Goal: Task Accomplishment & Management: Use online tool/utility

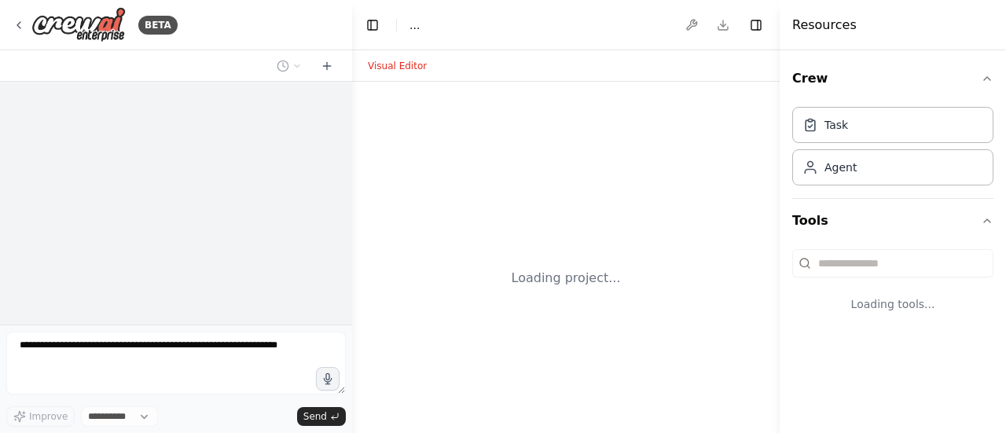
select select "****"
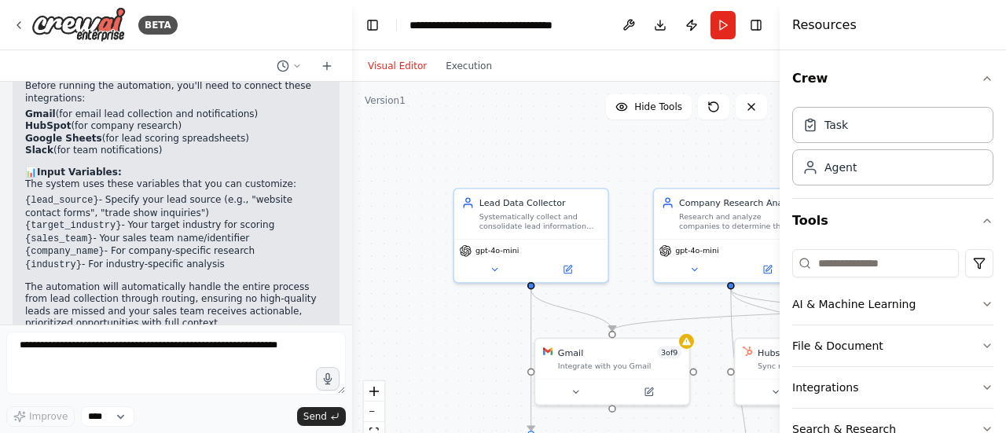
scroll to position [1523, 0]
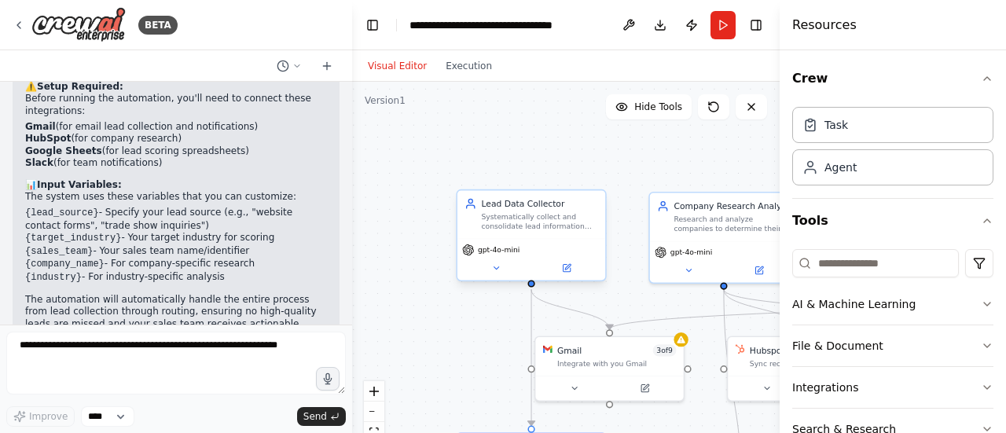
click at [548, 253] on div "gpt-4o-mini" at bounding box center [531, 250] width 138 height 12
click at [516, 227] on div "Systematically collect and consolidate lead information from various sources in…" at bounding box center [540, 221] width 116 height 19
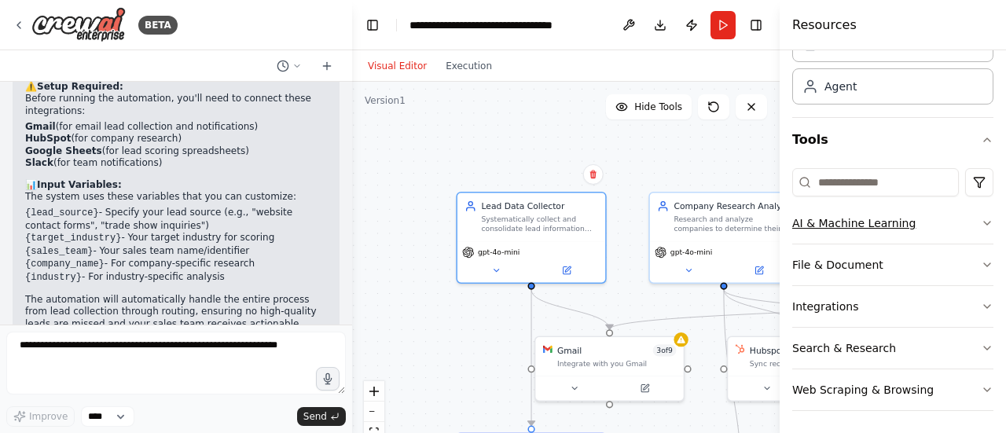
click at [870, 222] on button "AI & Machine Learning" at bounding box center [892, 223] width 201 height 41
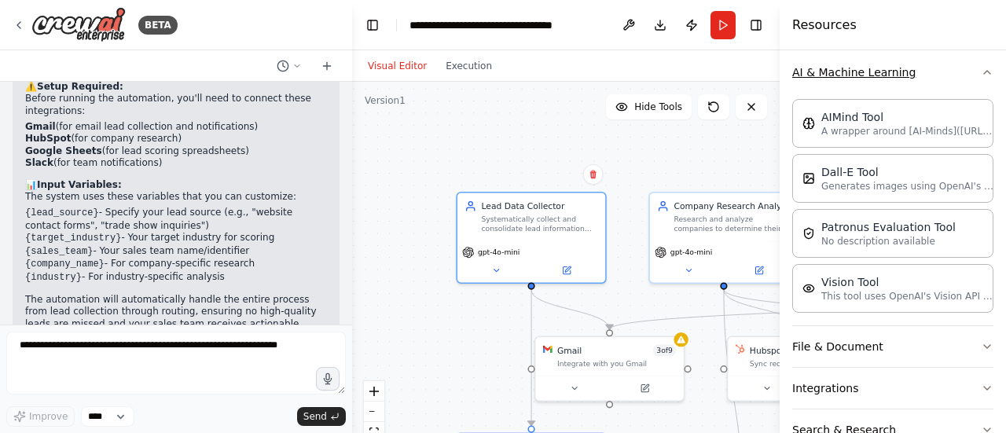
scroll to position [261, 0]
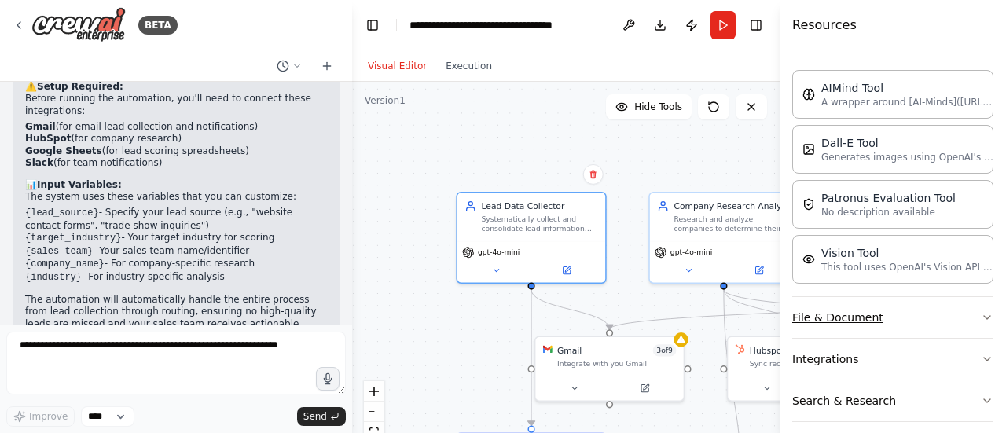
click at [910, 312] on button "File & Document" at bounding box center [892, 317] width 201 height 41
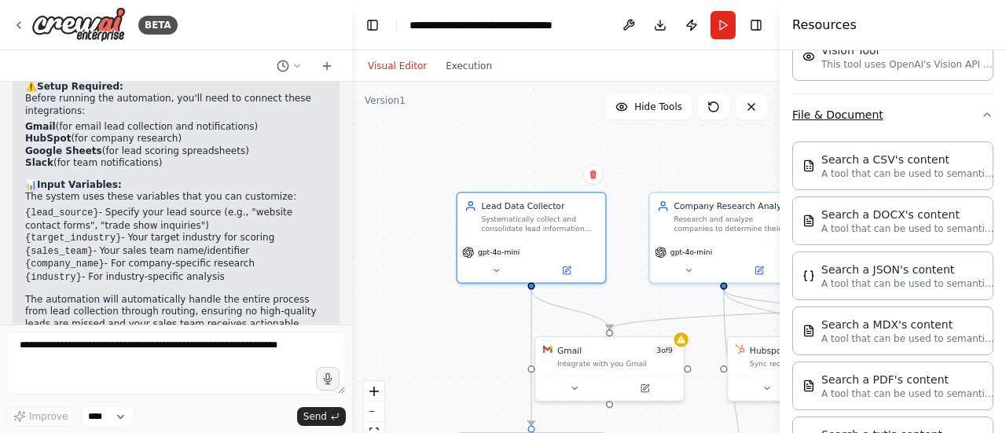
scroll to position [458, 0]
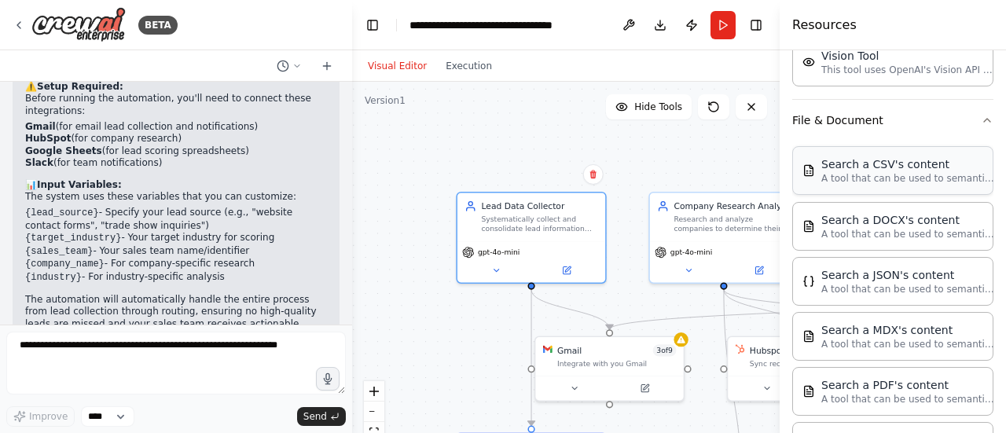
click at [888, 185] on div "Search a CSV's content A tool that can be used to semantic search a query from …" at bounding box center [892, 170] width 201 height 49
click at [842, 164] on div "Search a CSV's content" at bounding box center [907, 164] width 173 height 16
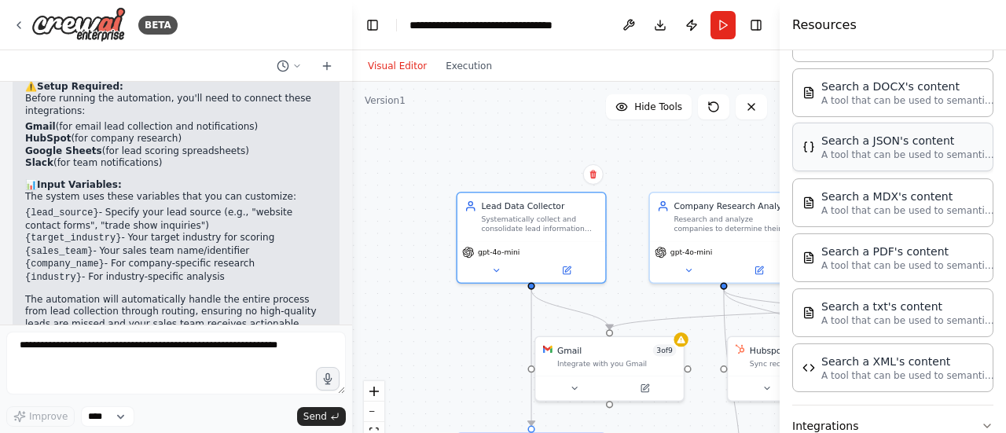
scroll to position [706, 0]
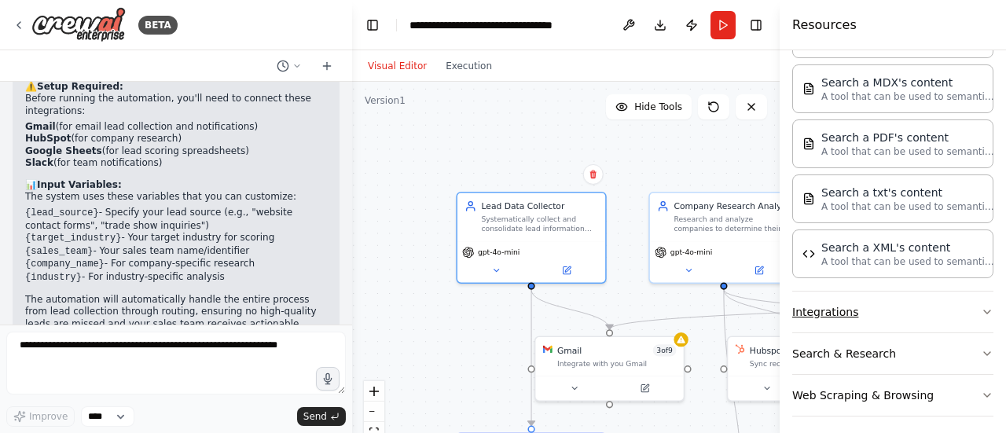
click at [884, 318] on button "Integrations" at bounding box center [892, 312] width 201 height 41
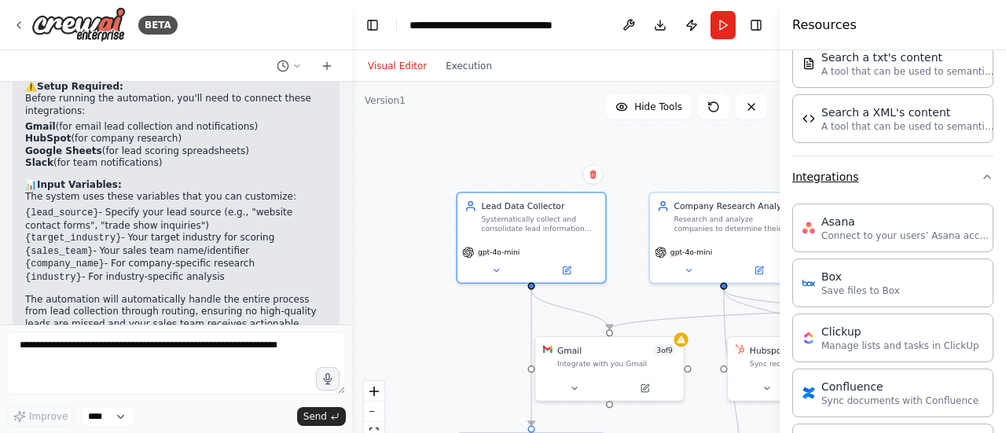
scroll to position [862, 0]
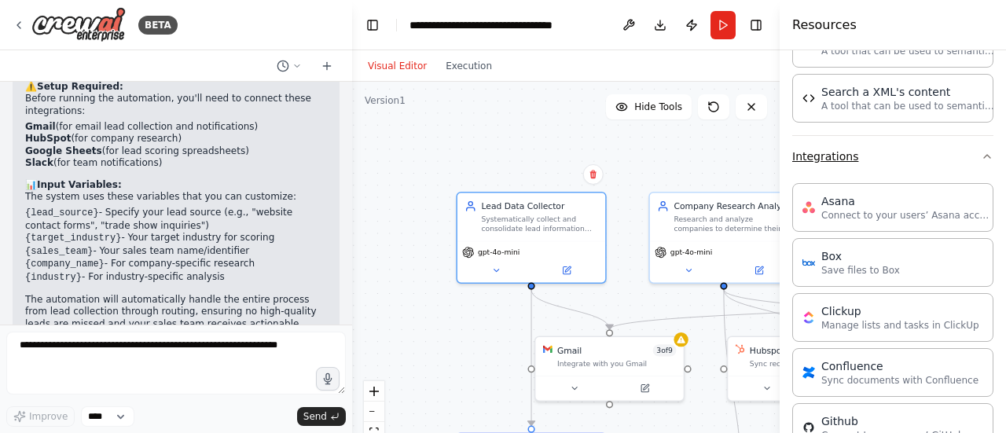
click at [894, 167] on button "Integrations" at bounding box center [892, 156] width 201 height 41
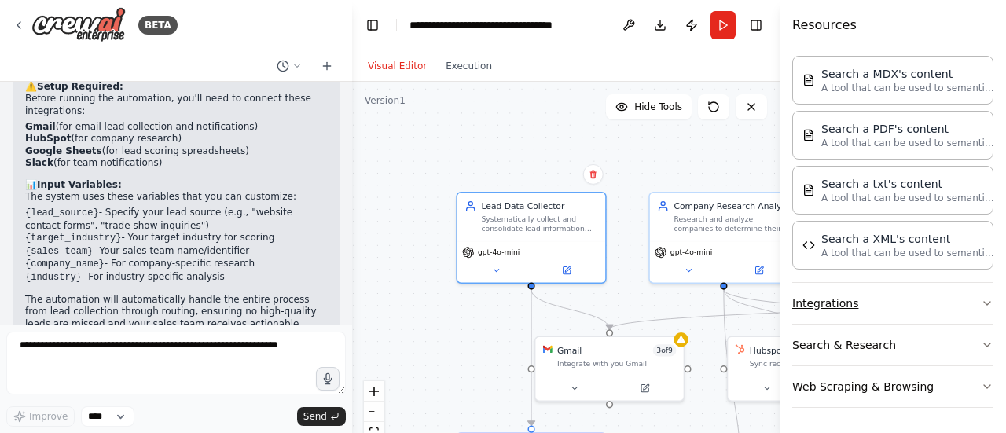
scroll to position [706, 0]
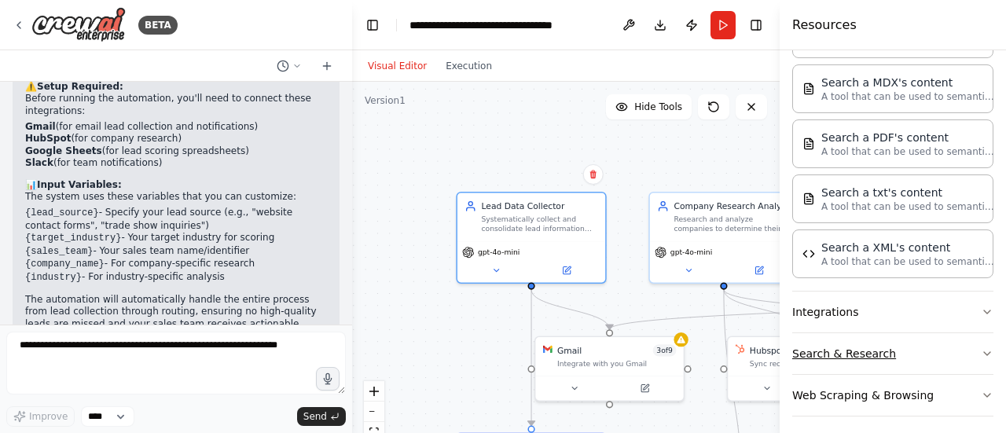
click at [897, 341] on button "Search & Research" at bounding box center [892, 353] width 201 height 41
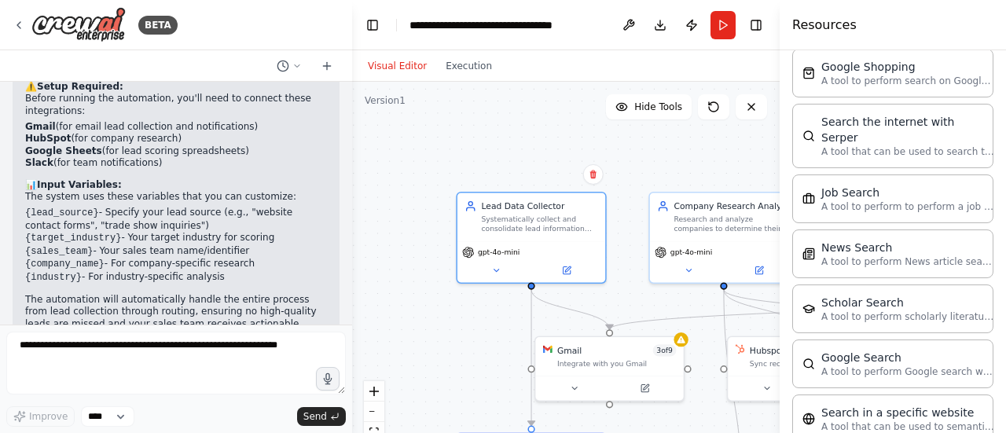
scroll to position [1497, 0]
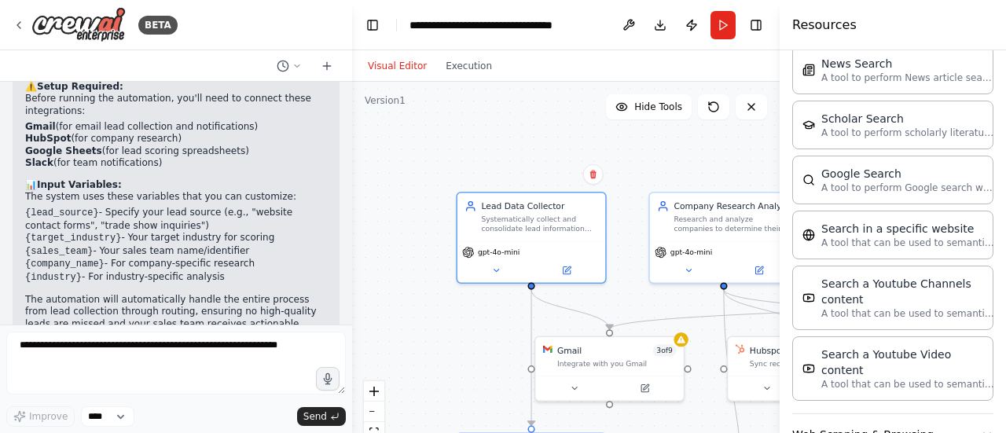
click at [944, 414] on button "Web Scraping & Browsing" at bounding box center [892, 434] width 201 height 41
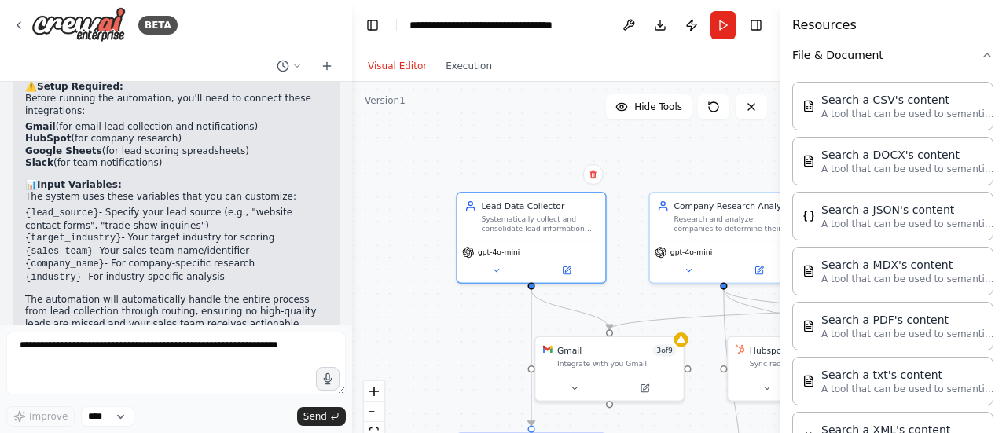
scroll to position [522, 0]
click at [886, 226] on div "Search a JSON's content A tool that can be used to semantic search a query from…" at bounding box center [892, 217] width 201 height 49
click at [814, 222] on div "Search a JSON's content A tool that can be used to semantic search a query from…" at bounding box center [893, 217] width 181 height 28
click at [840, 219] on p "A tool that can be used to semantic search a query from a JSON's content." at bounding box center [907, 225] width 173 height 13
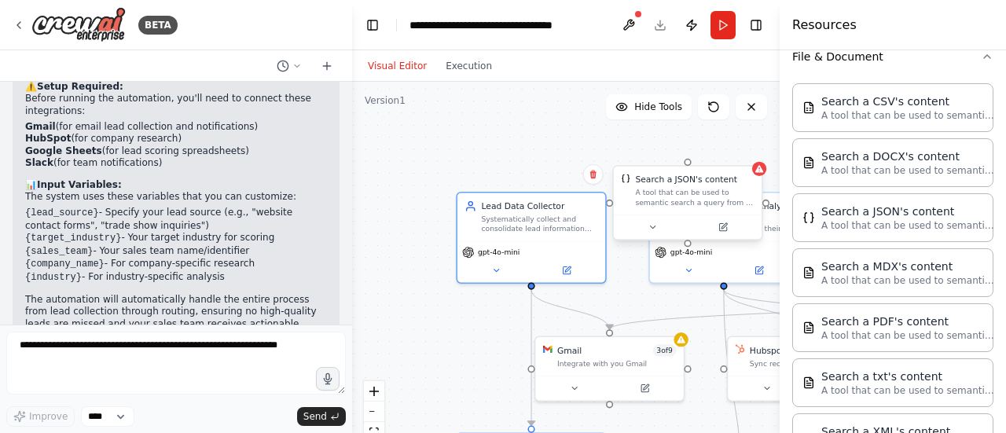
click at [674, 204] on div "A tool that can be used to semantic search a query from a JSON's content." at bounding box center [694, 197] width 119 height 19
click at [716, 222] on button at bounding box center [723, 227] width 68 height 14
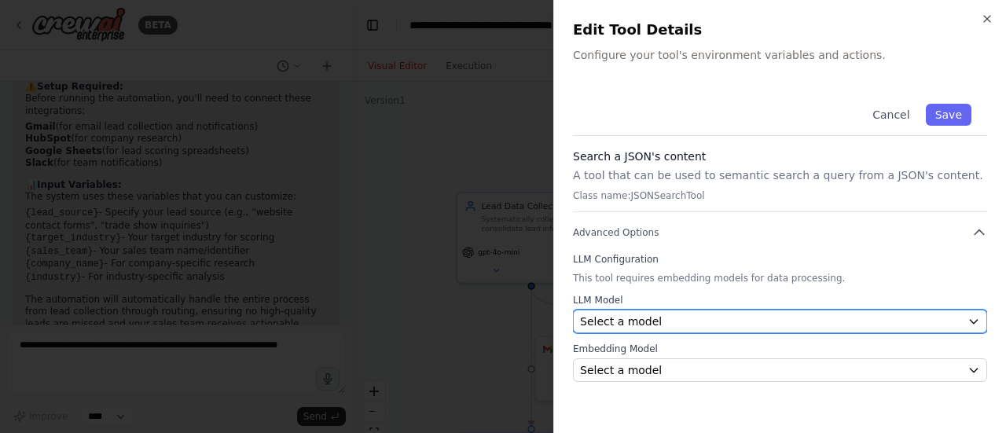
click at [690, 317] on div "Select a model" at bounding box center [770, 322] width 381 height 16
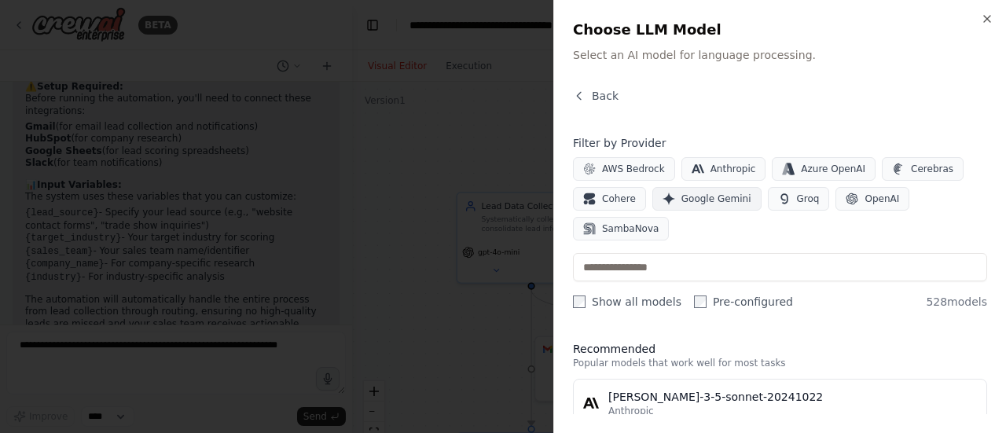
click at [740, 193] on button "Google Gemini" at bounding box center [706, 199] width 109 height 24
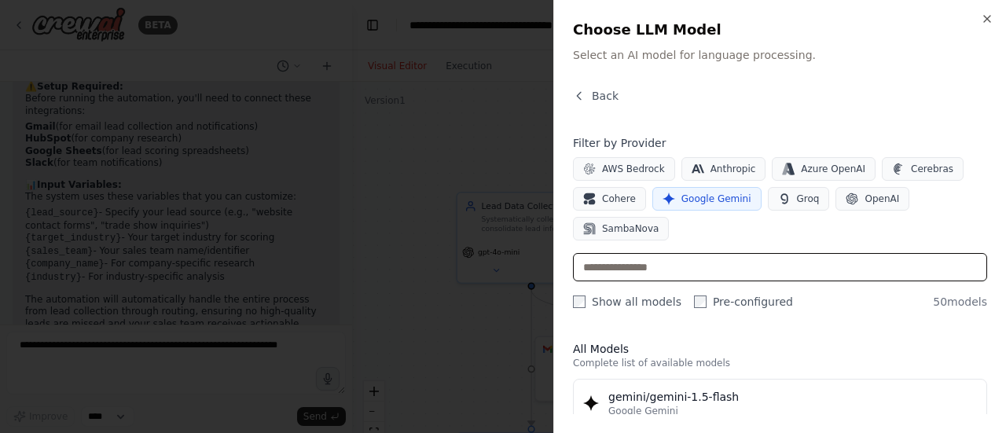
click at [737, 253] on input "text" at bounding box center [780, 267] width 414 height 28
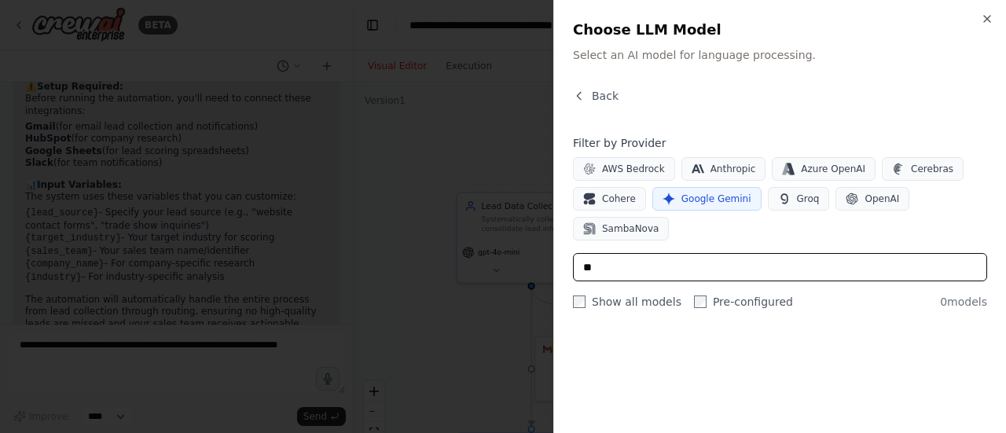
type input "*"
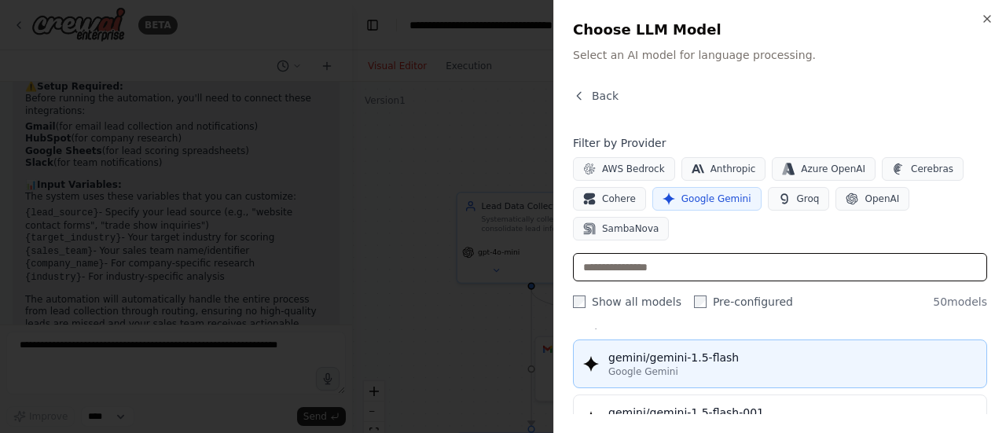
scroll to position [0, 0]
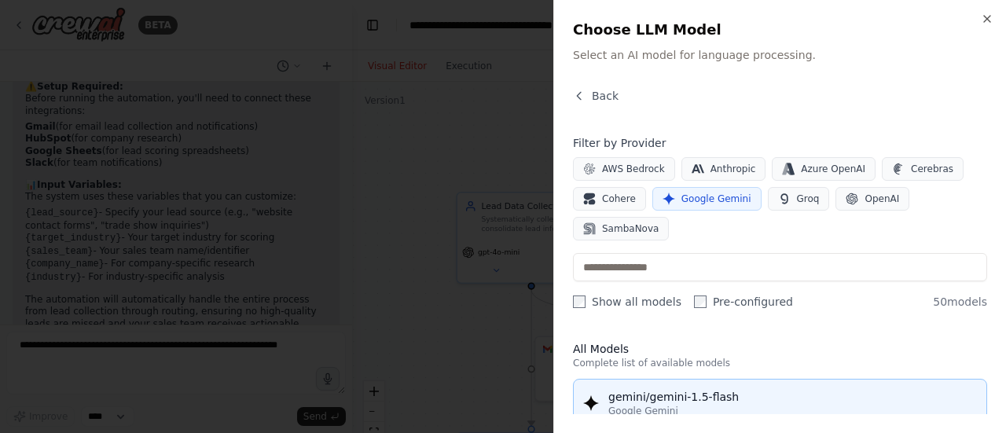
click at [743, 389] on div "gemini/gemini-1.5-flash" at bounding box center [792, 397] width 369 height 16
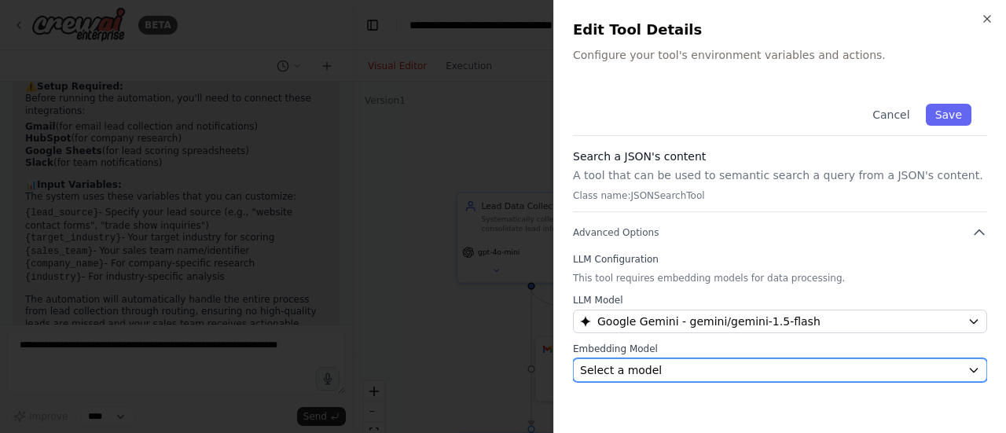
click at [743, 369] on div "Select a model" at bounding box center [770, 370] width 381 height 16
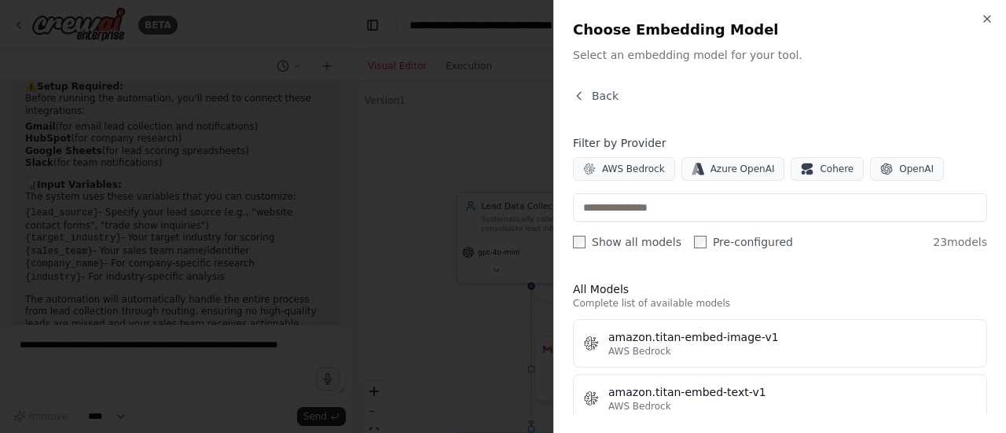
click at [678, 31] on h2 "Choose Embedding Model" at bounding box center [780, 30] width 414 height 22
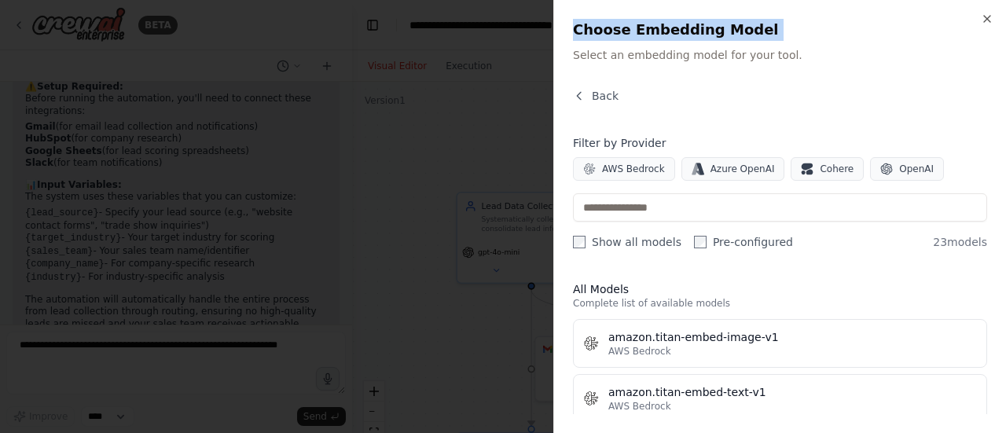
click at [678, 31] on h2 "Choose Embedding Model" at bounding box center [780, 30] width 414 height 22
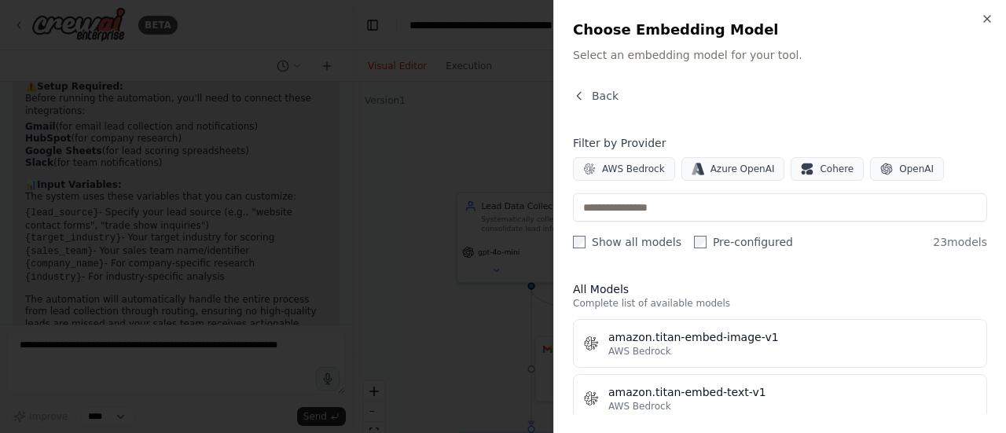
click at [698, 106] on div "Back" at bounding box center [780, 102] width 414 height 28
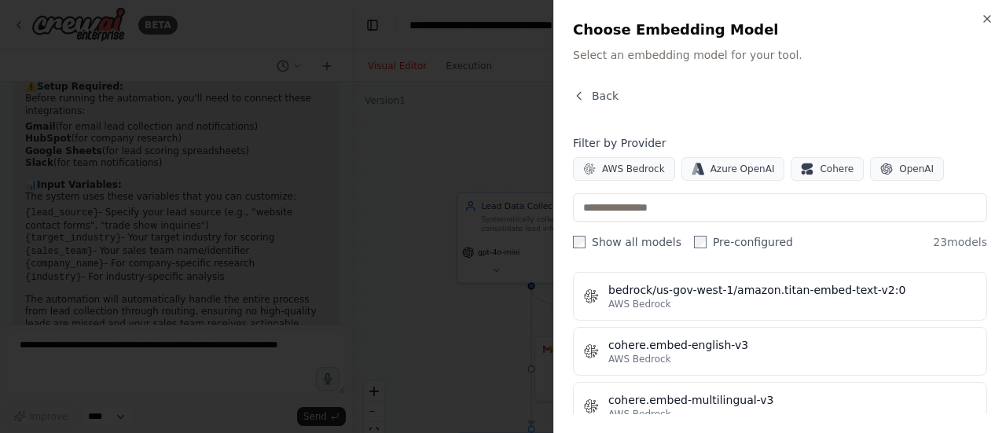
scroll to position [377, 0]
click at [748, 347] on div "cohere.embed-english-v3" at bounding box center [792, 345] width 369 height 16
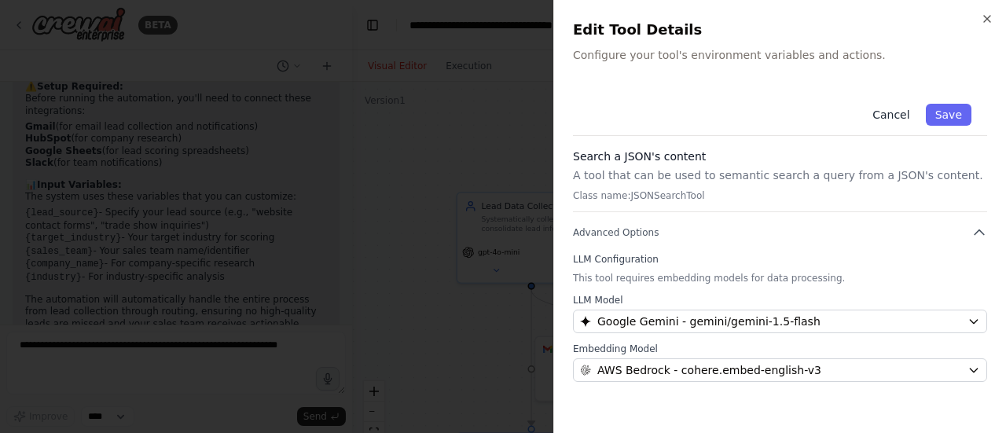
click at [891, 120] on button "Cancel" at bounding box center [891, 115] width 56 height 22
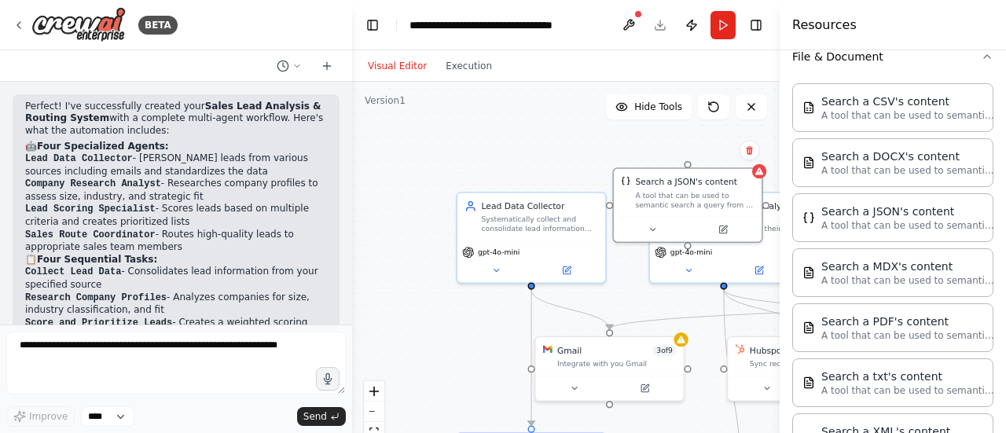
scroll to position [1091, 0]
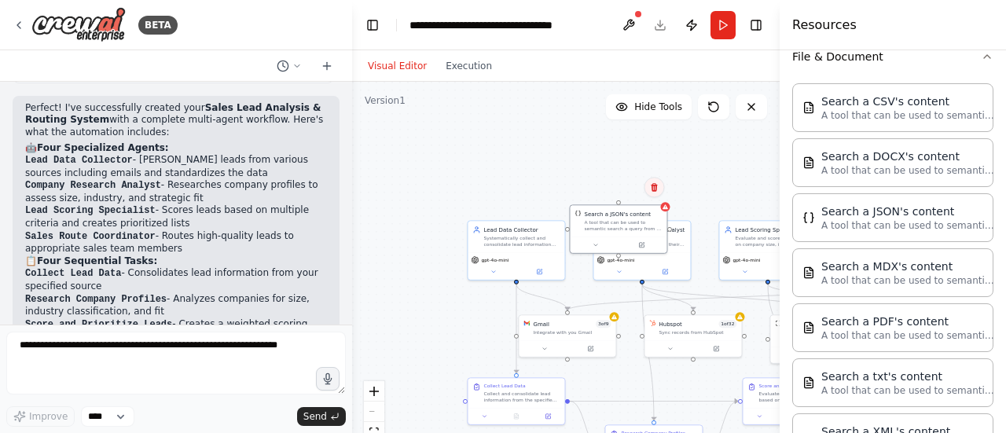
click at [656, 196] on button at bounding box center [654, 187] width 20 height 20
click at [654, 191] on icon at bounding box center [654, 187] width 6 height 9
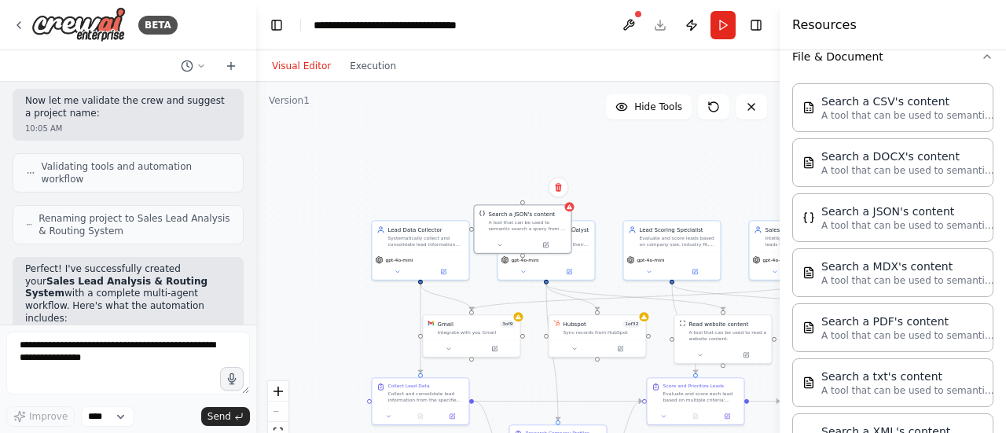
scroll to position [1215, 0]
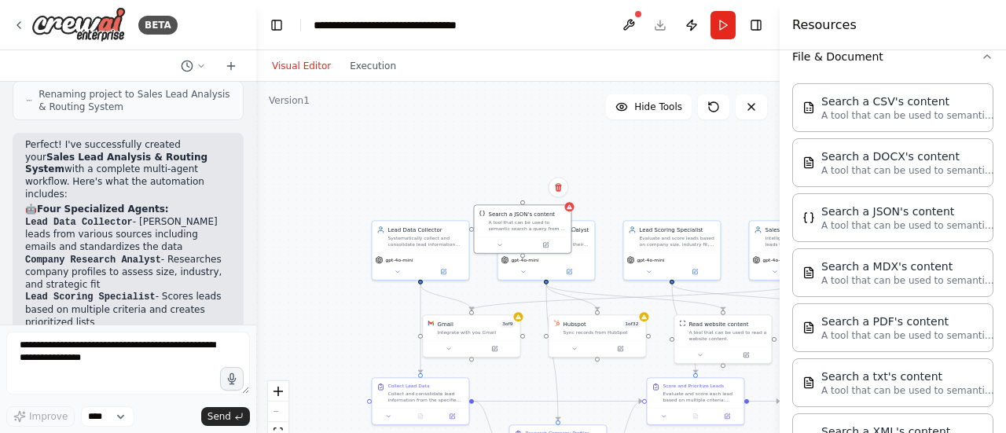
drag, startPoint x: 351, startPoint y: 248, endPoint x: 0, endPoint y: 247, distance: 351.4
click at [0, 247] on div "BETA Develop a crew that analyzes incoming sales leads from various sources (we…" at bounding box center [128, 216] width 256 height 433
click at [561, 196] on button at bounding box center [558, 187] width 20 height 20
click at [520, 186] on button "Confirm" at bounding box center [514, 187] width 56 height 19
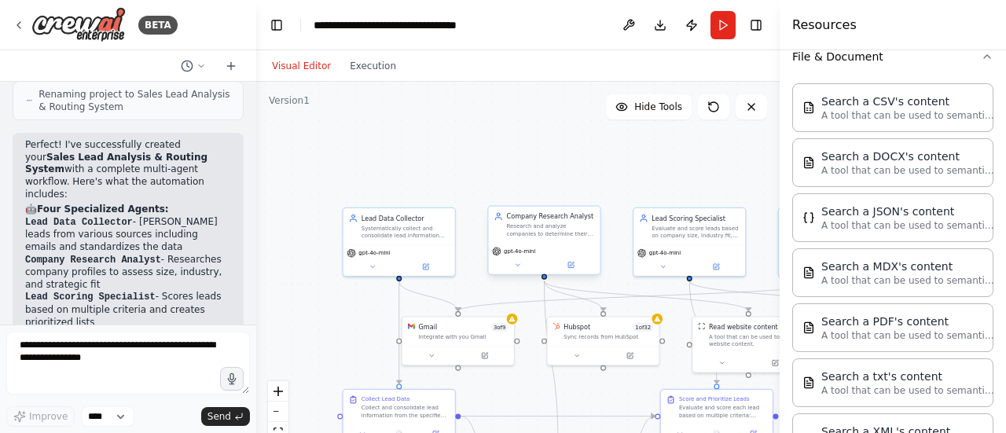
click at [542, 244] on div "gpt-4o-mini" at bounding box center [544, 258] width 112 height 31
click at [572, 266] on icon at bounding box center [571, 266] width 6 height 6
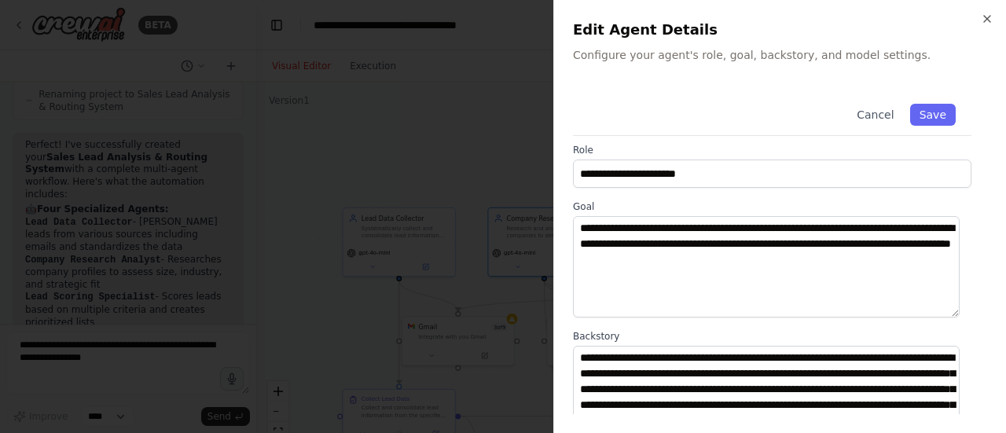
scroll to position [152, 0]
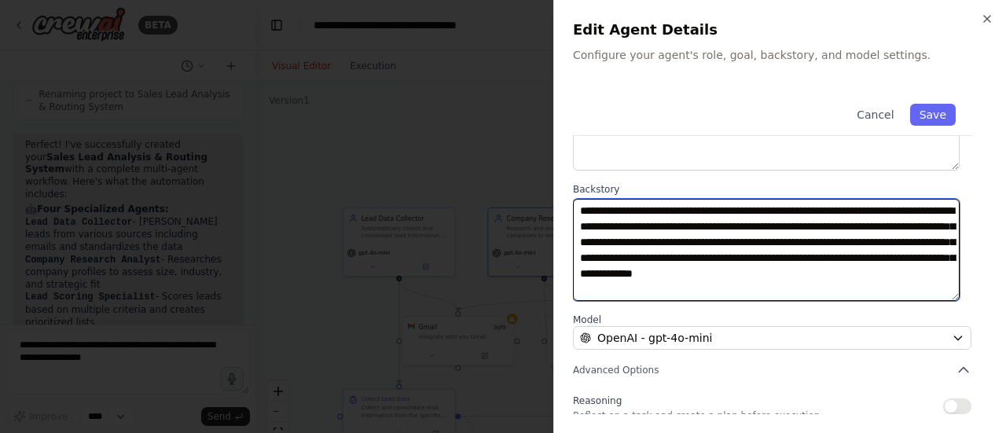
click at [667, 259] on textarea "**********" at bounding box center [766, 249] width 387 height 101
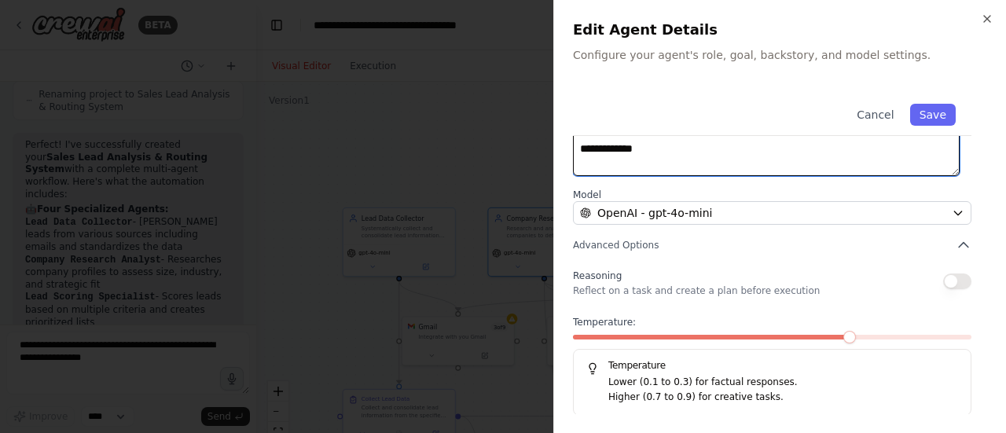
scroll to position [0, 0]
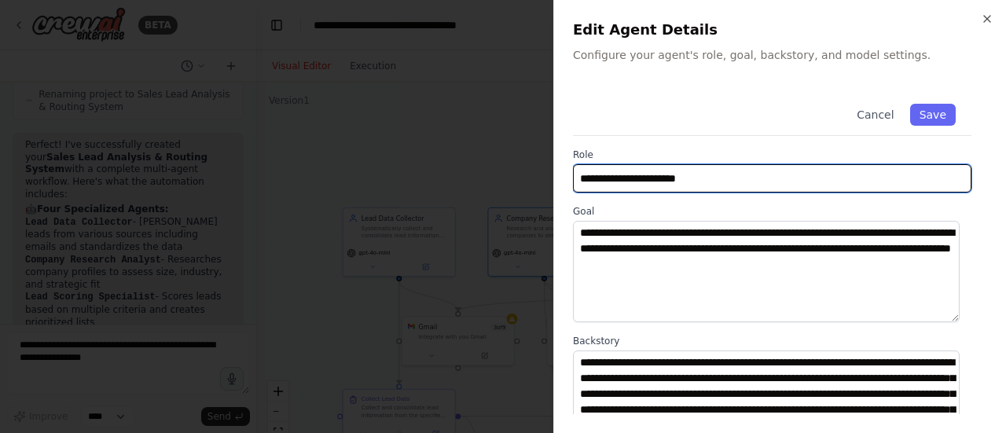
click at [630, 175] on input "**********" at bounding box center [772, 178] width 399 height 28
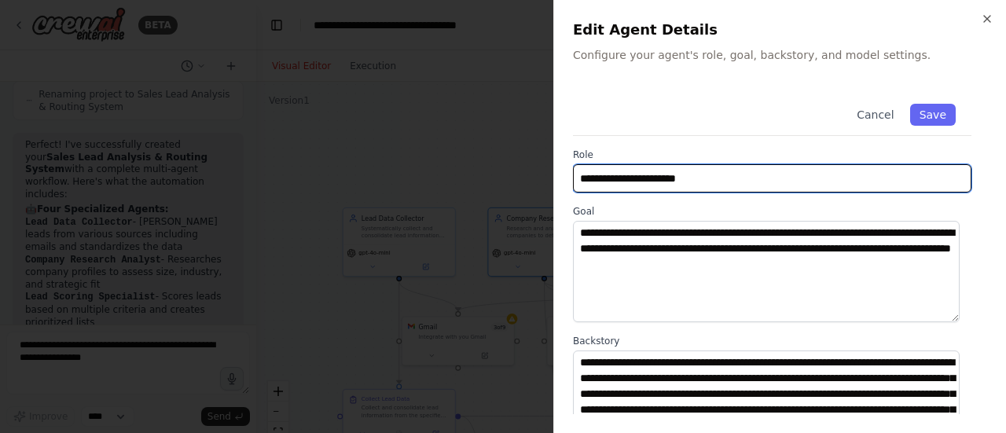
scroll to position [27, 0]
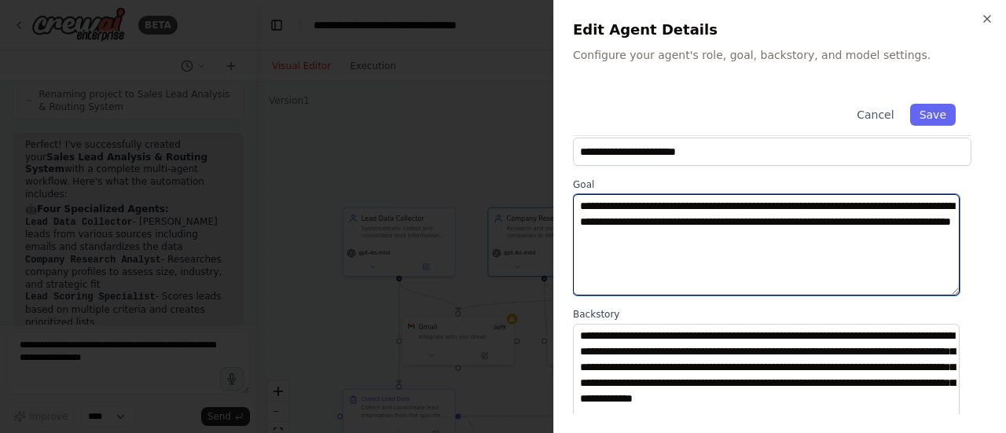
click at [615, 218] on textarea "**********" at bounding box center [766, 244] width 387 height 101
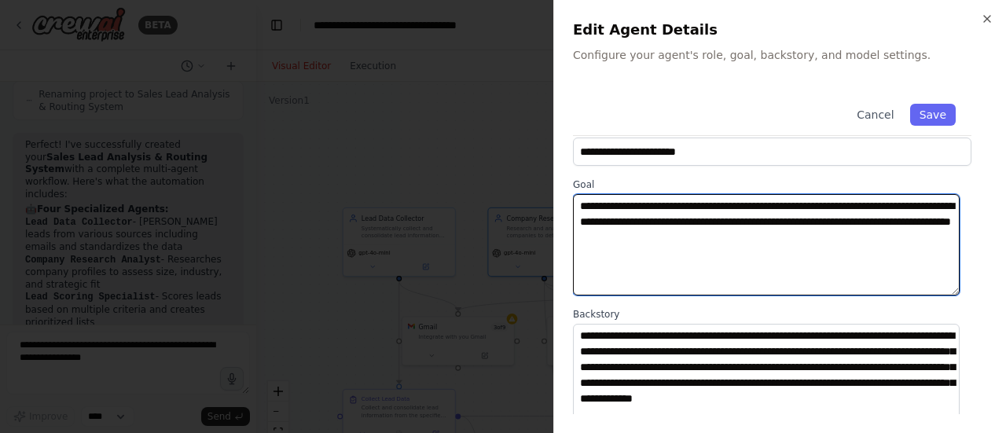
scroll to position [121, 0]
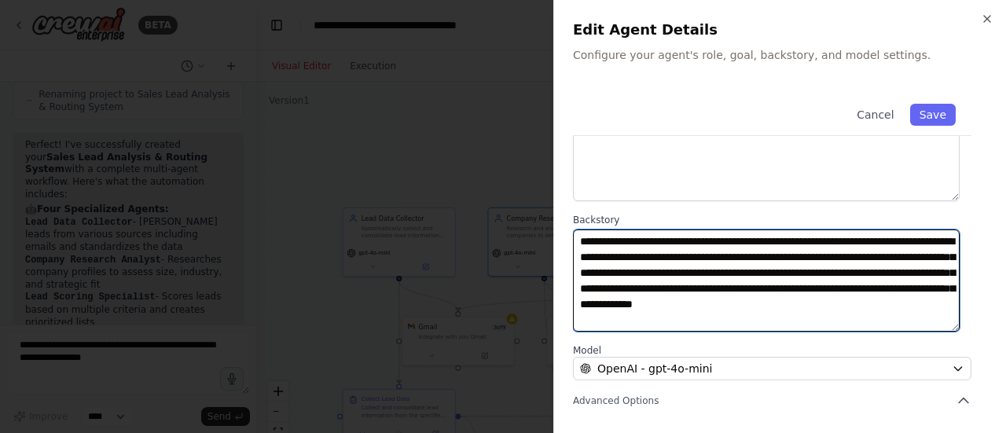
click at [619, 249] on textarea "**********" at bounding box center [766, 280] width 387 height 101
click at [673, 295] on textarea "**********" at bounding box center [766, 280] width 387 height 101
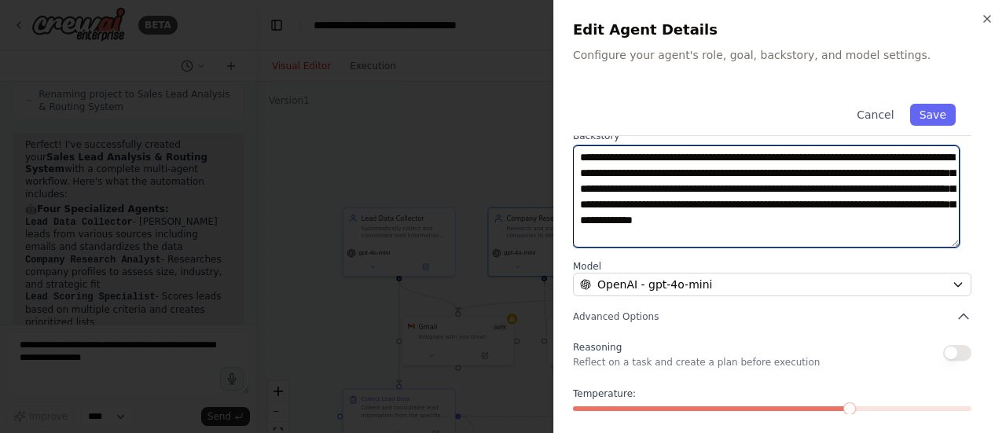
scroll to position [206, 0]
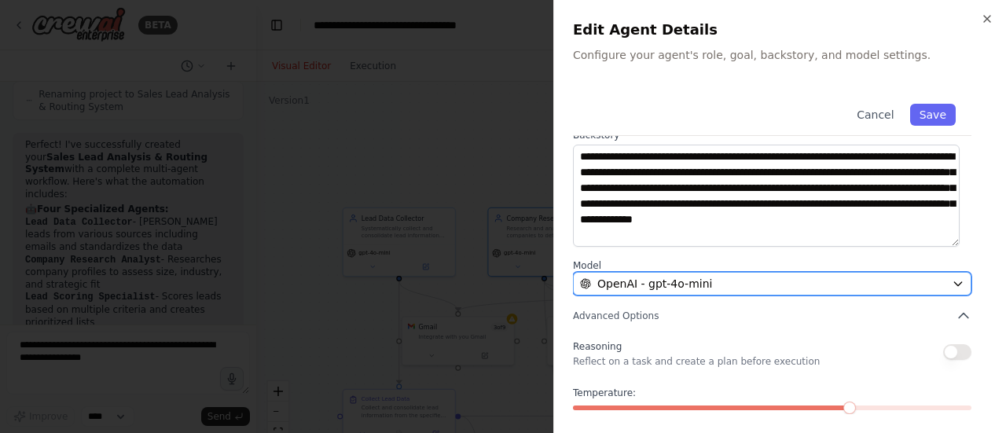
click at [718, 285] on div "OpenAI - gpt-4o-mini" at bounding box center [763, 284] width 366 height 16
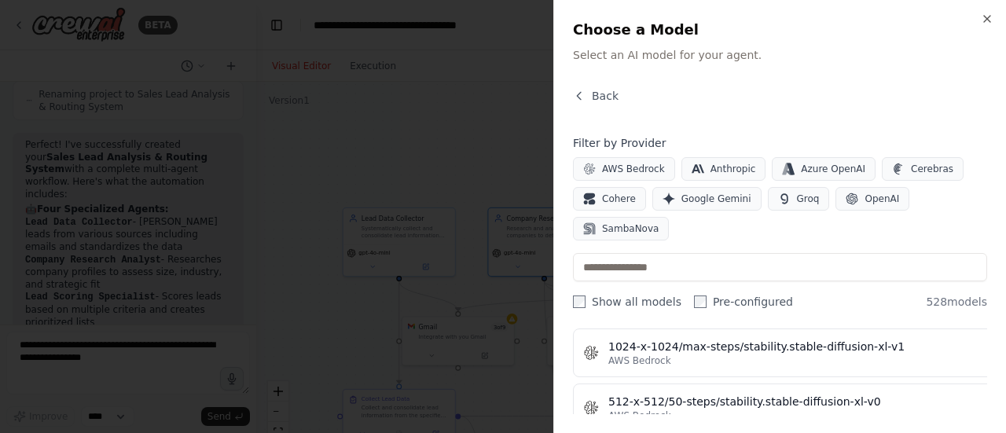
scroll to position [629, 0]
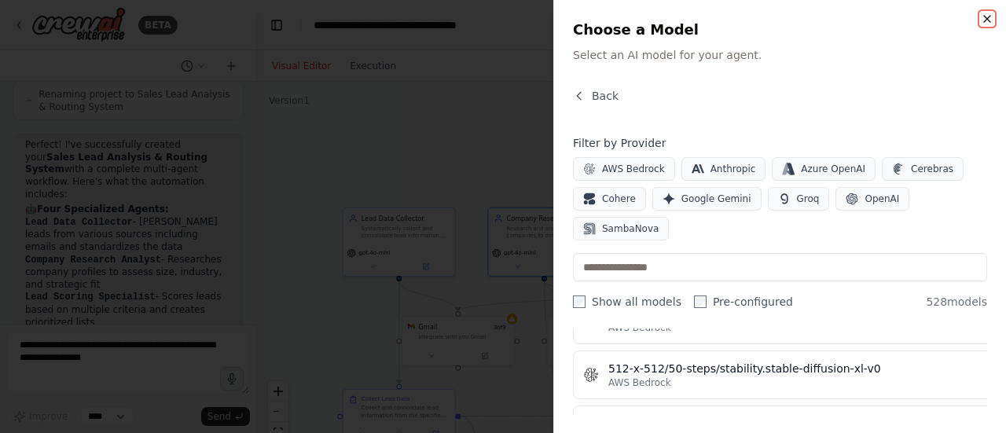
click at [990, 21] on icon "button" at bounding box center [987, 19] width 13 height 13
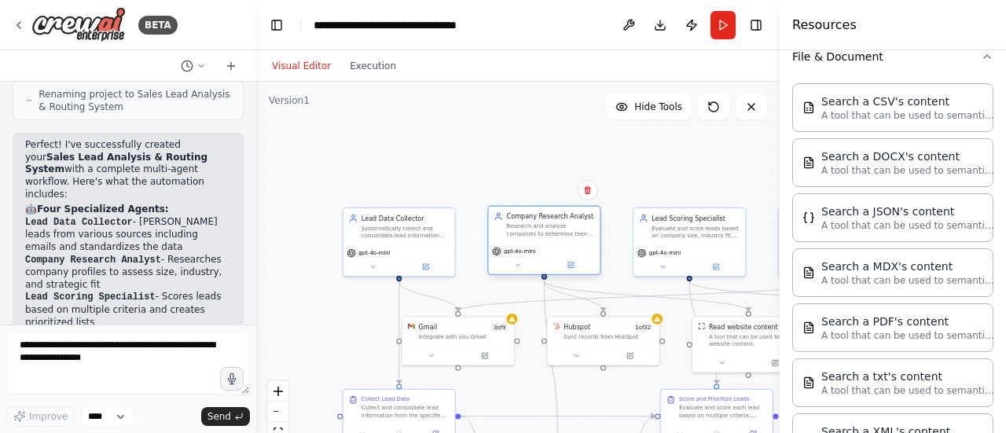
click at [551, 243] on div "gpt-4o-mini" at bounding box center [544, 258] width 112 height 31
click at [571, 266] on icon at bounding box center [571, 266] width 6 height 6
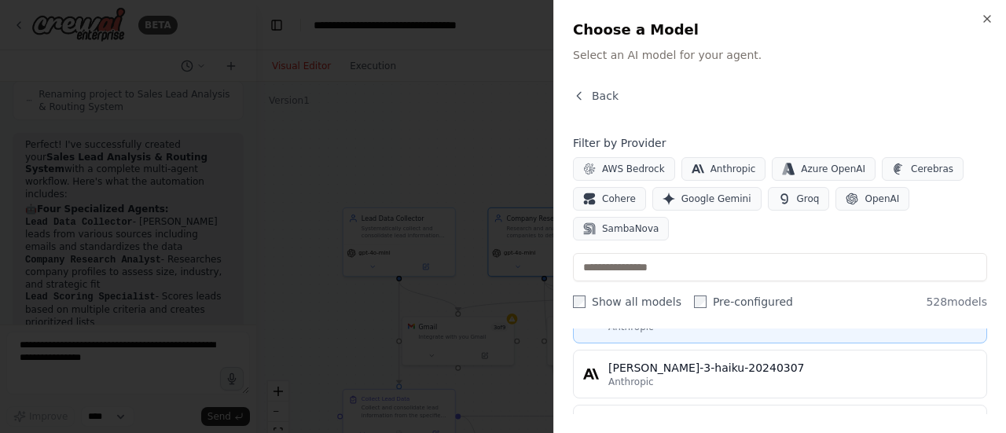
scroll to position [95, 0]
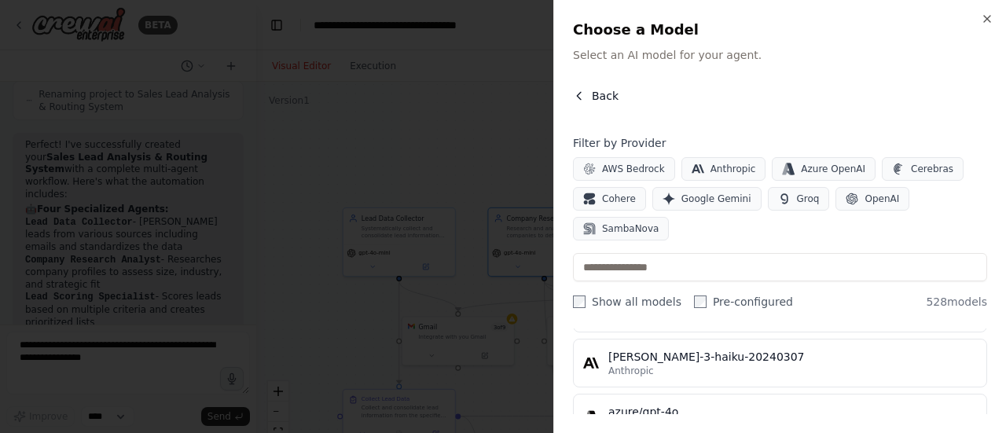
click at [579, 92] on icon "button" at bounding box center [579, 96] width 13 height 13
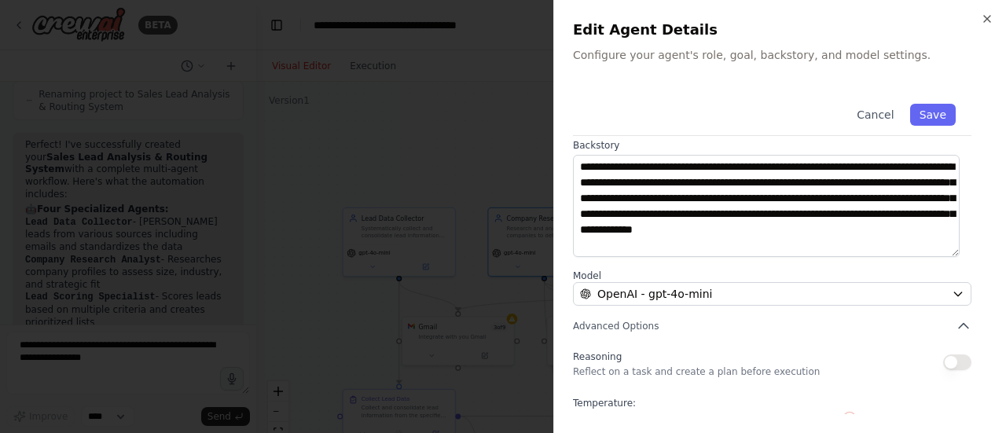
scroll to position [277, 0]
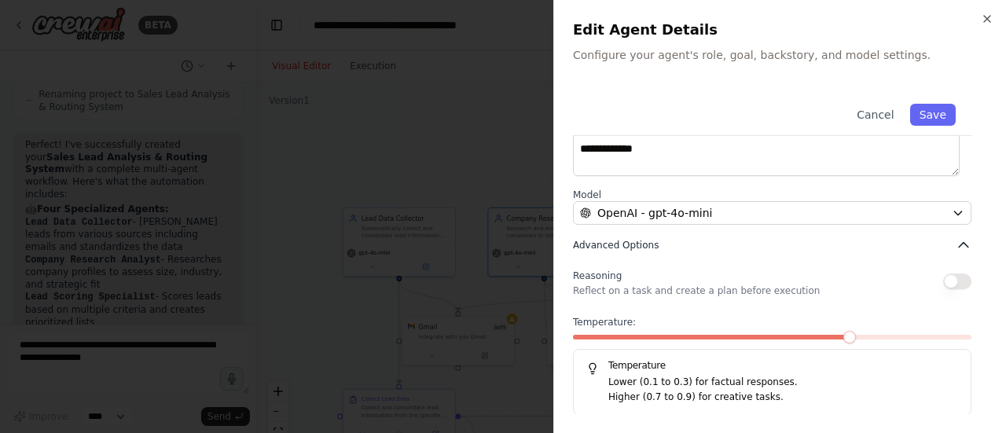
click at [956, 246] on icon "button" at bounding box center [964, 245] width 16 height 16
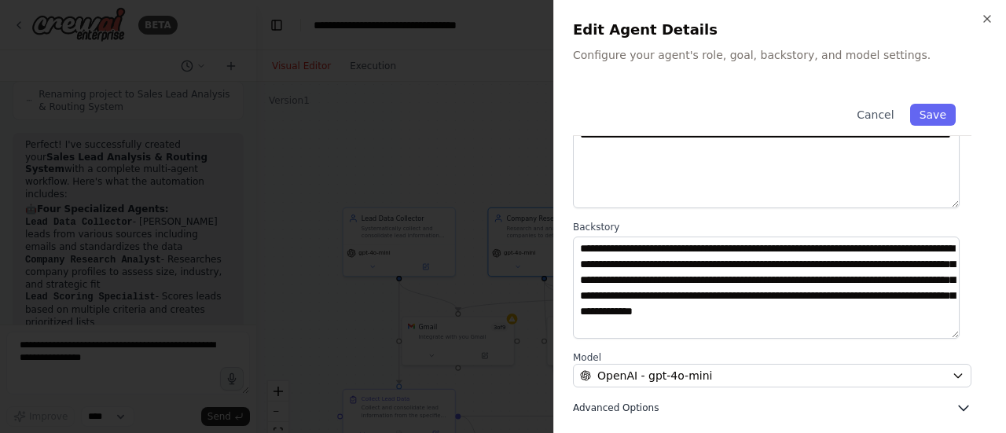
click at [956, 407] on icon "button" at bounding box center [964, 408] width 16 height 16
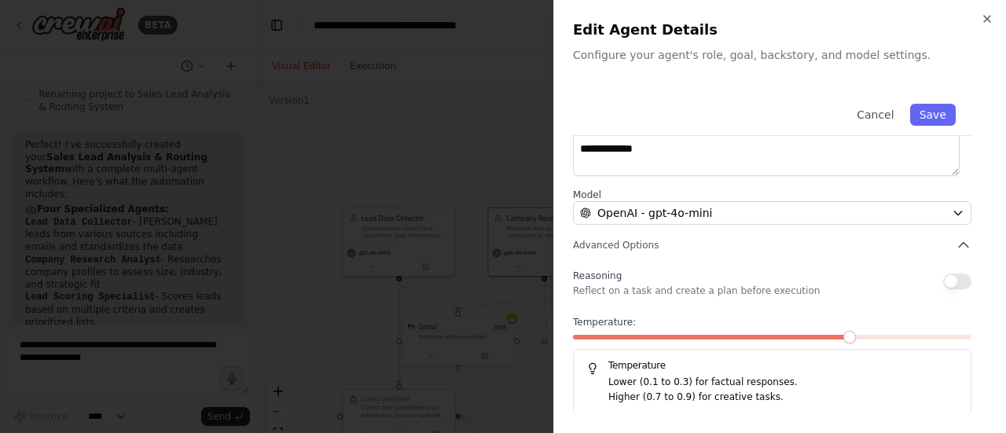
drag, startPoint x: 667, startPoint y: 301, endPoint x: 722, endPoint y: 300, distance: 55.0
click at [722, 300] on div "Reasoning Reflect on a task and create a plan before execution Temperature: Tem…" at bounding box center [772, 341] width 399 height 150
click at [946, 284] on button "button" at bounding box center [957, 282] width 28 height 16
click at [869, 112] on button "Cancel" at bounding box center [875, 115] width 56 height 22
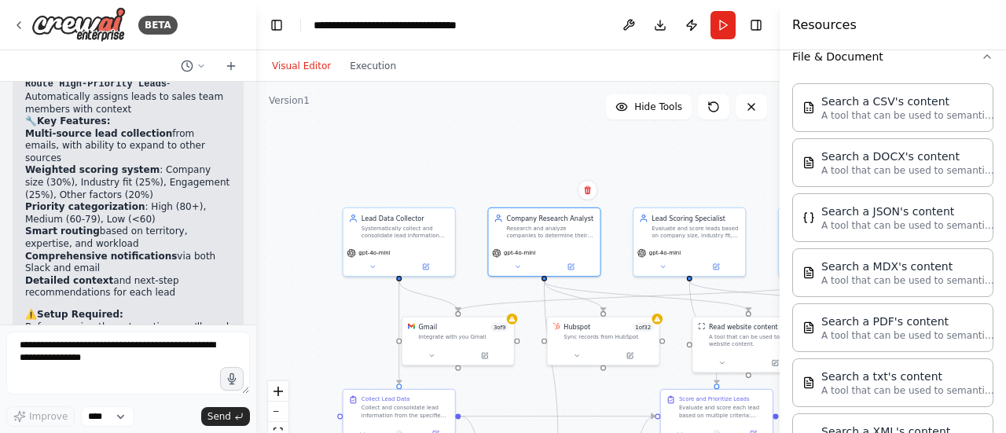
scroll to position [1651, 0]
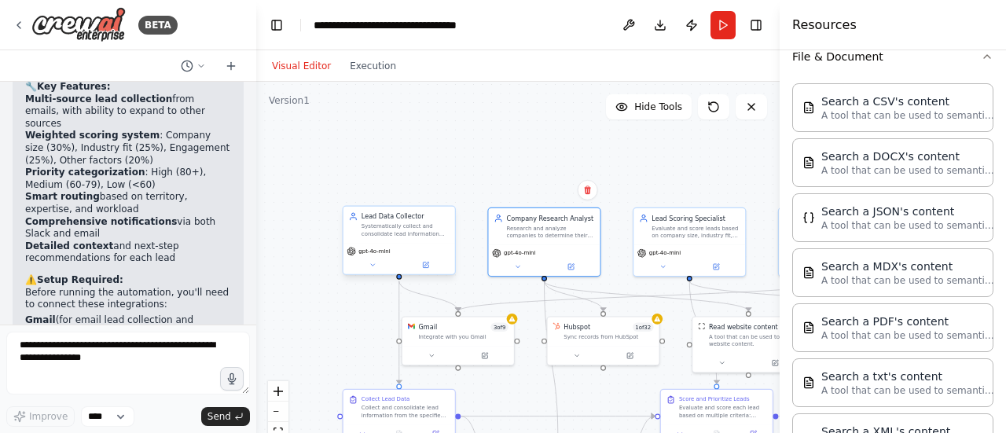
click at [406, 245] on div "gpt-4o-mini" at bounding box center [400, 258] width 112 height 31
click at [427, 268] on button at bounding box center [425, 264] width 51 height 11
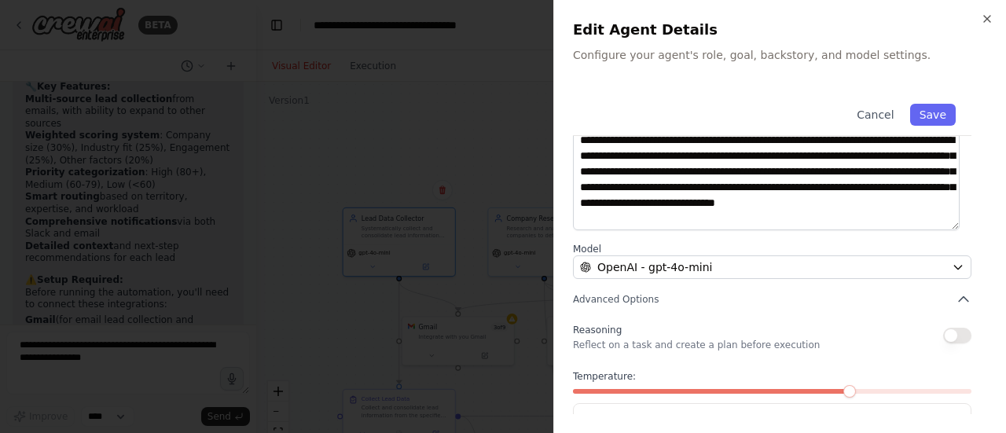
scroll to position [277, 0]
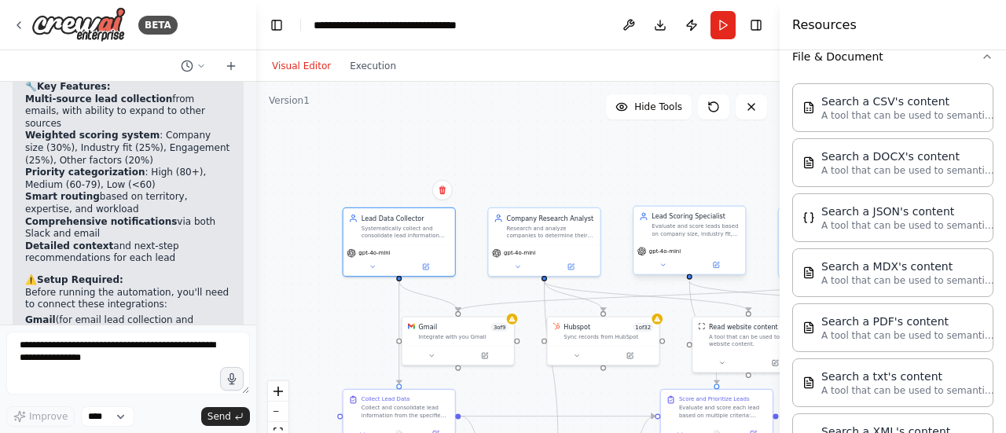
click at [695, 245] on div "gpt-4o-mini" at bounding box center [690, 258] width 112 height 31
click at [718, 30] on button "Run" at bounding box center [723, 25] width 25 height 28
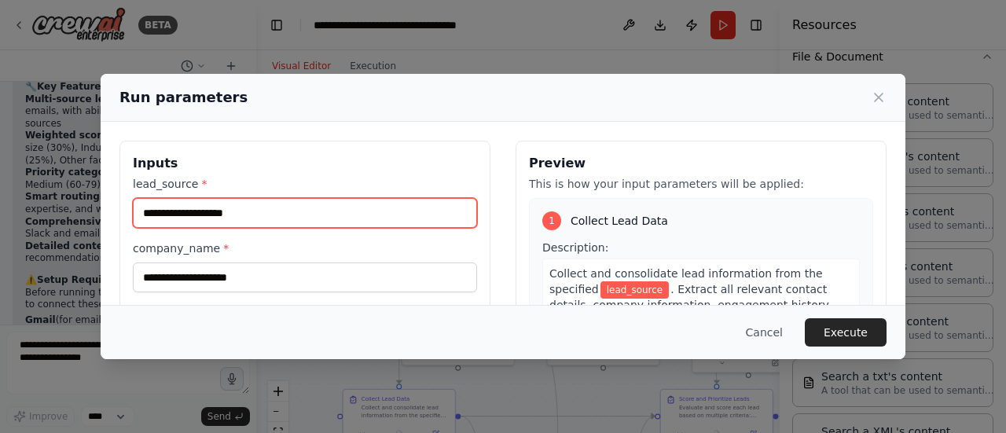
click at [380, 216] on input "lead_source *" at bounding box center [305, 213] width 344 height 30
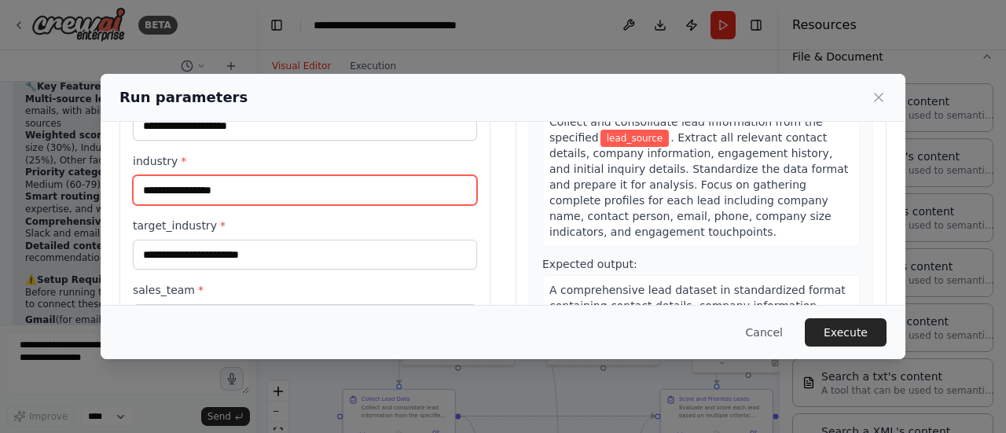
click at [354, 187] on input "industry *" at bounding box center [305, 190] width 344 height 30
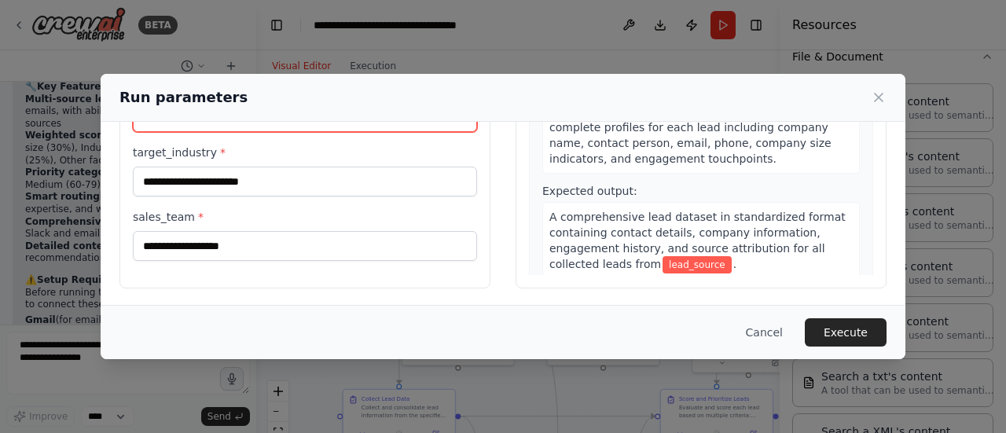
scroll to position [0, 0]
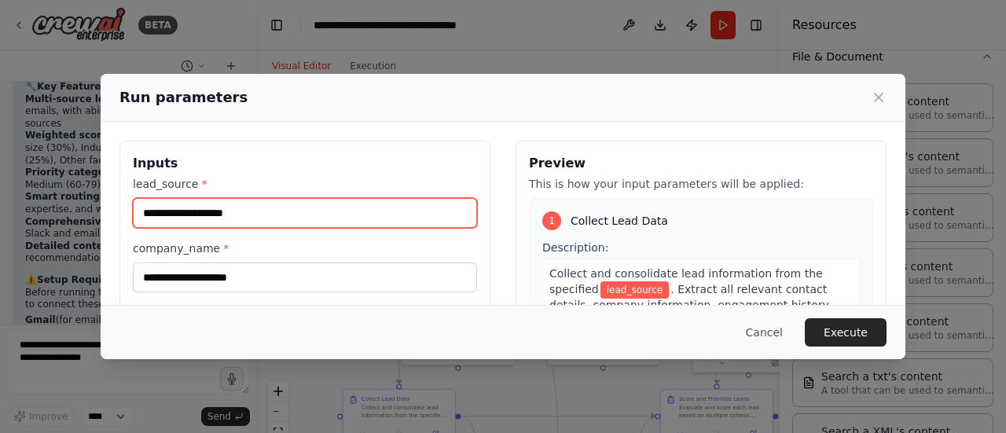
click at [335, 216] on input "lead_source *" at bounding box center [305, 213] width 344 height 30
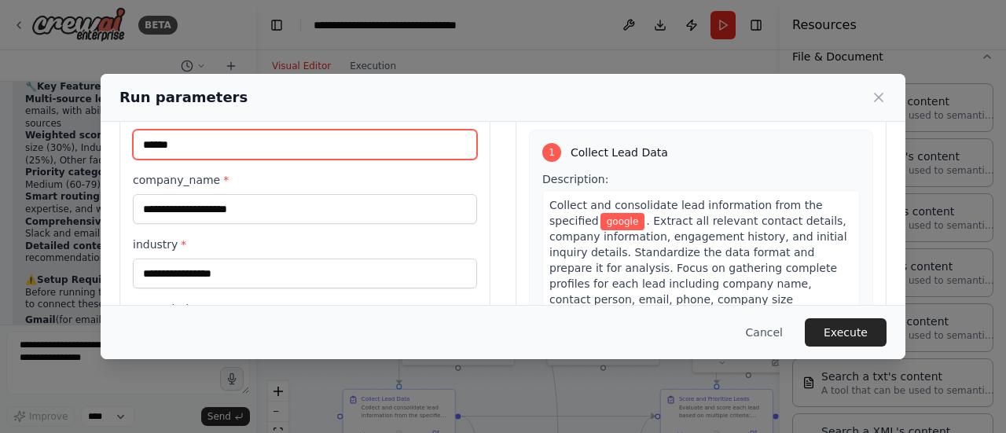
scroll to position [70, 0]
type input "******"
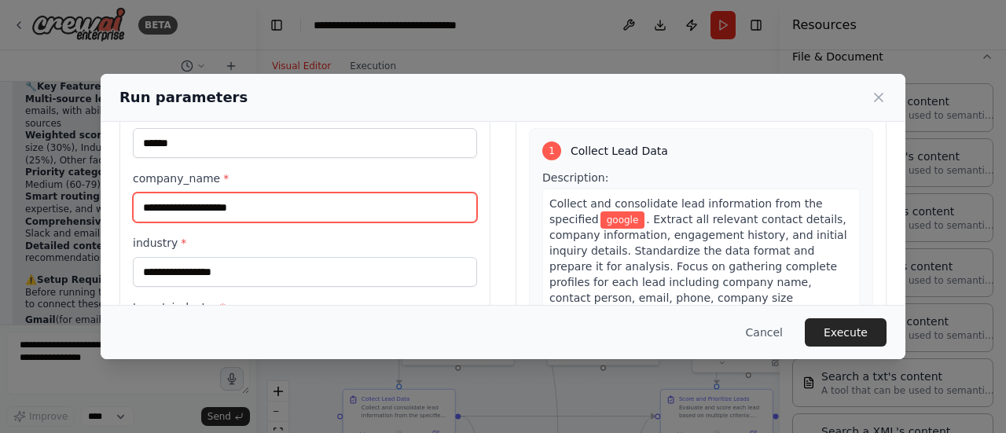
click at [310, 206] on input "company_name *" at bounding box center [305, 208] width 344 height 30
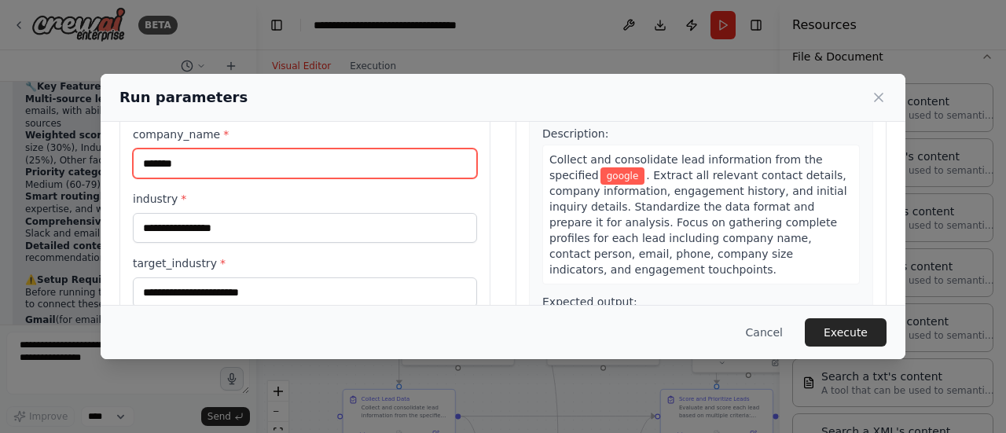
type input "******"
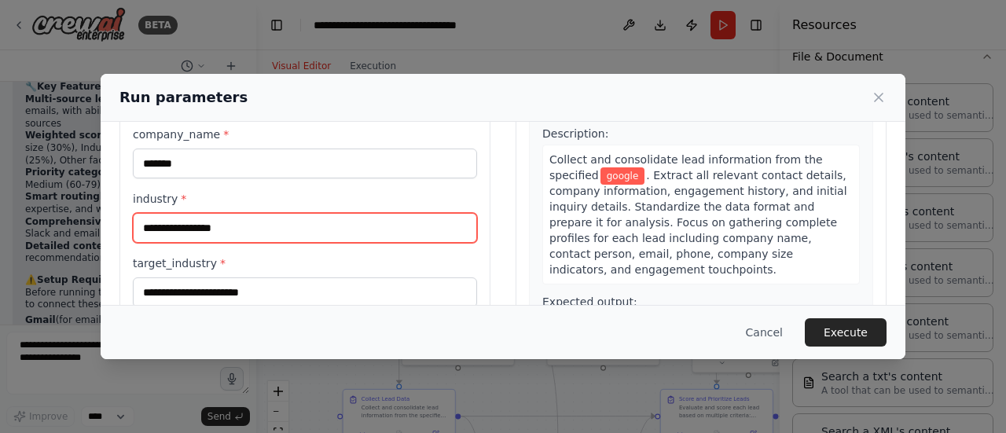
click at [274, 220] on input "industry *" at bounding box center [305, 228] width 344 height 30
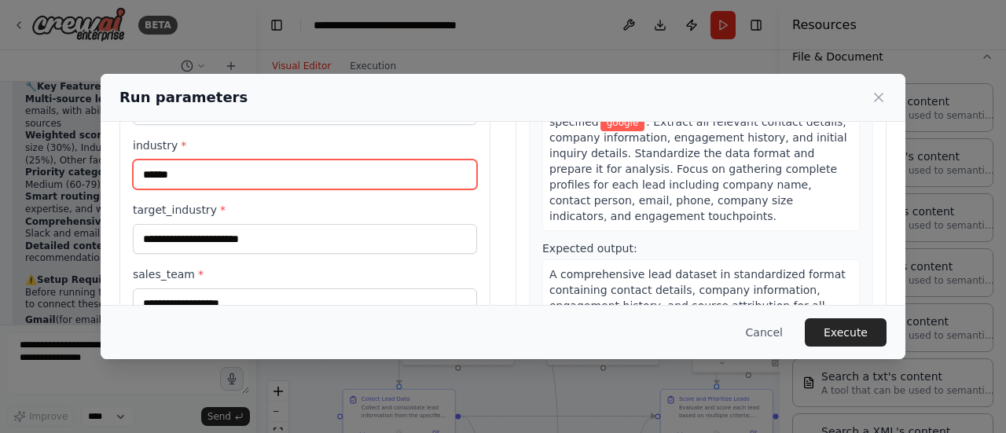
scroll to position [168, 0]
type input "******"
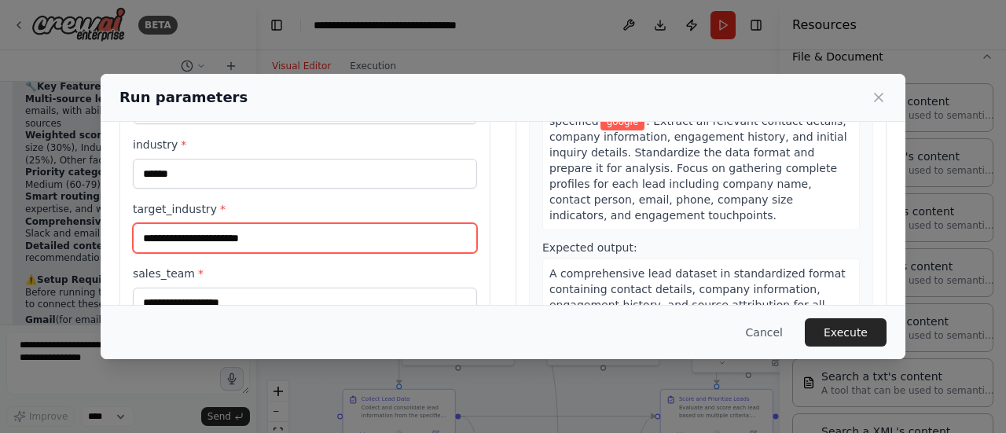
click at [250, 232] on input "target_industry *" at bounding box center [305, 238] width 344 height 30
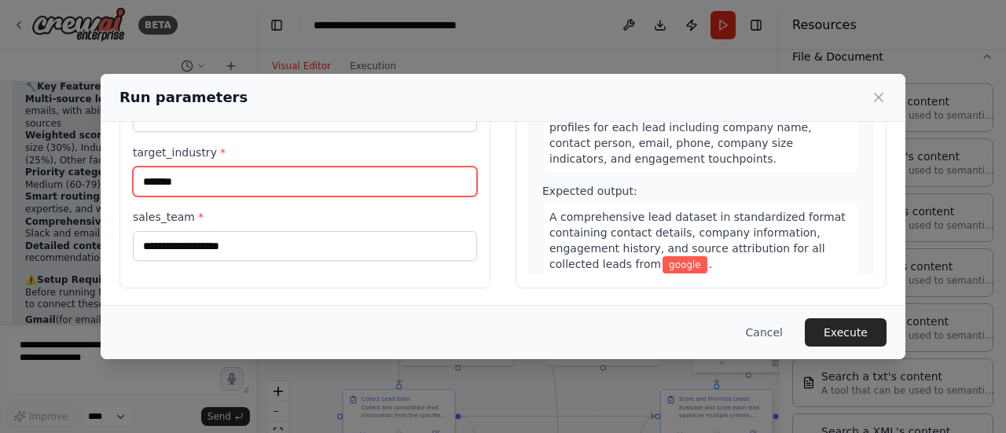
type input "******"
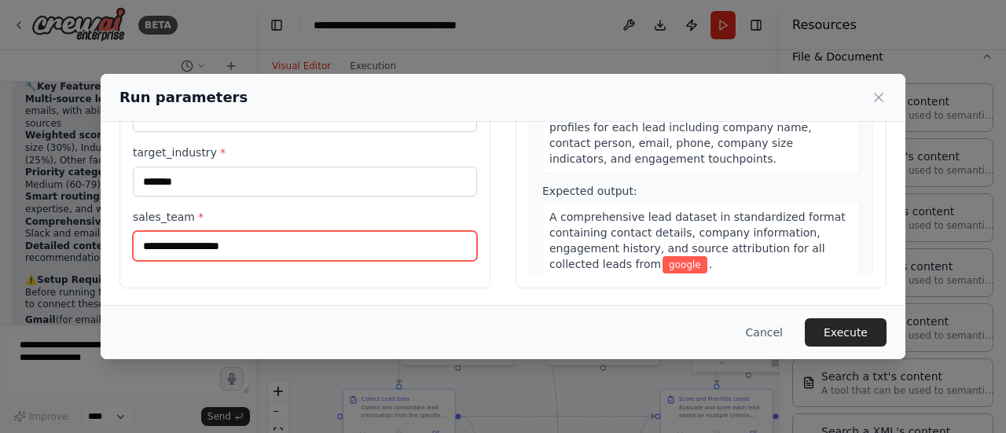
click at [244, 241] on input "sales_team *" at bounding box center [305, 246] width 344 height 30
type input "******"
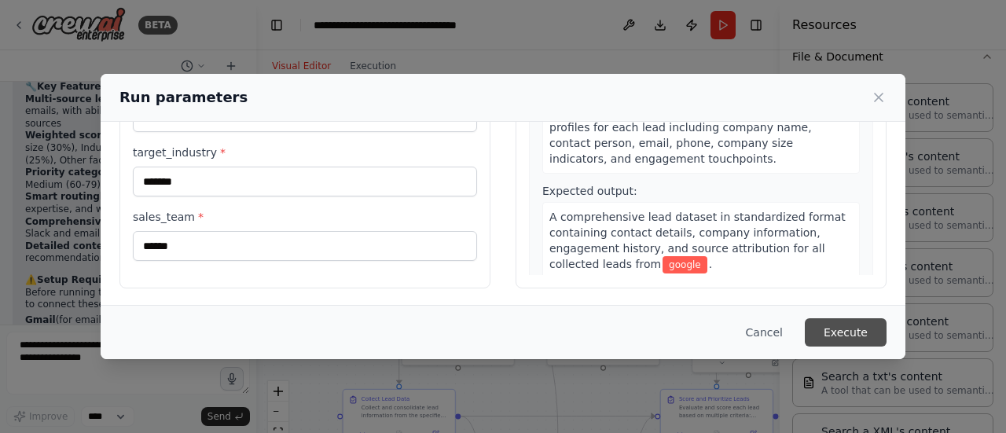
click at [853, 331] on button "Execute" at bounding box center [846, 332] width 82 height 28
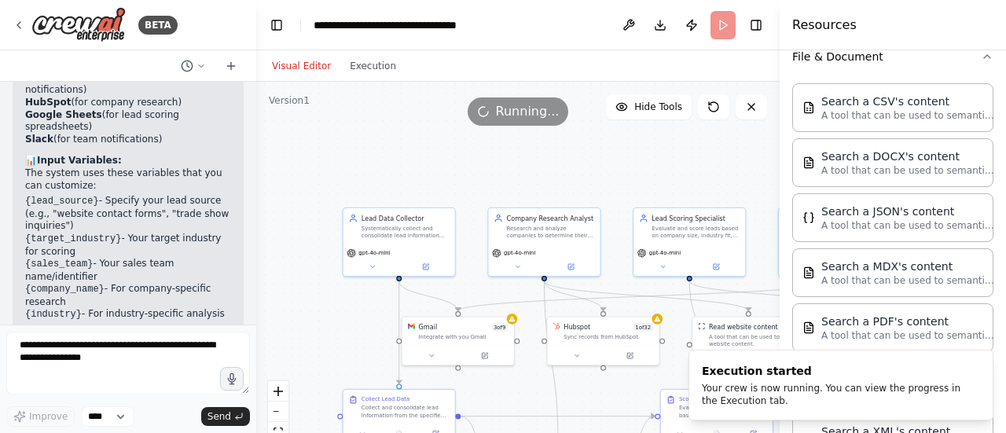
scroll to position [1906, 0]
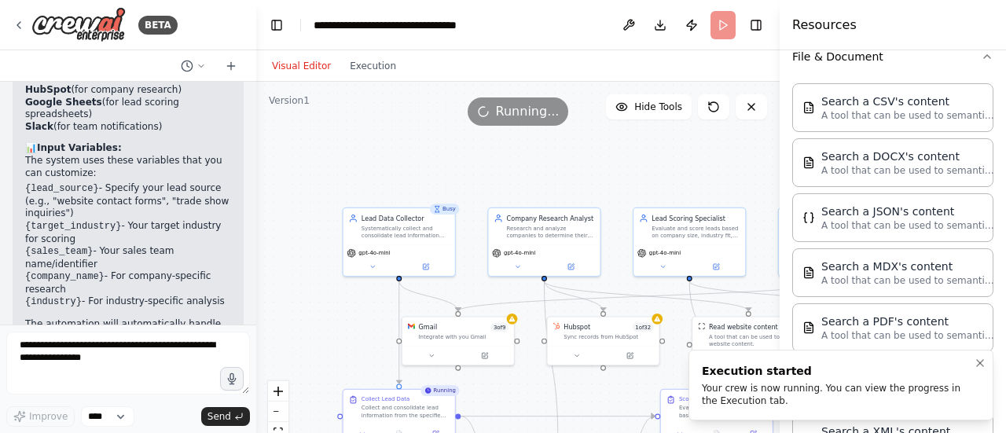
click at [730, 400] on div "Your crew is now running. You can view the progress in the Execution tab." at bounding box center [838, 394] width 272 height 25
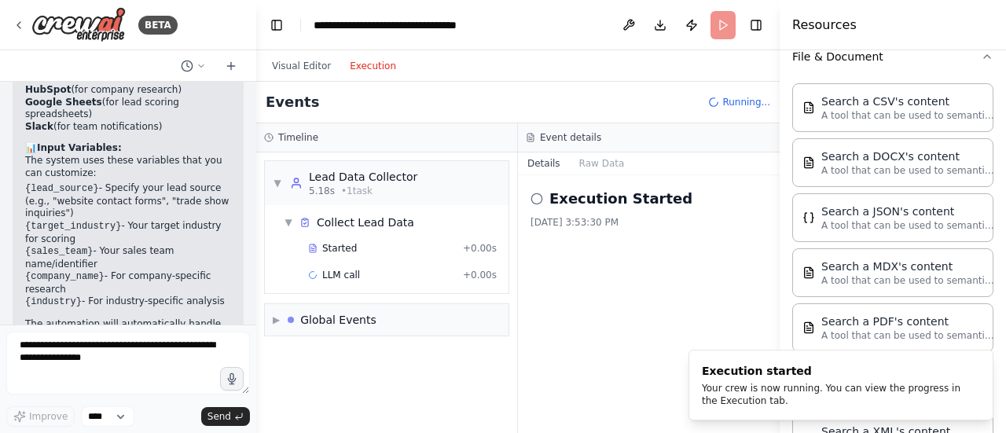
click at [374, 59] on button "Execution" at bounding box center [372, 66] width 65 height 19
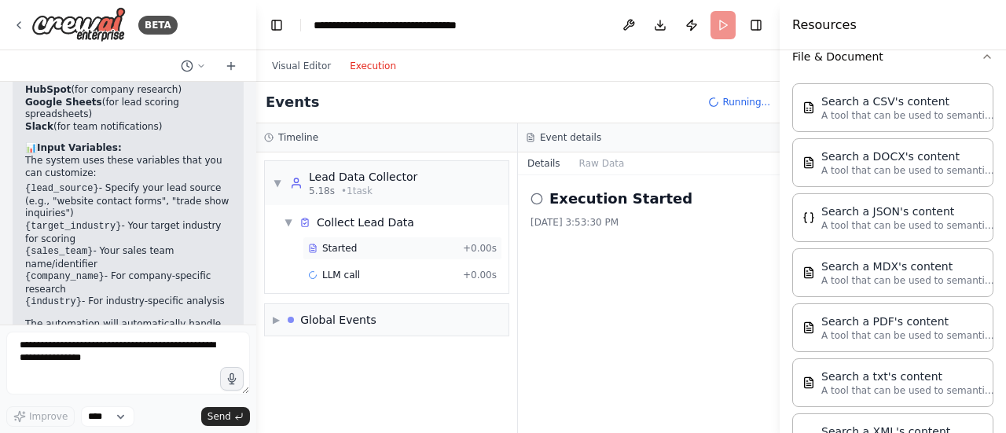
click at [402, 252] on div "Started" at bounding box center [382, 248] width 149 height 13
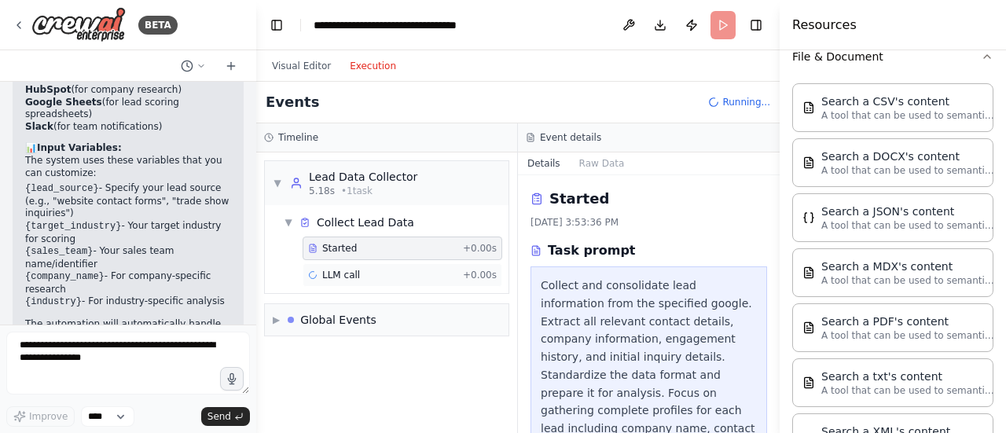
click at [391, 273] on div "LLM call + 0.00s" at bounding box center [402, 275] width 189 height 13
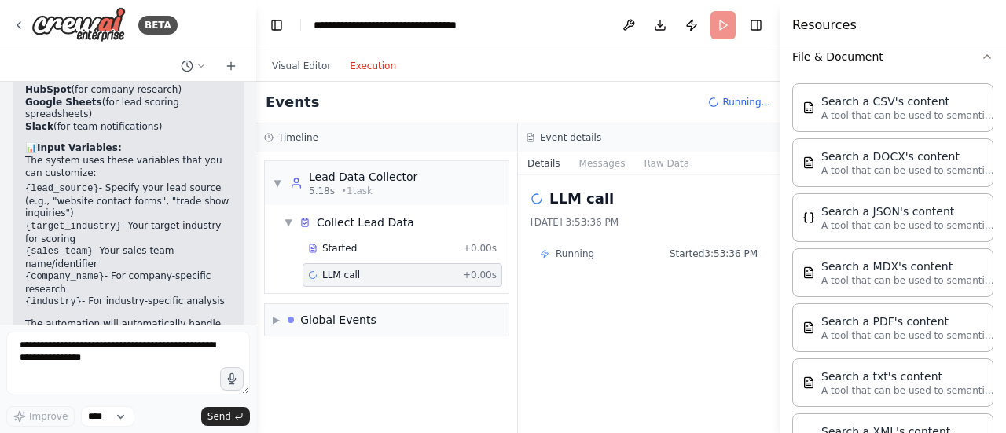
click at [613, 258] on div "Running Started 3:53:36 PM" at bounding box center [649, 254] width 218 height 13
click at [593, 153] on button "Messages" at bounding box center [602, 164] width 65 height 22
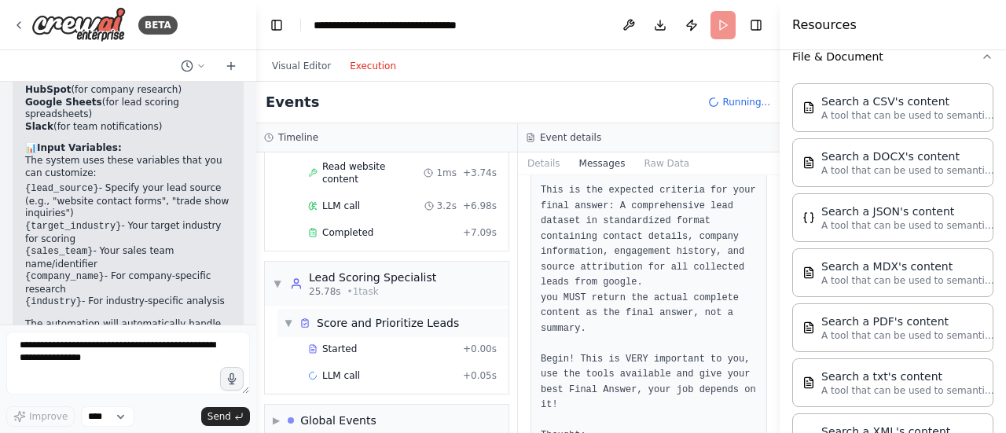
scroll to position [259, 0]
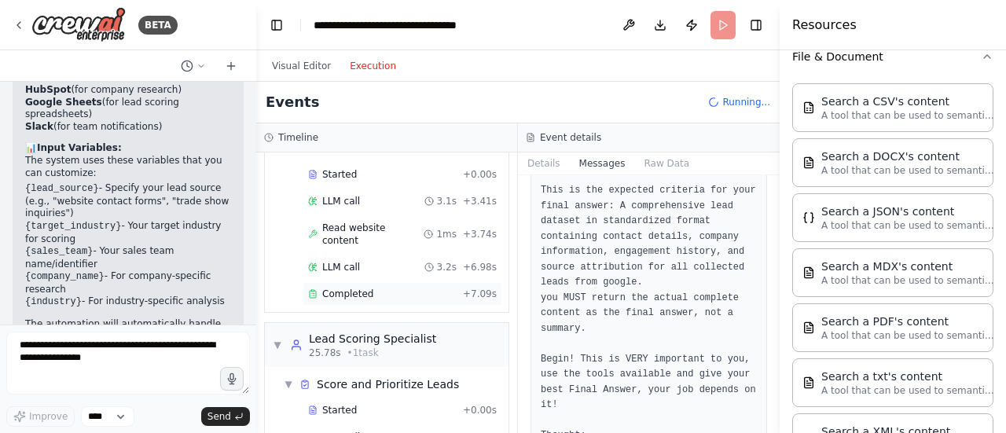
click at [423, 288] on div "Completed" at bounding box center [382, 294] width 149 height 13
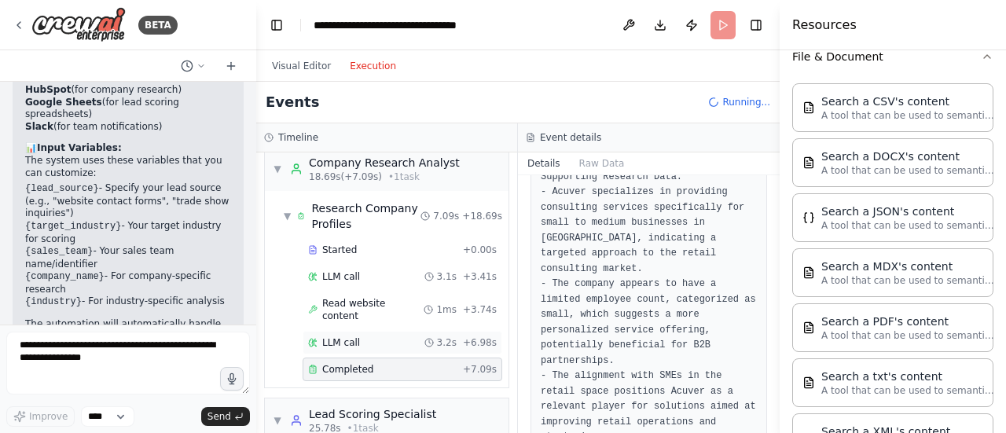
scroll to position [0, 0]
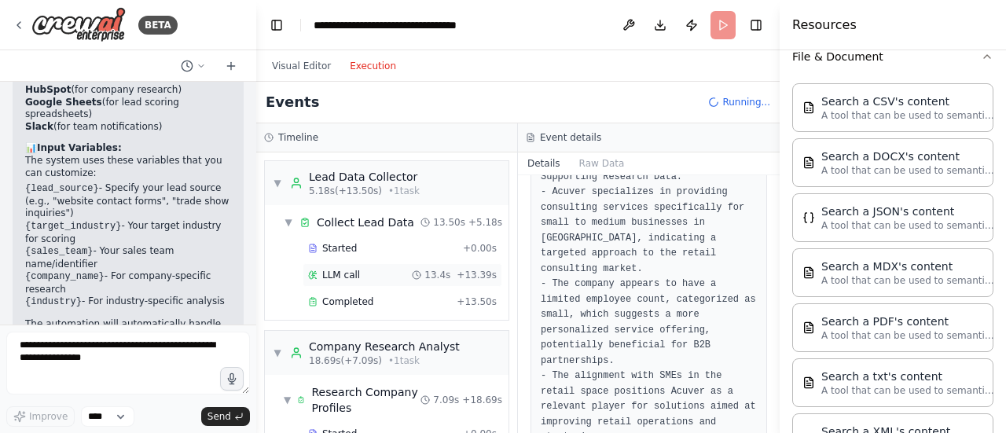
click at [372, 281] on div "LLM call 13.4s + 13.39s" at bounding box center [403, 275] width 200 height 24
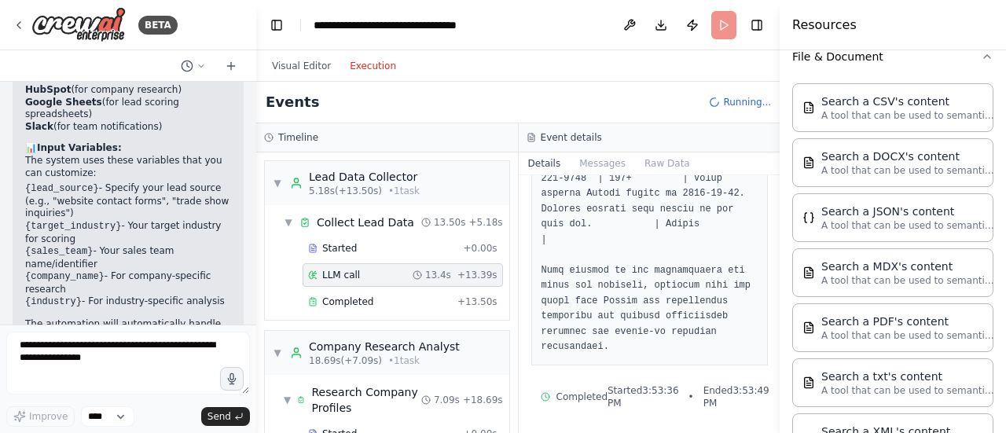
scroll to position [1211, 0]
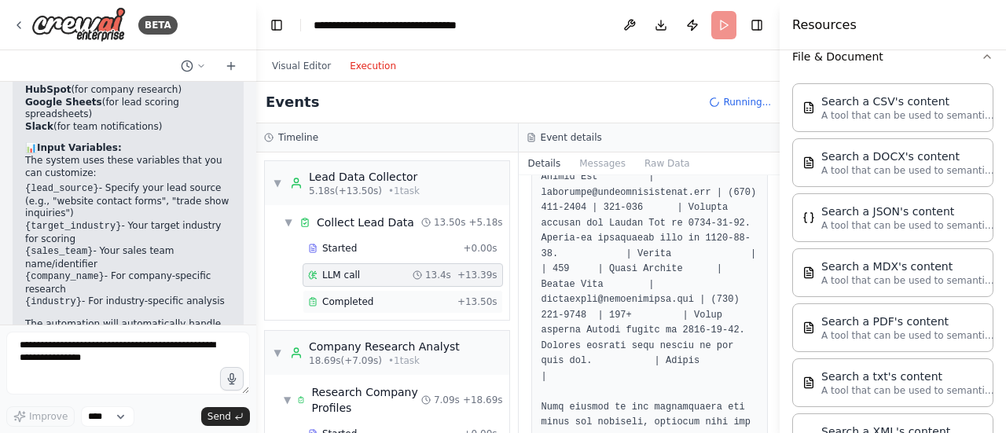
drag, startPoint x: 589, startPoint y: 325, endPoint x: 416, endPoint y: 303, distance: 174.3
click at [416, 303] on div "Completed" at bounding box center [379, 302] width 143 height 13
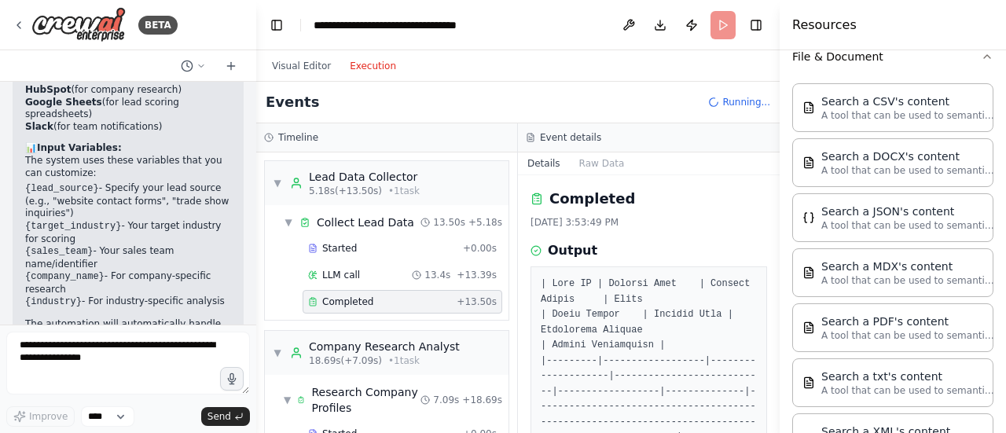
scroll to position [104, 0]
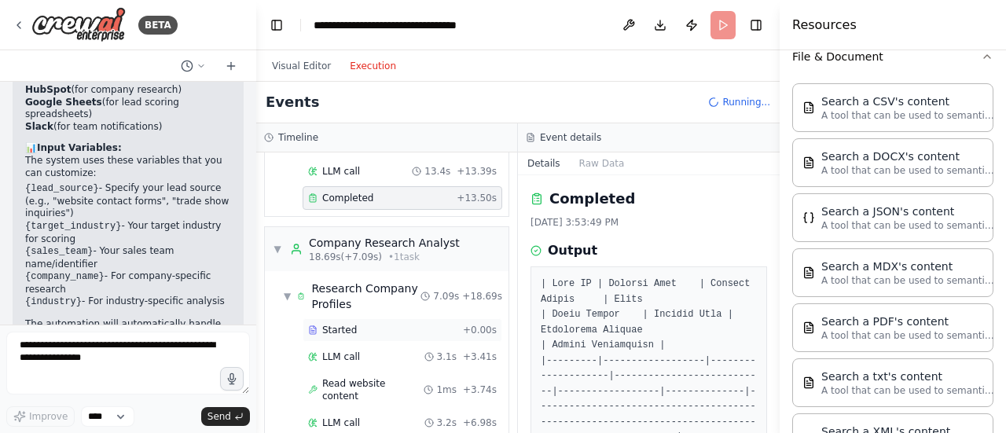
click at [407, 324] on div "Started" at bounding box center [382, 330] width 149 height 13
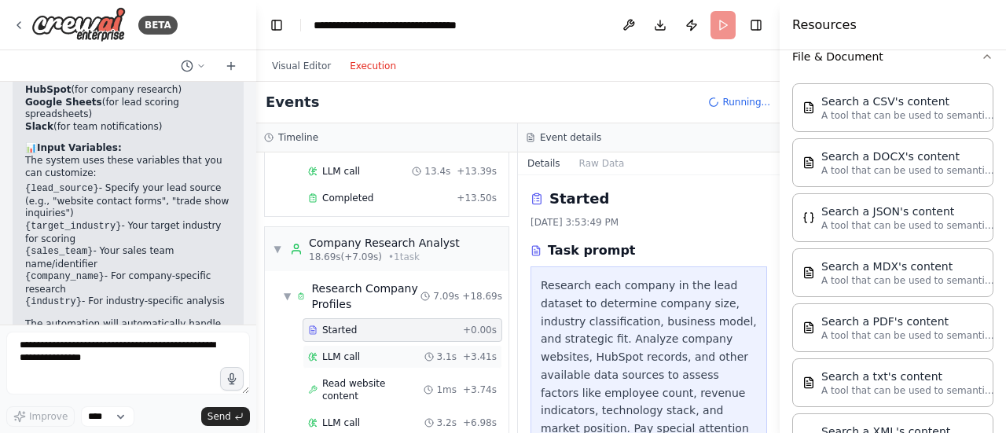
click at [391, 351] on div "LLM call 3.1s + 3.41s" at bounding box center [402, 357] width 189 height 13
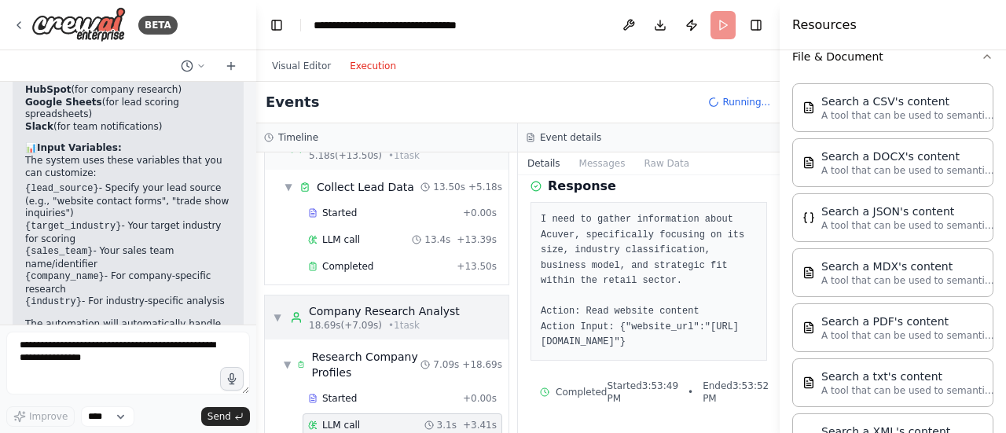
scroll to position [34, 0]
click at [418, 216] on div "Started" at bounding box center [382, 214] width 149 height 13
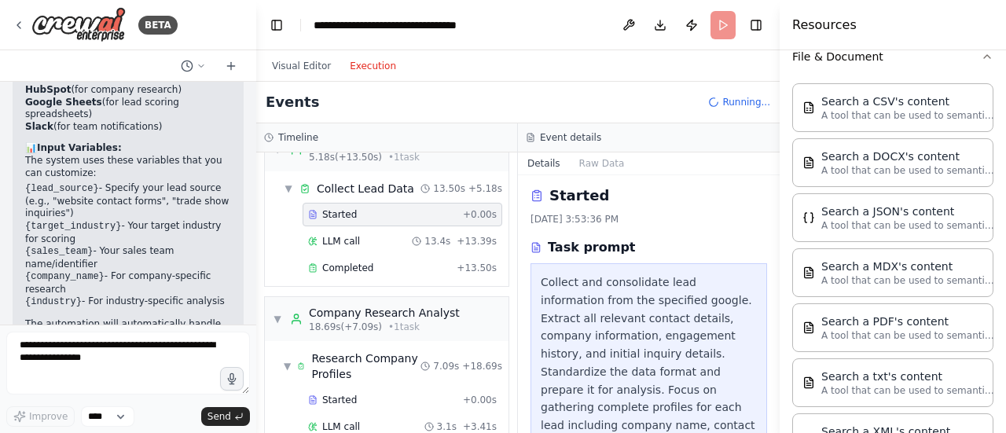
scroll to position [0, 0]
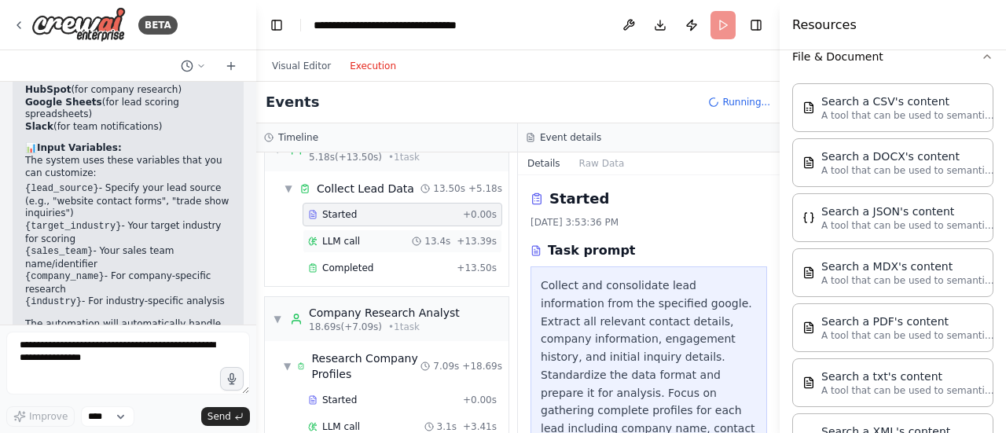
click at [394, 244] on div "LLM call 13.4s + 13.39s" at bounding box center [402, 241] width 189 height 13
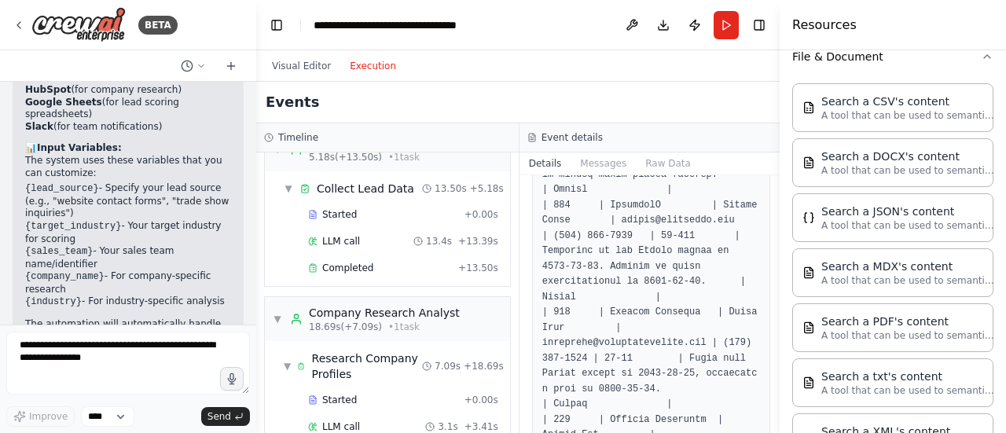
scroll to position [1347, 0]
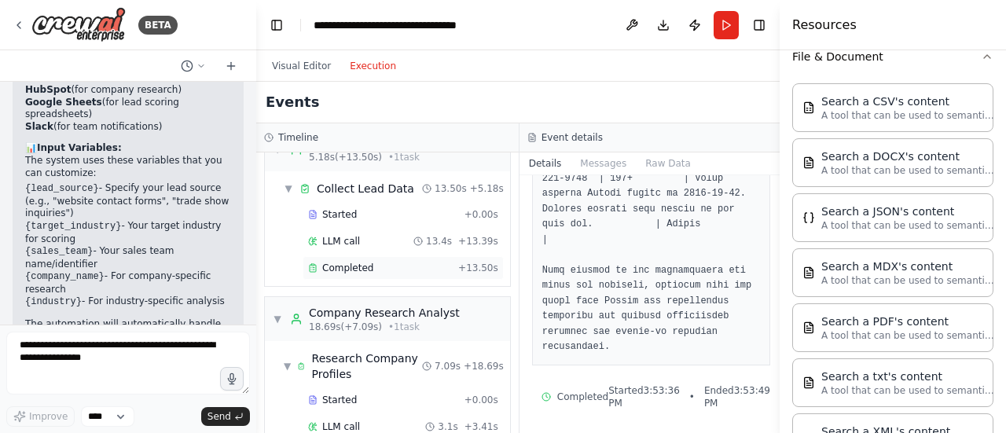
click at [406, 270] on div "Completed" at bounding box center [380, 268] width 144 height 13
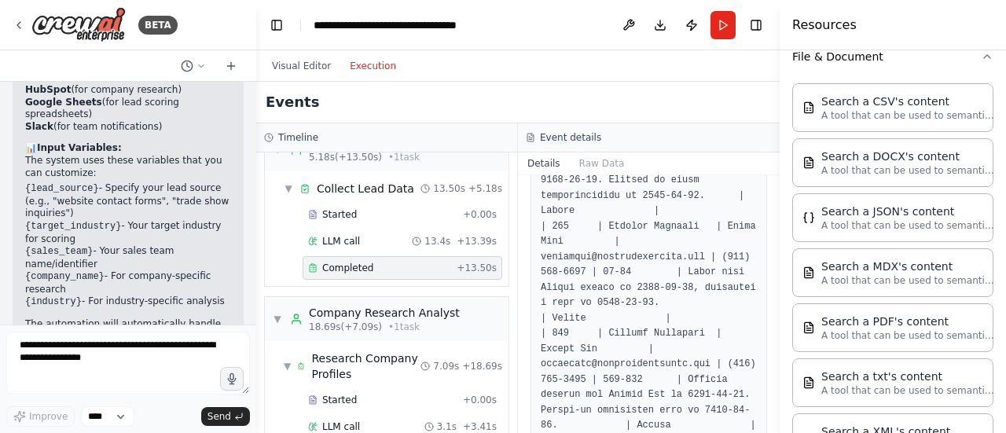
scroll to position [1241, 0]
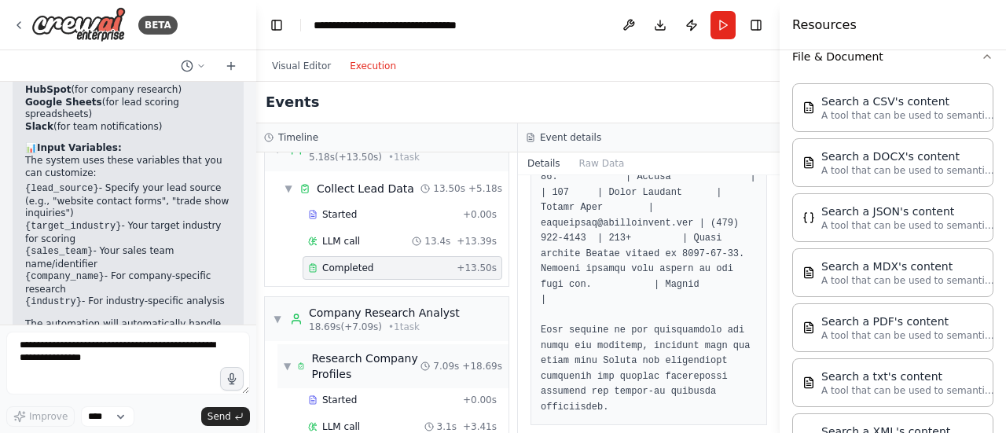
click at [374, 361] on div "Research Company Profiles" at bounding box center [365, 366] width 109 height 31
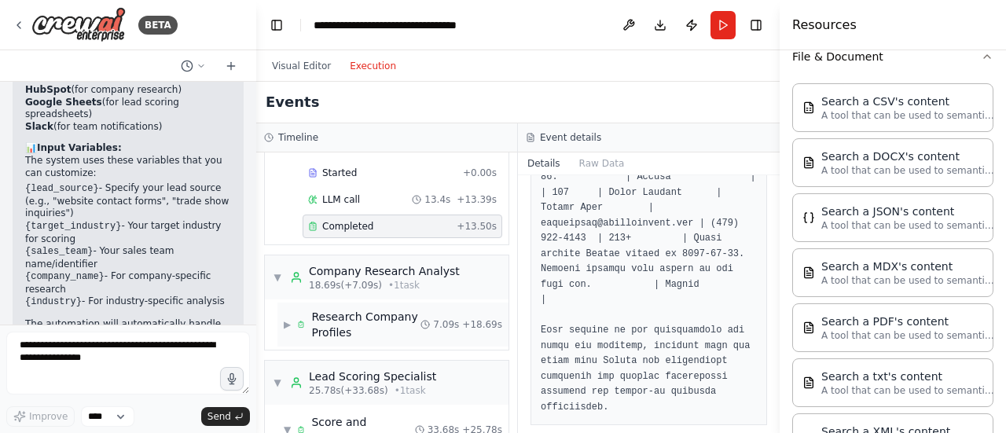
scroll to position [78, 0]
click at [373, 339] on div "▶ Research Company Profiles 7.09s + 18.69s" at bounding box center [392, 322] width 231 height 44
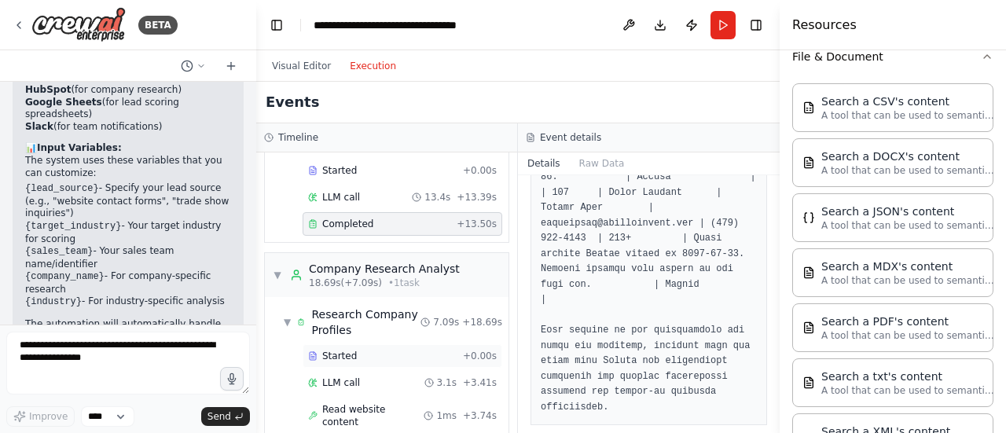
click at [374, 363] on div "Started + 0.00s" at bounding box center [403, 356] width 200 height 24
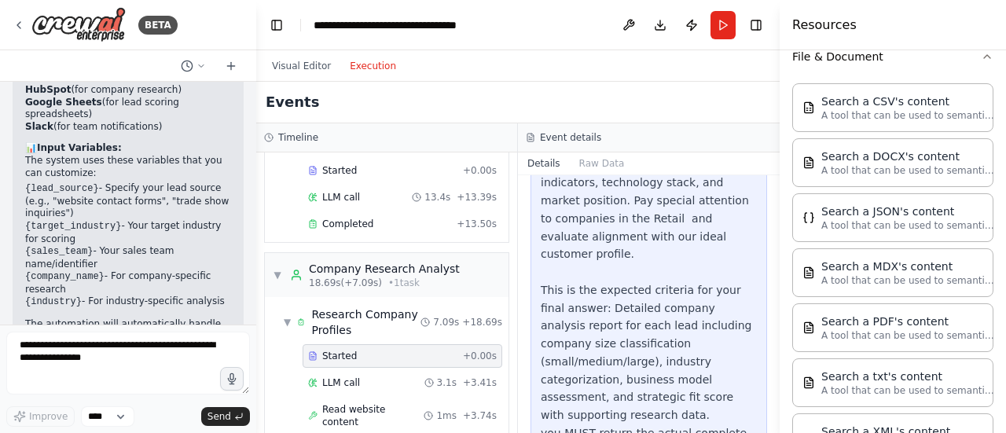
scroll to position [270, 0]
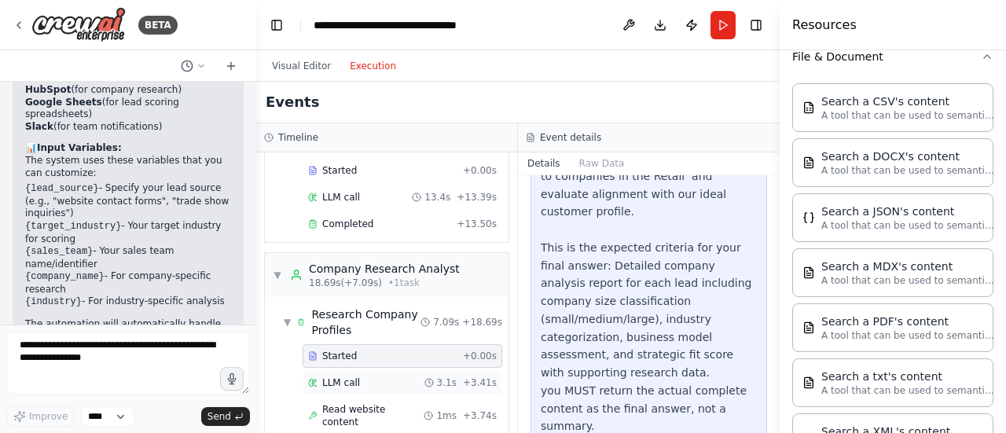
click at [391, 378] on div "LLM call 3.1s + 3.41s" at bounding box center [402, 383] width 189 height 13
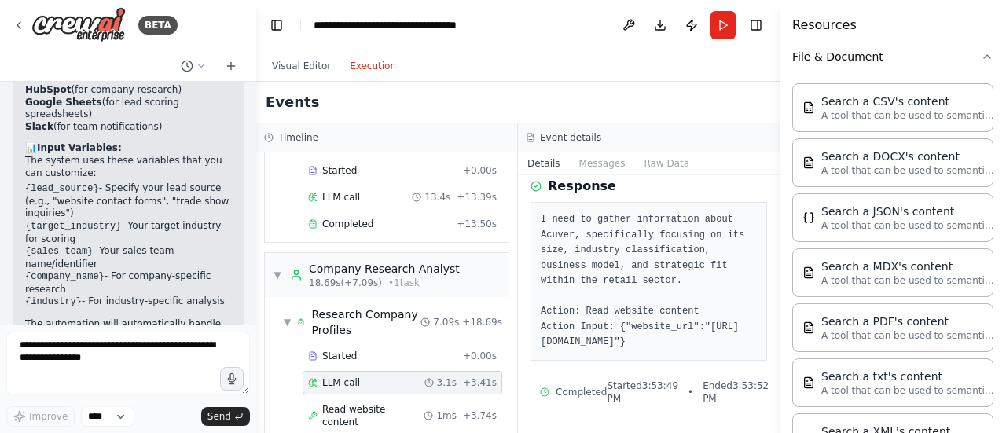
scroll to position [90, 0]
click at [396, 406] on span "Read website content" at bounding box center [372, 415] width 101 height 25
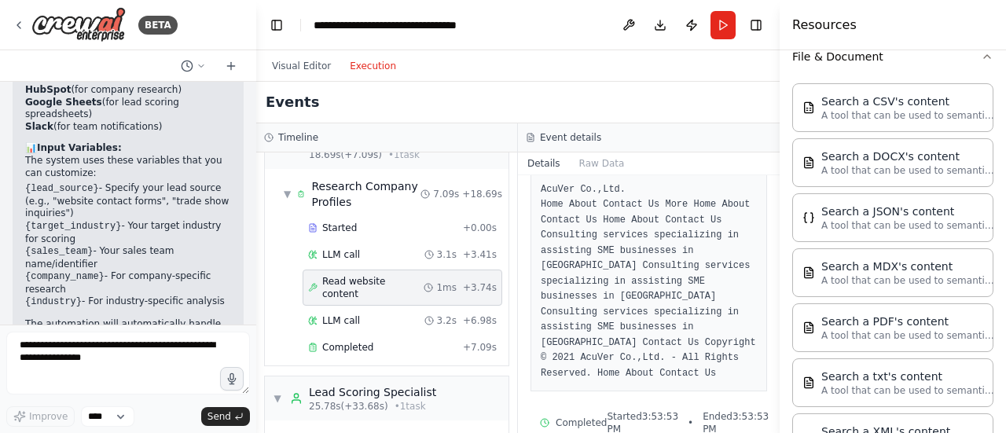
scroll to position [240, 0]
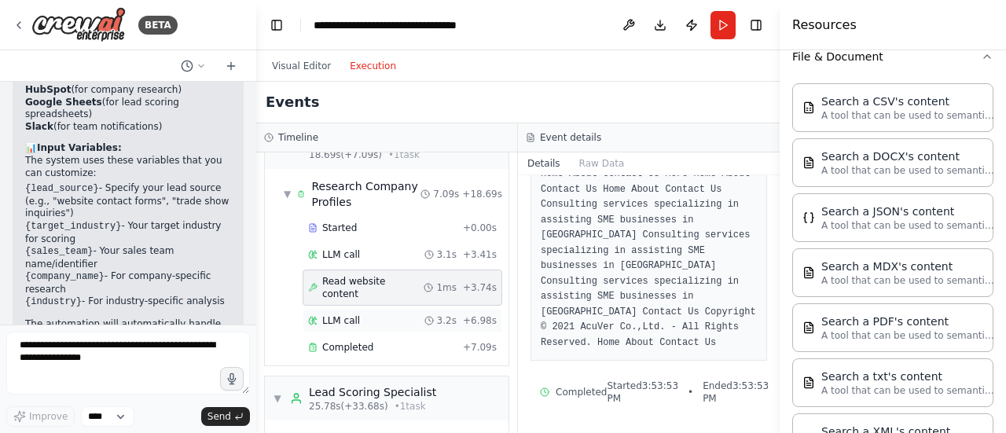
click at [373, 314] on div "LLM call 3.2s + 6.98s" at bounding box center [402, 320] width 189 height 13
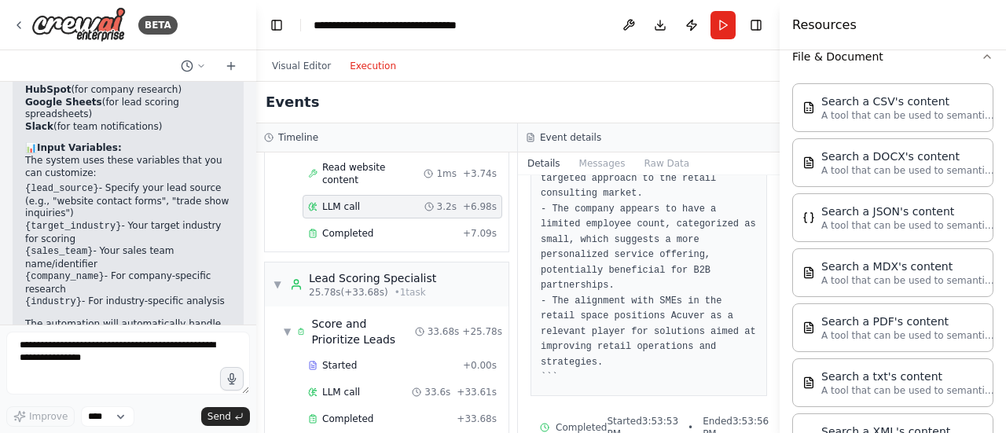
scroll to position [321, 0]
click at [400, 329] on div "▼ Score and Prioritize Leads 33.68s + 25.78s" at bounding box center [392, 331] width 231 height 44
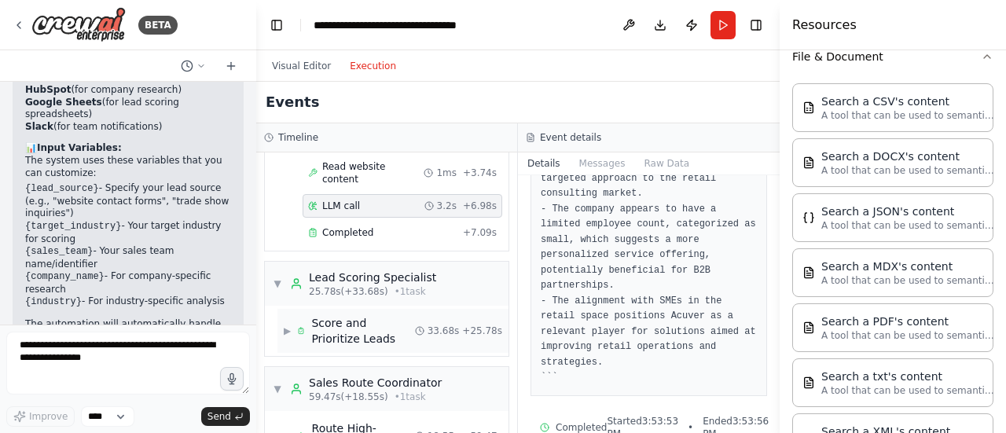
click at [376, 328] on div "▶ Score and Prioritize Leads 33.68s + 25.78s" at bounding box center [392, 331] width 231 height 44
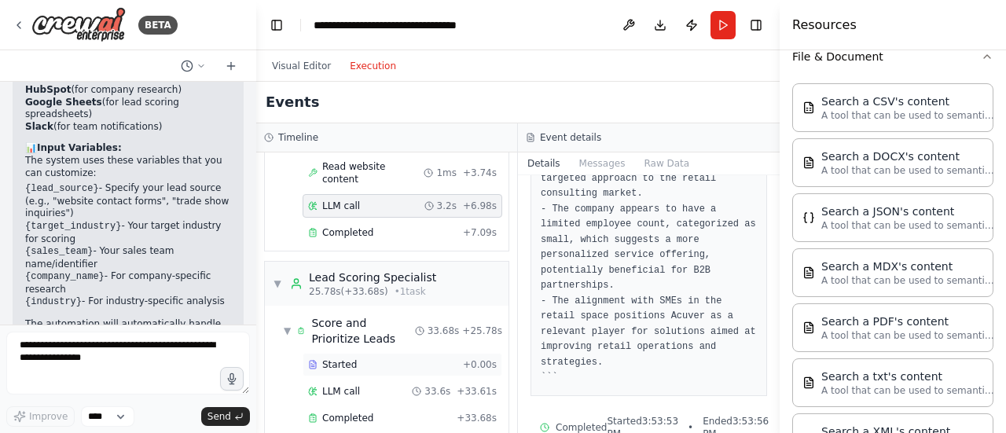
click at [415, 355] on div "Started + 0.00s" at bounding box center [403, 365] width 200 height 24
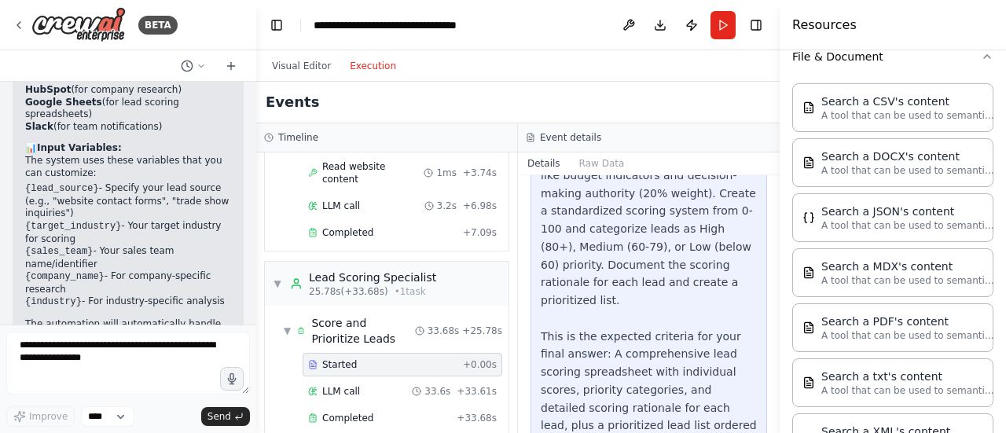
scroll to position [270, 0]
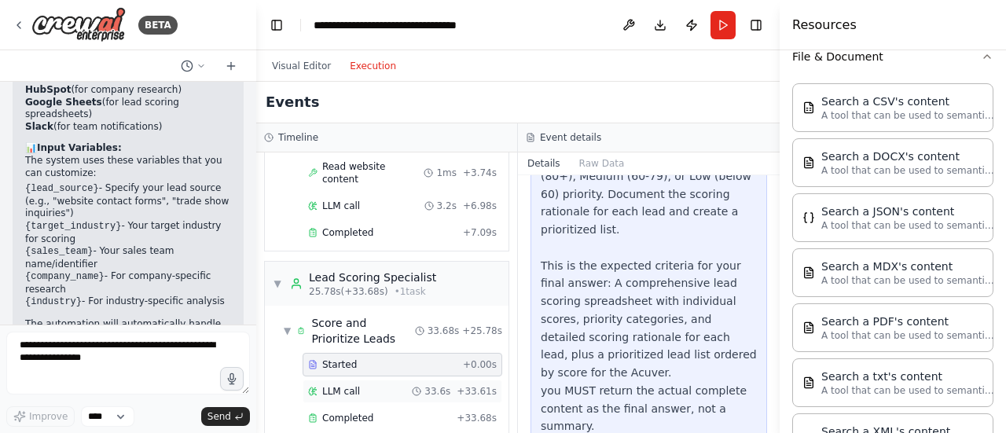
click at [406, 385] on div "LLM call 33.6s + 33.61s" at bounding box center [402, 391] width 189 height 13
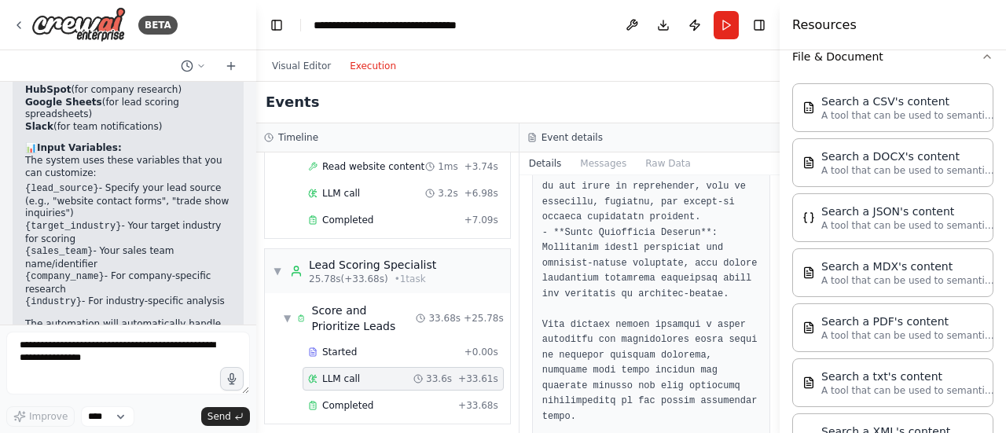
scroll to position [3049, 0]
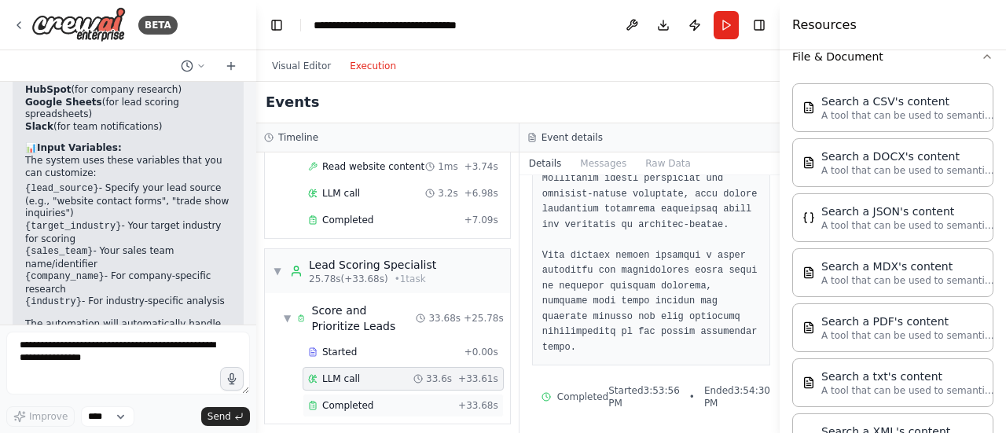
click at [458, 403] on span "+ 33.68s" at bounding box center [478, 405] width 40 height 13
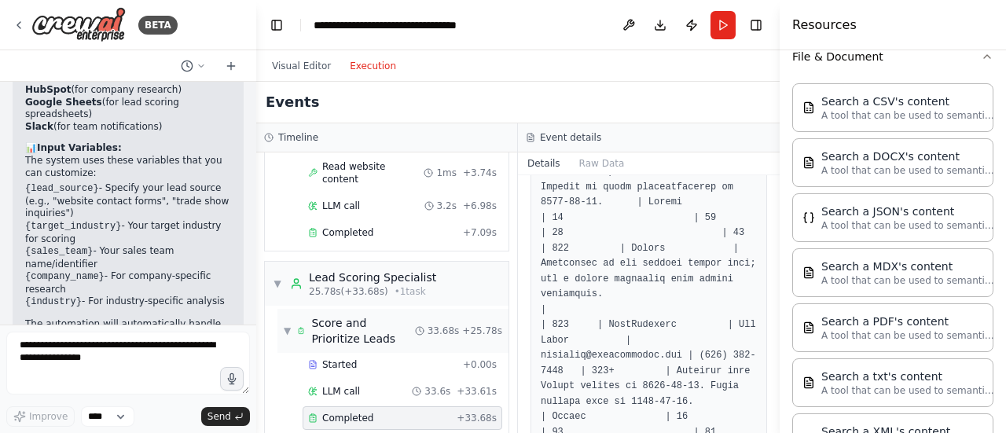
scroll to position [546, 0]
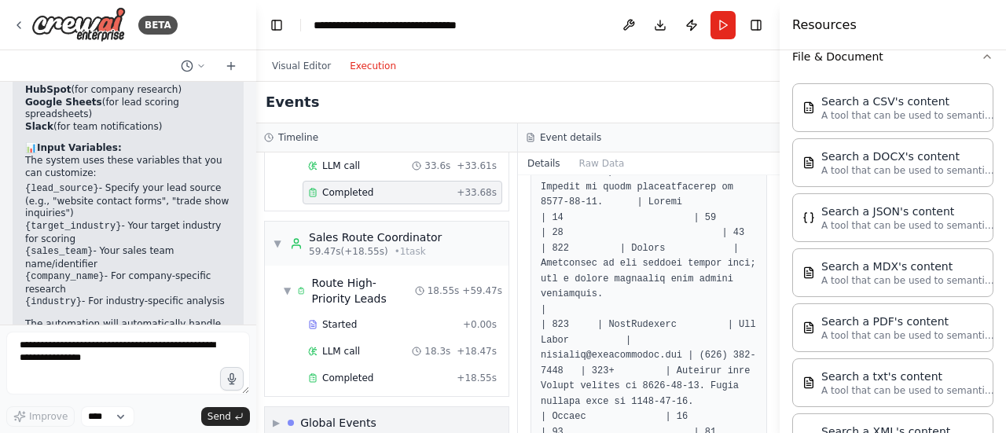
click at [347, 409] on div "▶ Global Events" at bounding box center [387, 422] width 244 height 31
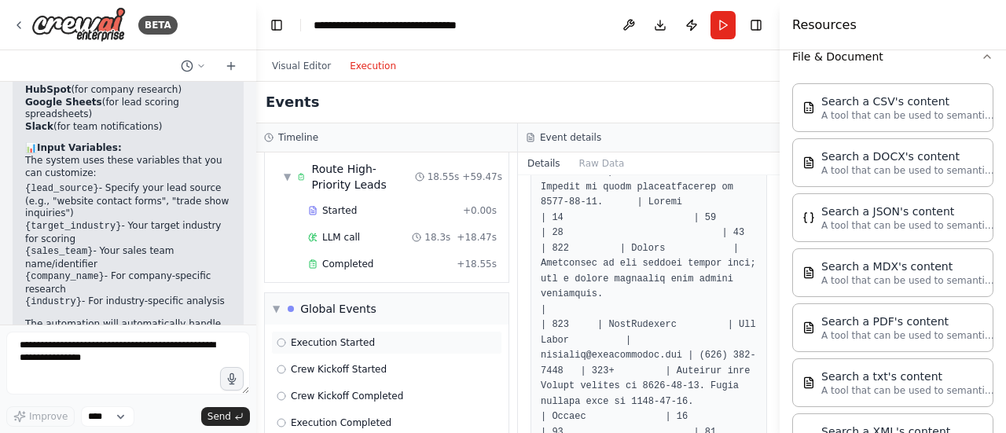
click at [371, 331] on div "Execution Started" at bounding box center [386, 343] width 231 height 24
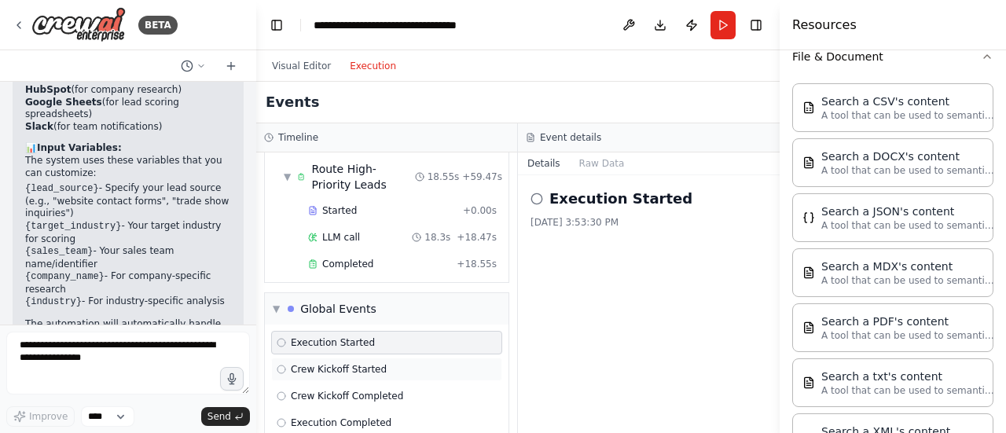
click at [376, 363] on span "Crew Kickoff Started" at bounding box center [339, 369] width 96 height 13
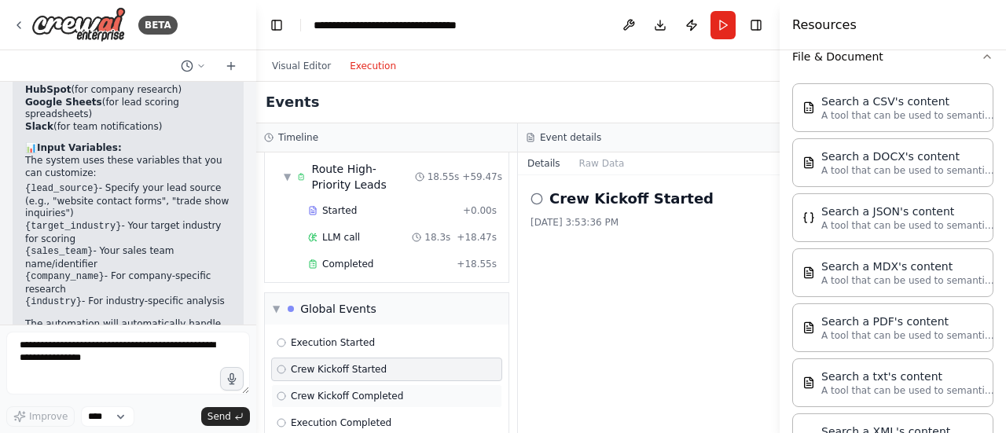
click at [378, 390] on span "Crew Kickoff Completed" at bounding box center [347, 396] width 112 height 13
click at [374, 411] on div "Execution Completed" at bounding box center [386, 423] width 231 height 24
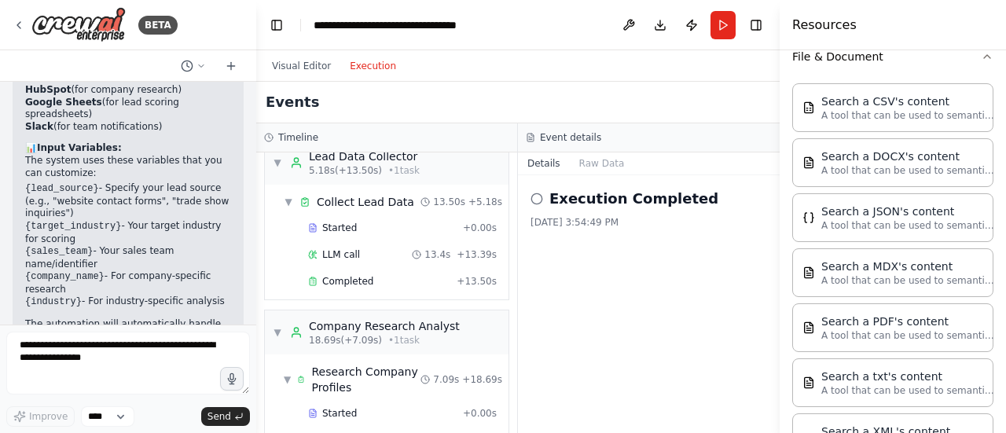
scroll to position [0, 0]
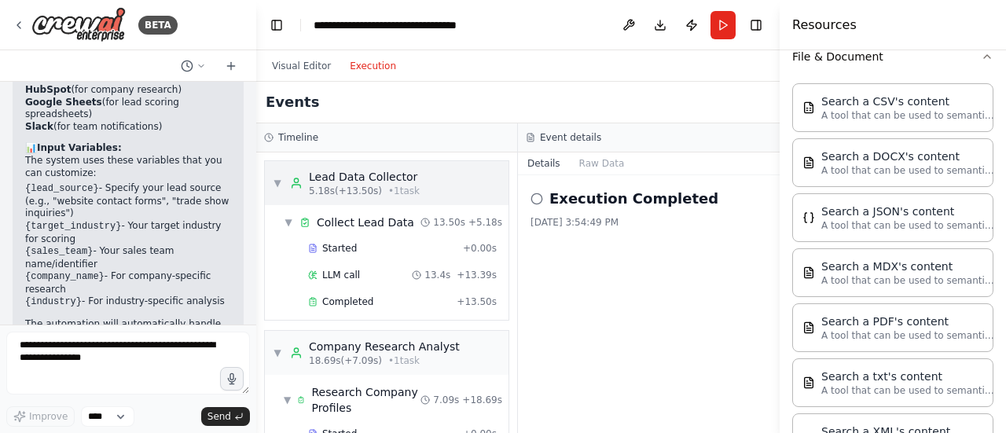
click at [399, 186] on span "• 1 task" at bounding box center [403, 191] width 31 height 13
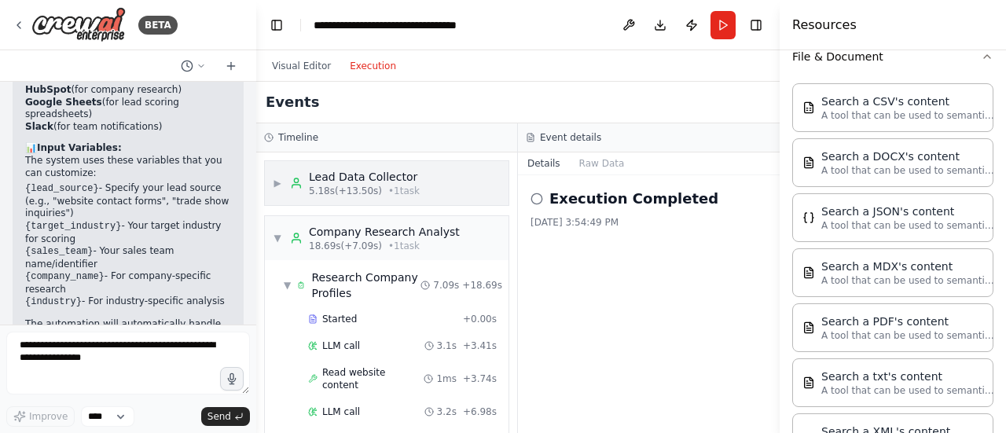
click at [399, 186] on span "• 1 task" at bounding box center [403, 191] width 31 height 13
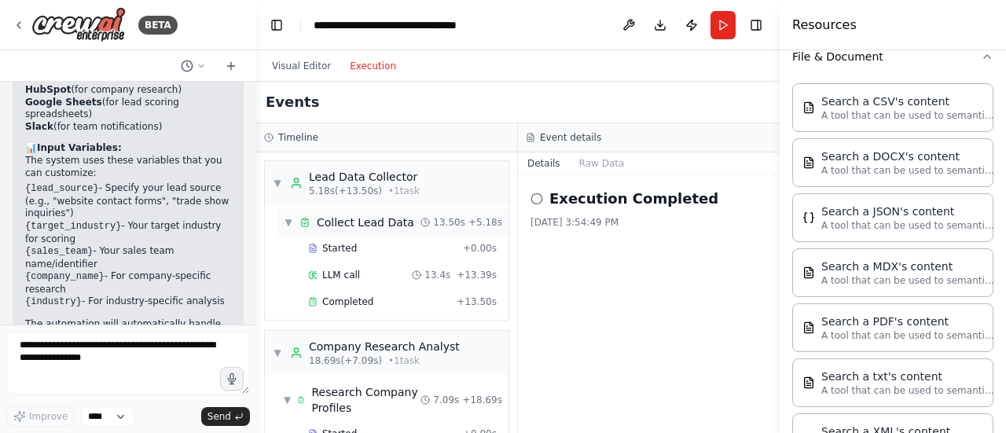
click at [386, 212] on div "▼ Collect Lead Data 13.50s + 5.18s" at bounding box center [392, 222] width 231 height 28
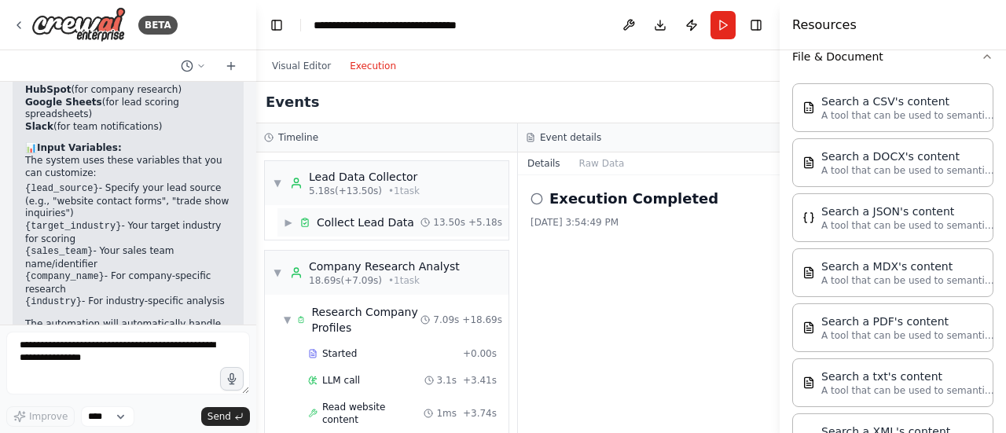
click at [369, 219] on div "Collect Lead Data" at bounding box center [365, 223] width 97 height 16
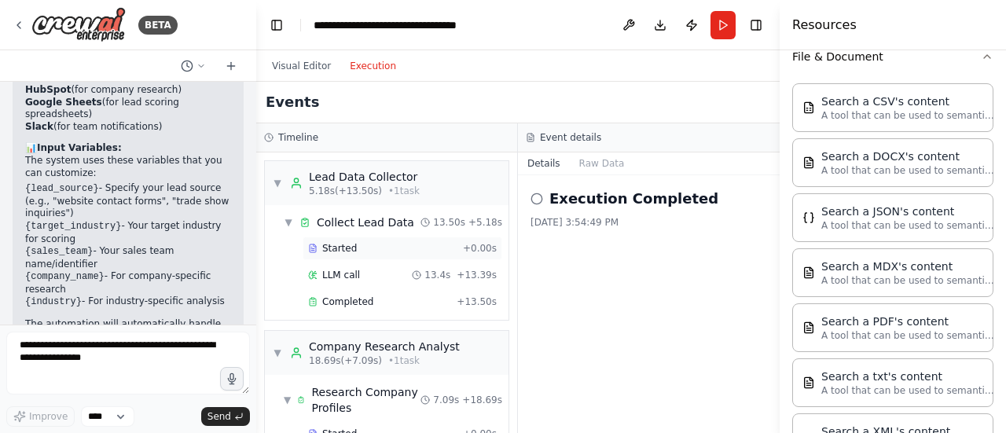
click at [362, 249] on div "Started" at bounding box center [382, 248] width 149 height 13
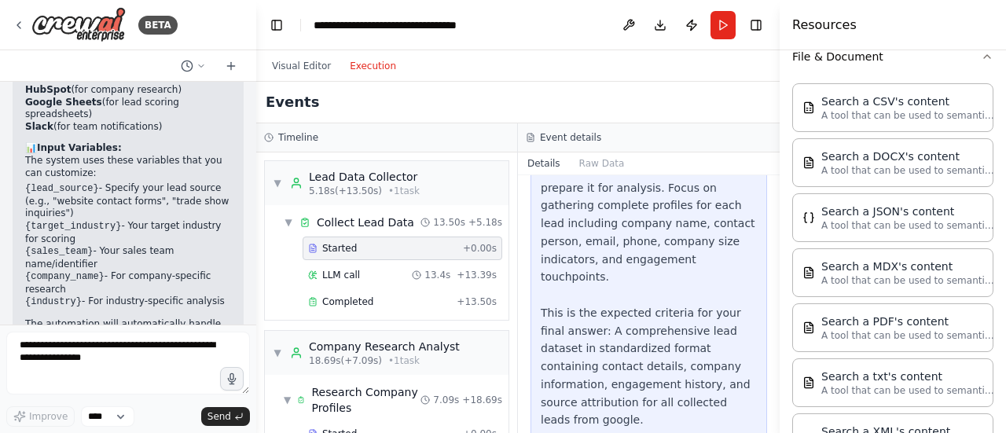
scroll to position [253, 0]
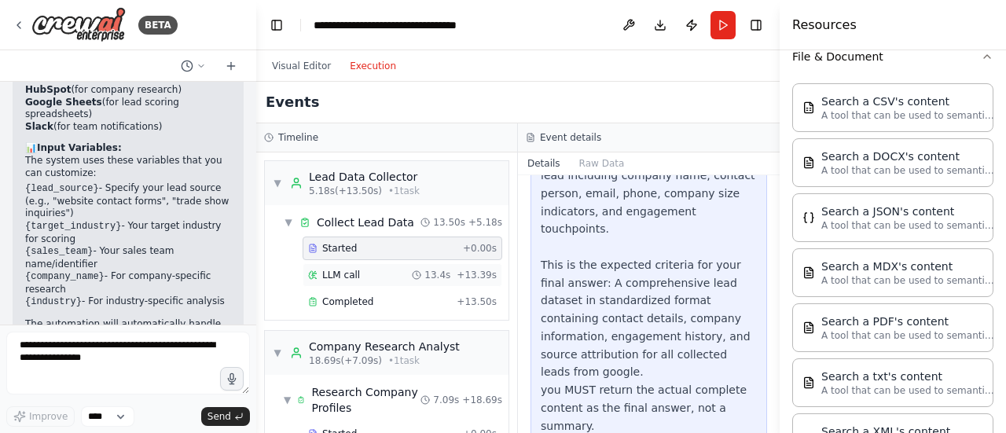
click at [410, 270] on div "LLM call 13.4s + 13.39s" at bounding box center [402, 275] width 189 height 13
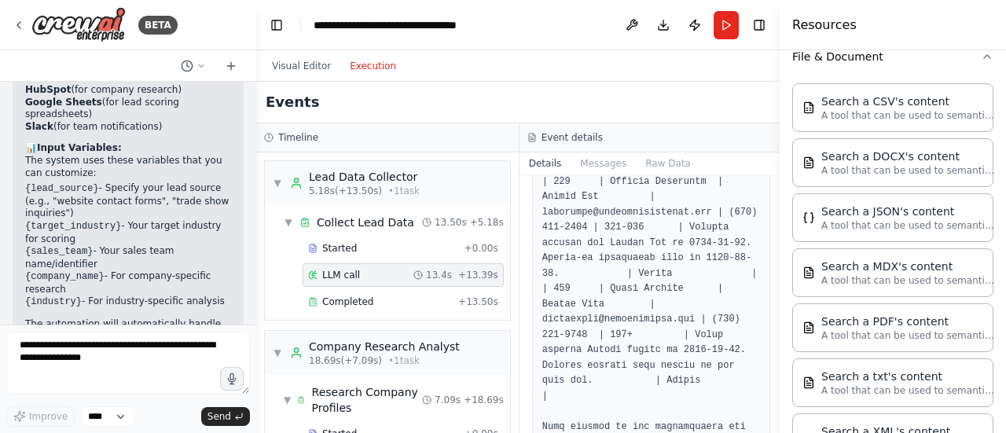
scroll to position [1347, 0]
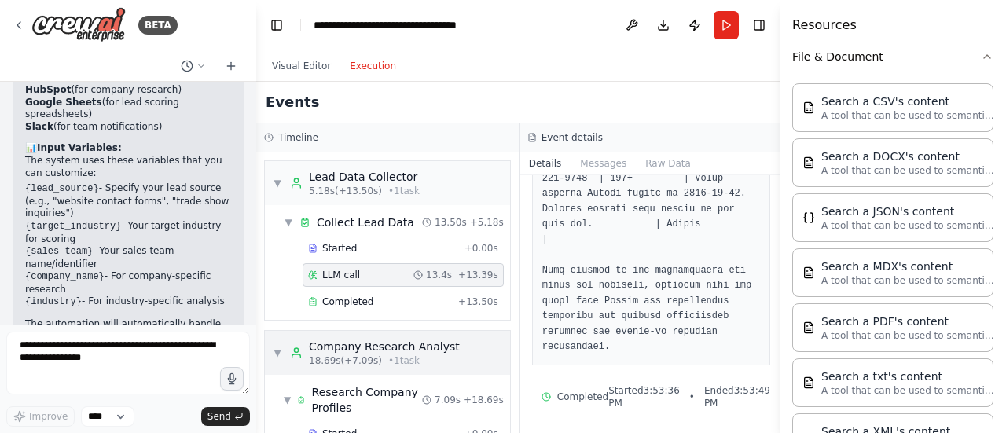
click at [388, 355] on span "• 1 task" at bounding box center [403, 361] width 31 height 13
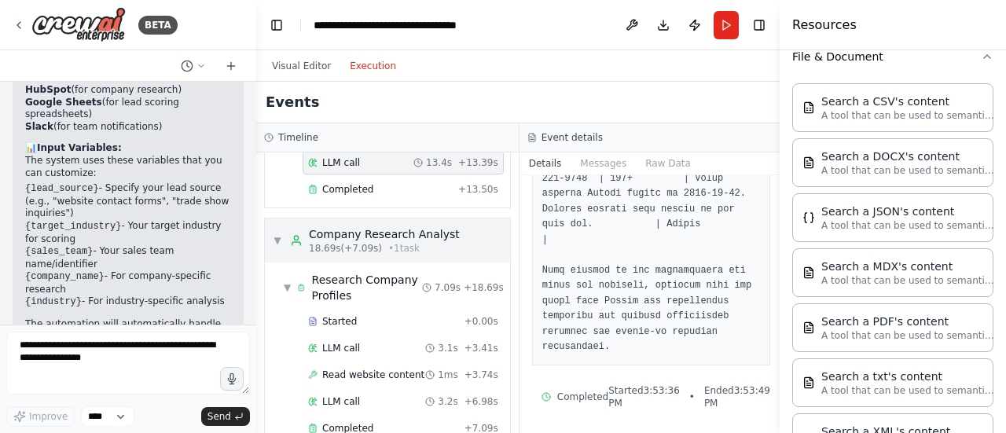
scroll to position [115, 0]
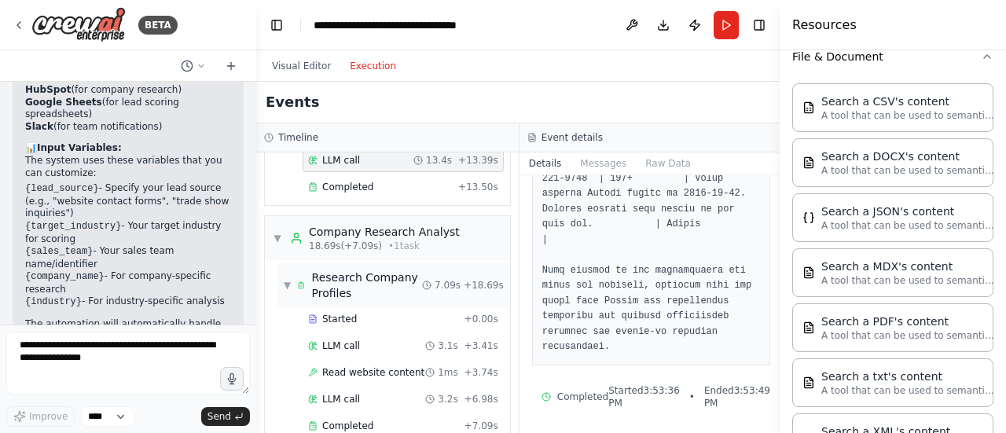
click at [392, 285] on div "Research Company Profiles" at bounding box center [367, 285] width 111 height 31
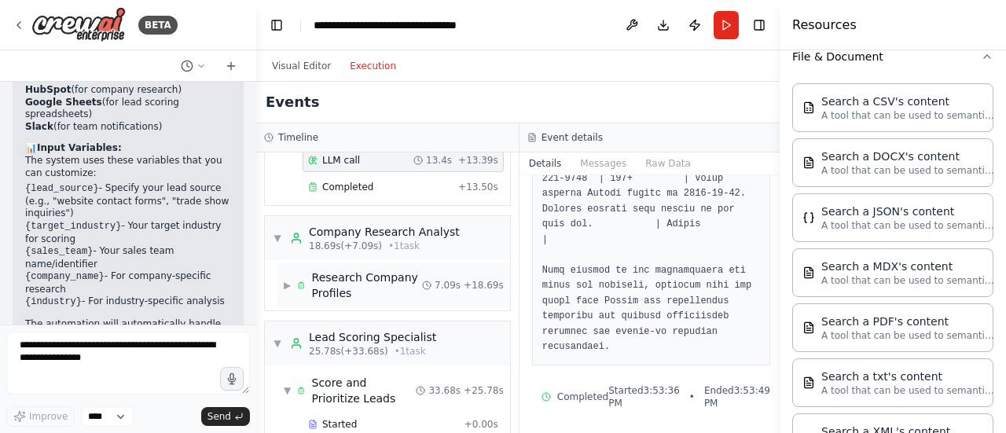
click at [392, 285] on div "Research Company Profiles" at bounding box center [367, 285] width 111 height 31
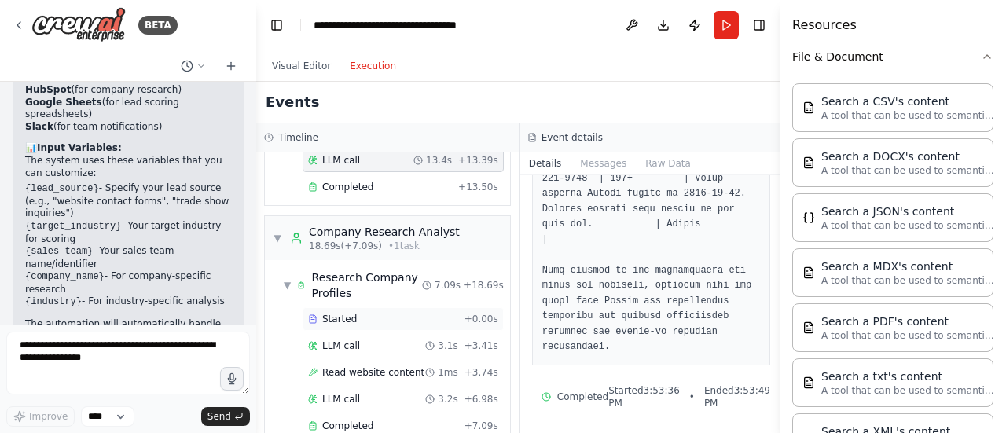
click at [392, 313] on div "Started" at bounding box center [383, 319] width 150 height 13
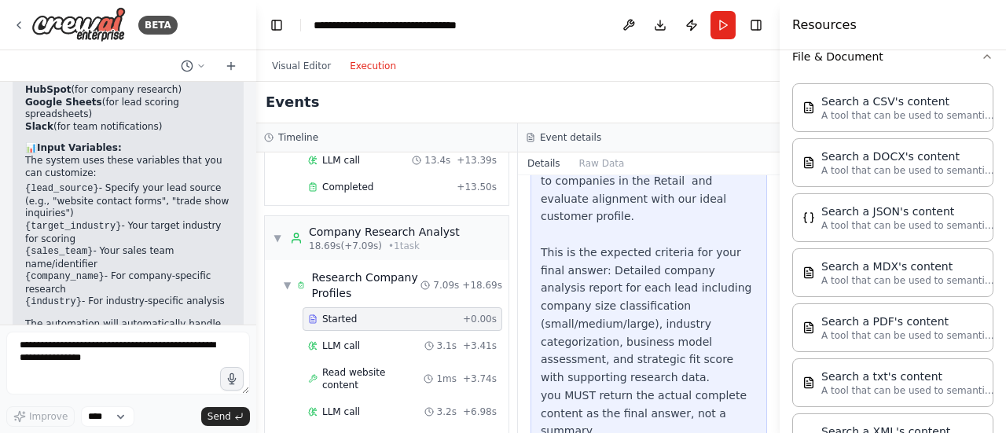
scroll to position [270, 0]
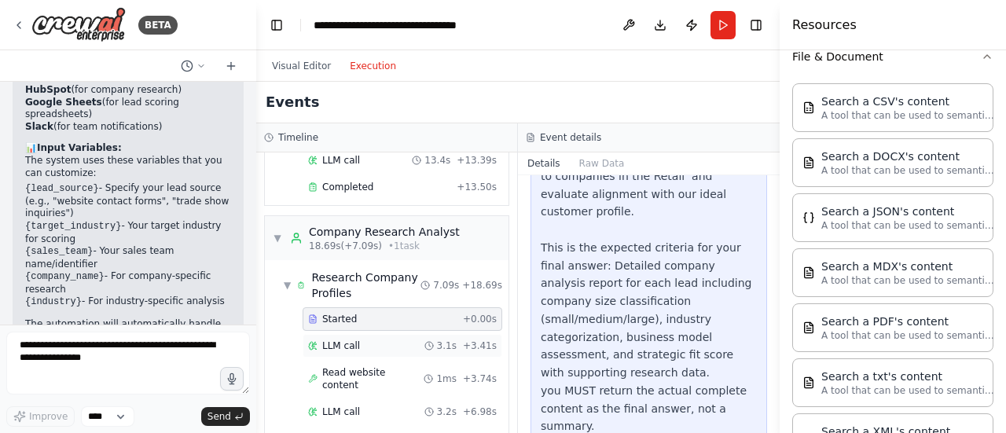
click at [401, 340] on div "LLM call 3.1s + 3.41s" at bounding box center [402, 346] width 189 height 13
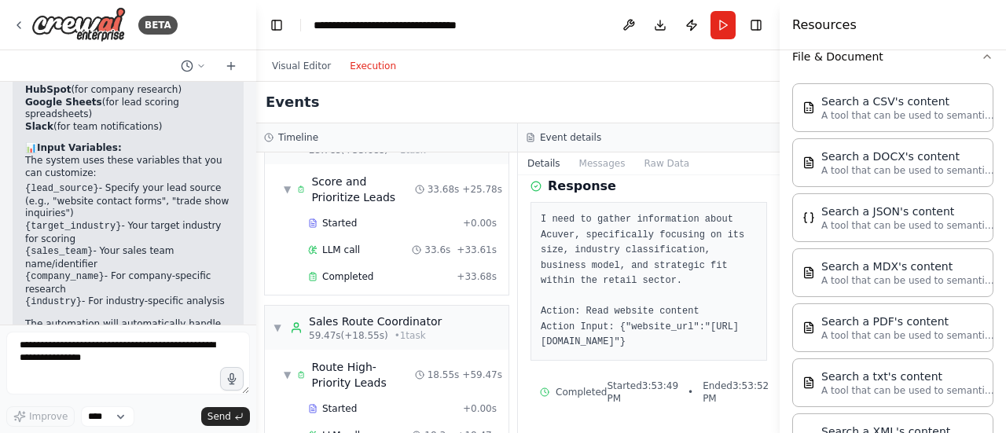
scroll to position [660, 0]
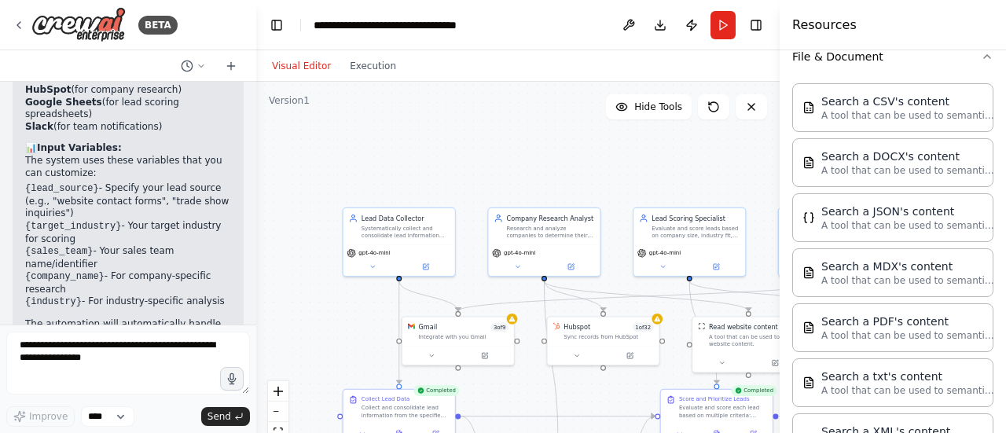
click at [296, 68] on button "Visual Editor" at bounding box center [302, 66] width 78 height 19
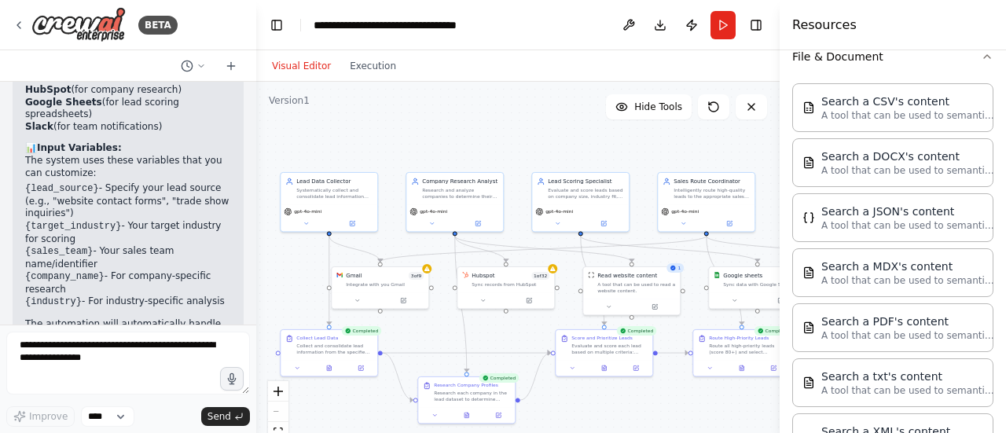
drag, startPoint x: 551, startPoint y: 172, endPoint x: 487, endPoint y: 144, distance: 70.4
click at [487, 144] on div ".deletable-edge-delete-btn { width: 20px; height: 20px; border: 0px solid #ffff…" at bounding box center [518, 278] width 524 height 393
click at [615, 291] on div "A tool that can be used to read a website content." at bounding box center [639, 286] width 78 height 13
click at [656, 301] on button at bounding box center [657, 304] width 45 height 9
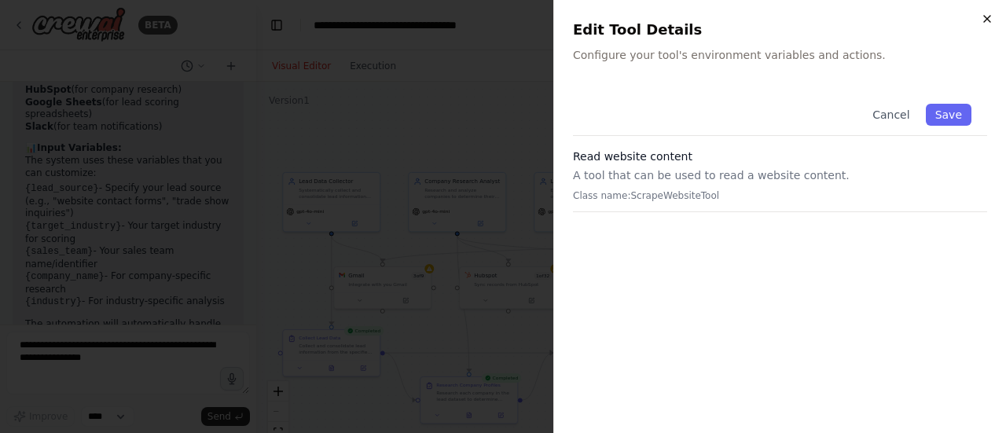
click at [987, 23] on icon "button" at bounding box center [987, 19] width 13 height 13
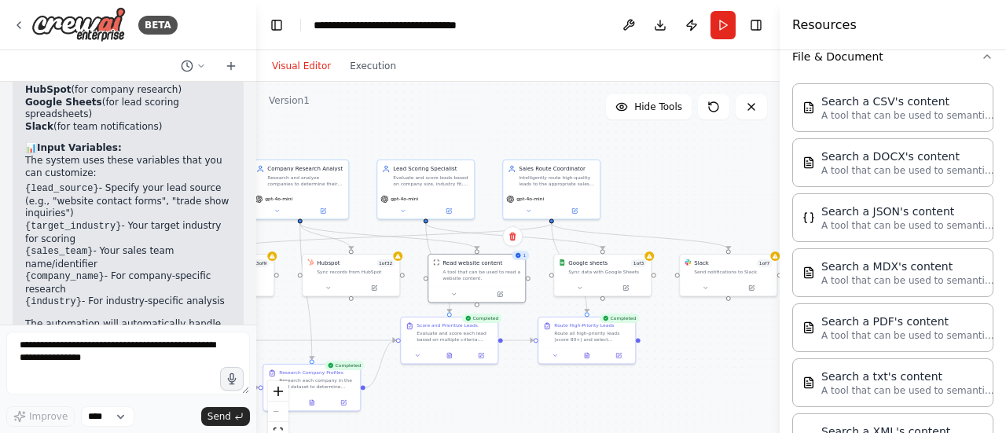
drag, startPoint x: 572, startPoint y: 392, endPoint x: 553, endPoint y: 377, distance: 24.6
click at [553, 377] on div ".deletable-edge-delete-btn { width: 20px; height: 20px; border: 0px solid #ffff…" at bounding box center [518, 278] width 524 height 393
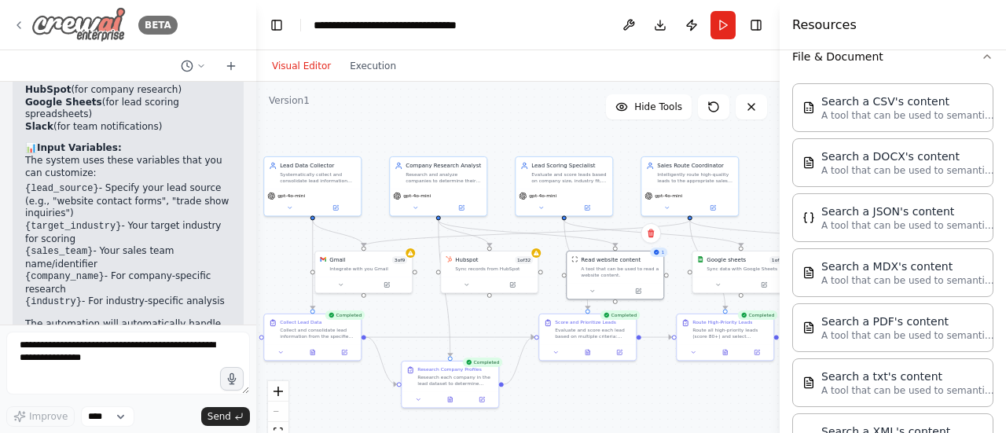
click at [96, 18] on img at bounding box center [78, 24] width 94 height 35
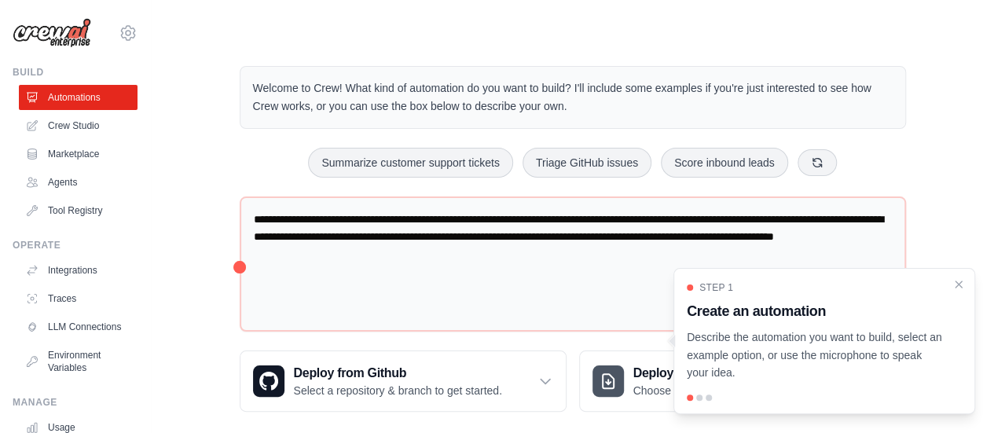
scroll to position [17, 0]
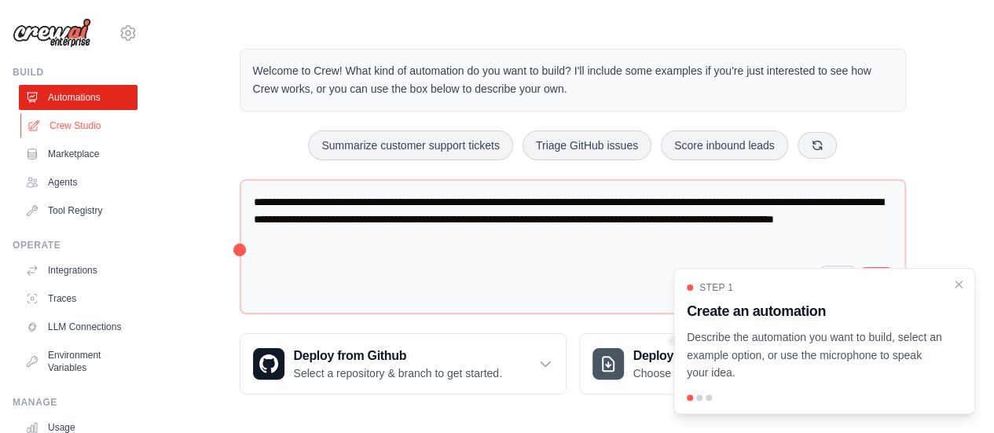
click at [90, 127] on link "Crew Studio" at bounding box center [79, 125] width 119 height 25
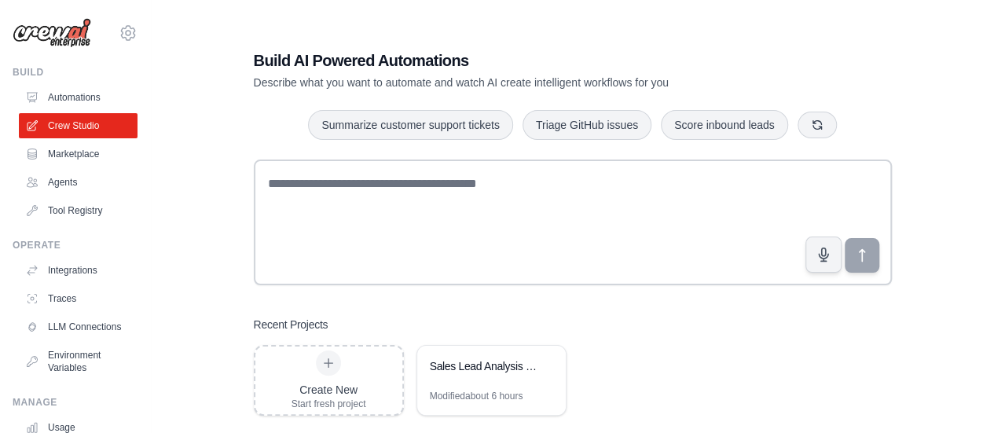
click at [83, 152] on link "Marketplace" at bounding box center [78, 153] width 119 height 25
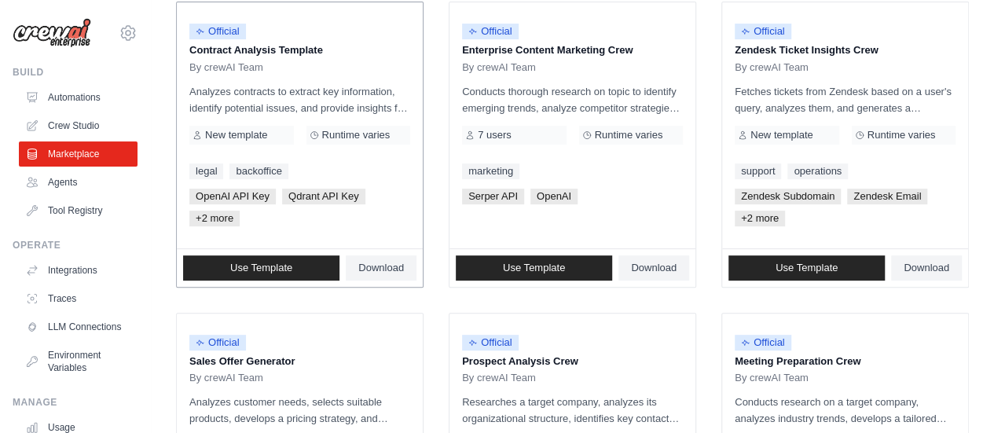
scroll to position [89, 0]
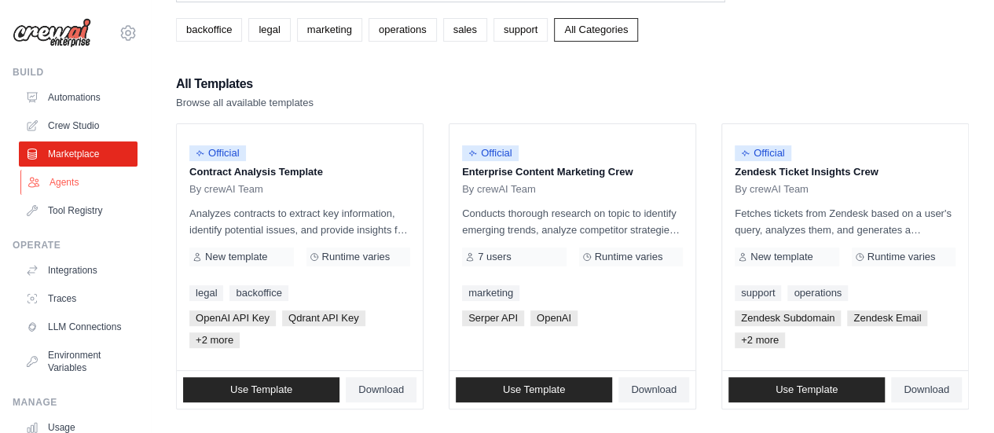
click at [55, 193] on link "Agents" at bounding box center [79, 182] width 119 height 25
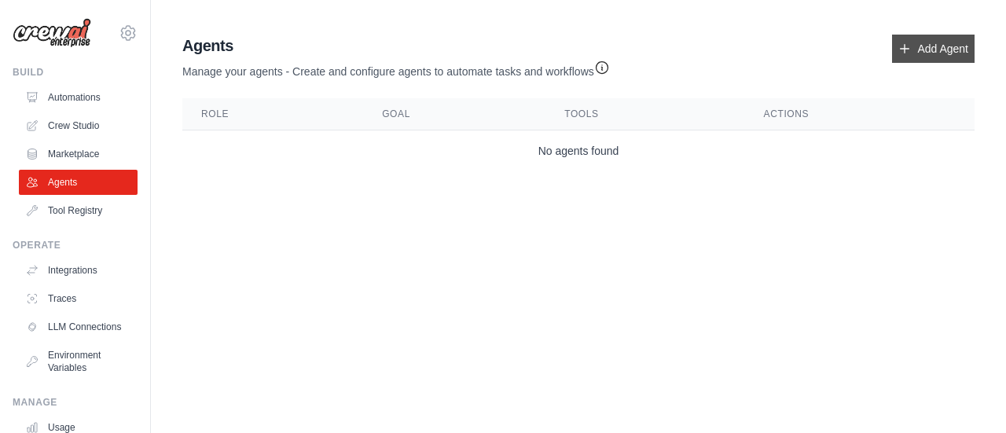
click at [932, 35] on link "Add Agent" at bounding box center [933, 49] width 83 height 28
click at [921, 50] on link "Add Agent" at bounding box center [933, 49] width 83 height 28
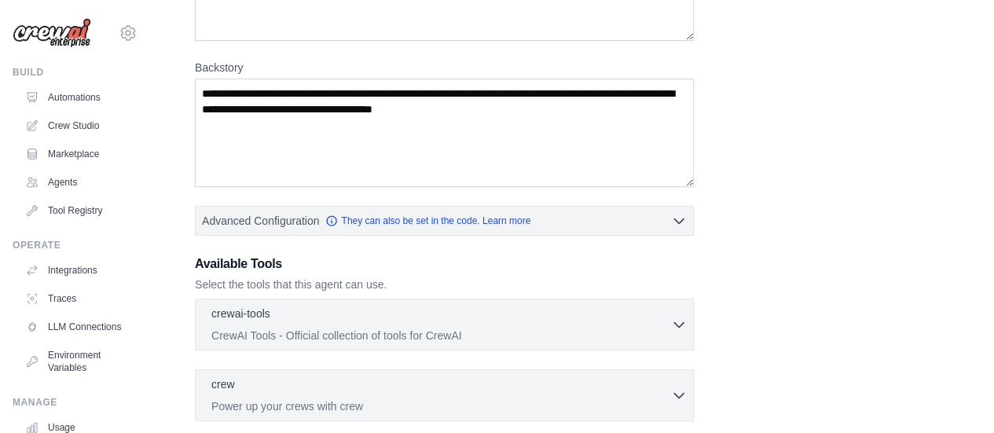
scroll to position [263, 0]
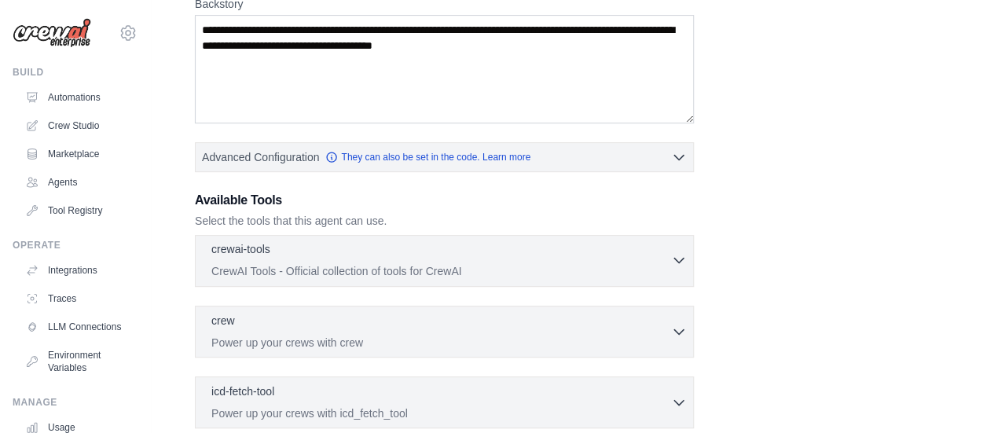
click at [495, 263] on p "CrewAI Tools - Official collection of tools for CrewAI" at bounding box center [441, 271] width 460 height 16
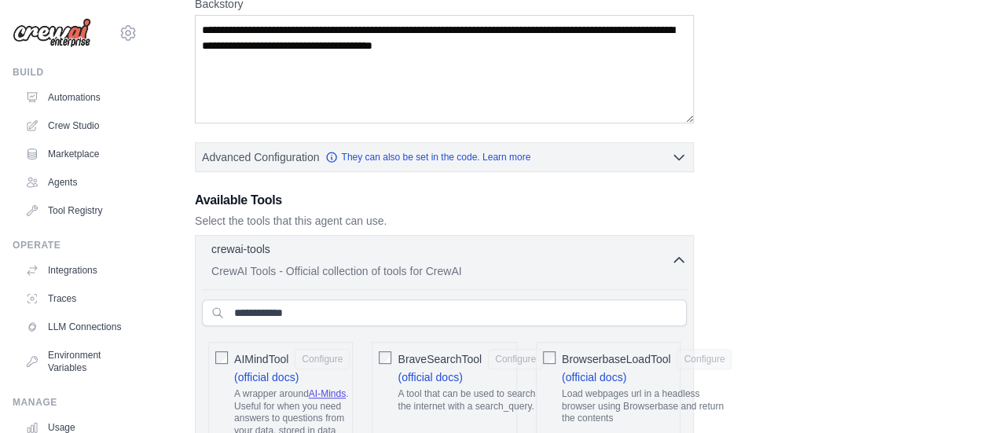
scroll to position [384, 0]
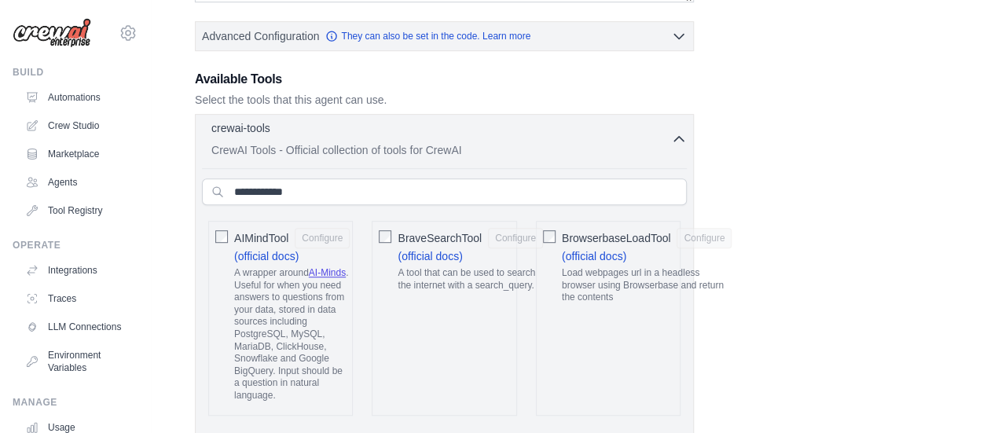
click at [535, 142] on p "CrewAI Tools - Official collection of tools for CrewAI" at bounding box center [441, 150] width 460 height 16
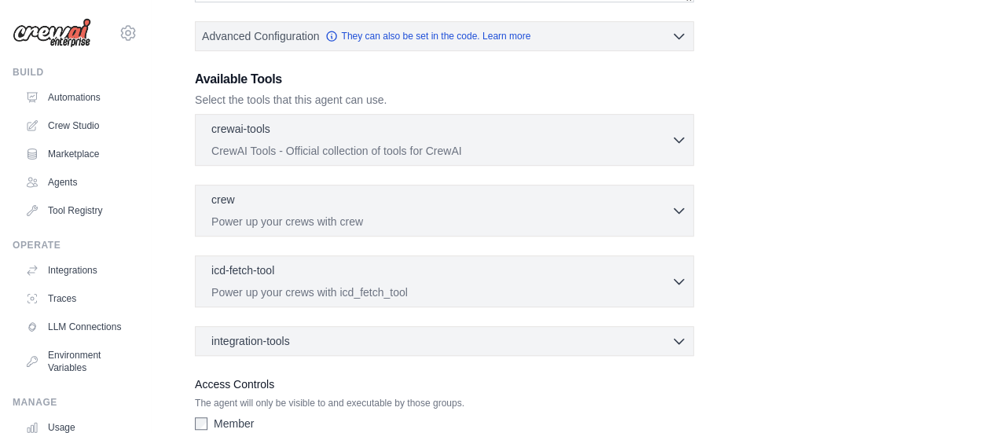
click at [511, 226] on div "crew 0 selected Power up your crews with crew Crew" at bounding box center [444, 211] width 499 height 52
click at [513, 205] on div "crew 0 selected" at bounding box center [441, 200] width 460 height 19
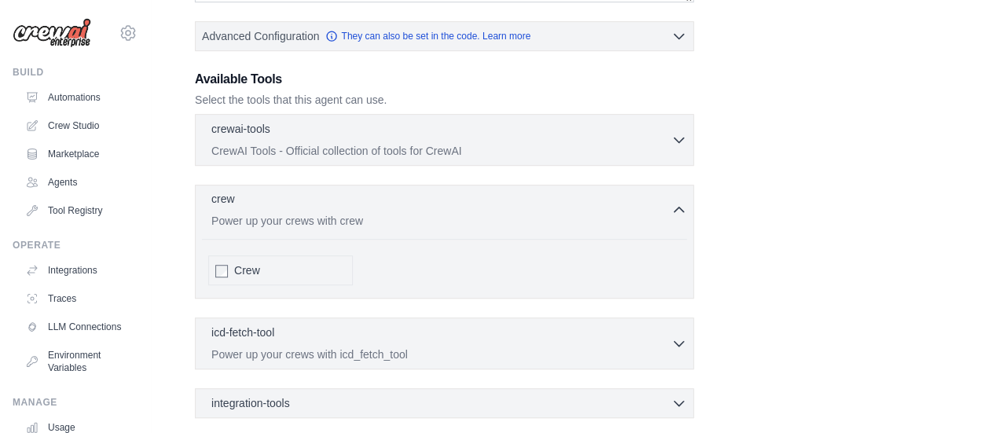
click at [513, 205] on div "crew 0 selected" at bounding box center [441, 200] width 460 height 19
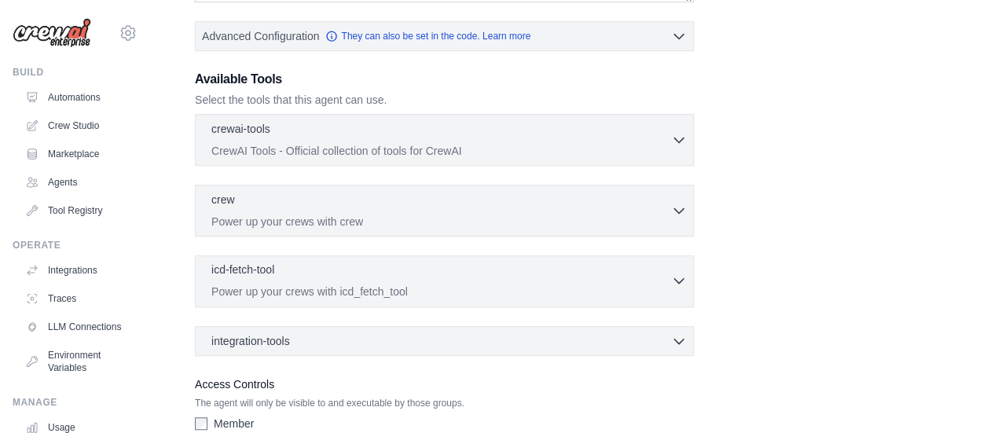
click at [508, 266] on div "icd-fetch-tool 0 selected" at bounding box center [441, 271] width 460 height 19
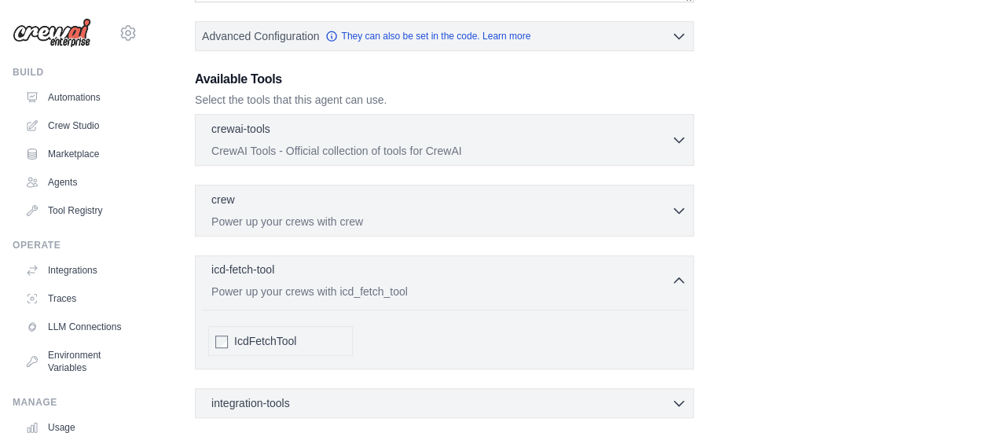
click at [508, 266] on div "icd-fetch-tool 0 selected" at bounding box center [441, 271] width 460 height 19
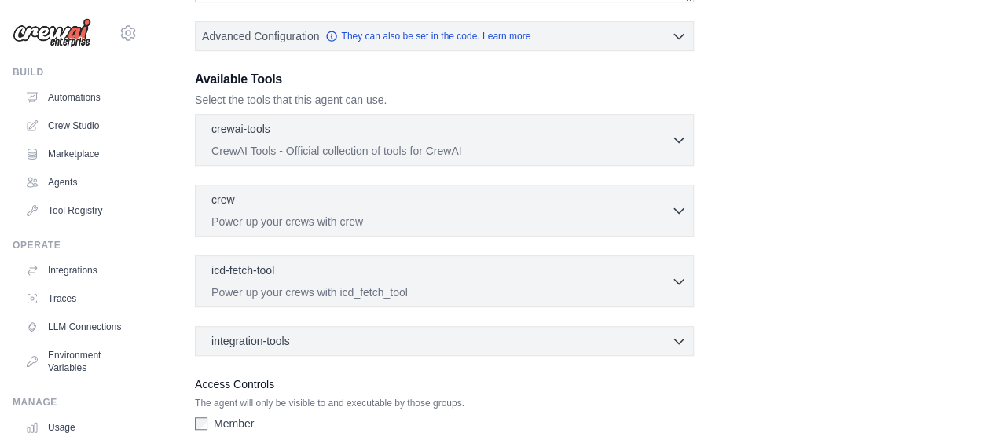
click at [495, 328] on div "integration-tools 0 selected Box Save files to Box Gmail" at bounding box center [444, 341] width 499 height 30
click at [517, 134] on div "crewai-tools 0 selected" at bounding box center [441, 129] width 460 height 19
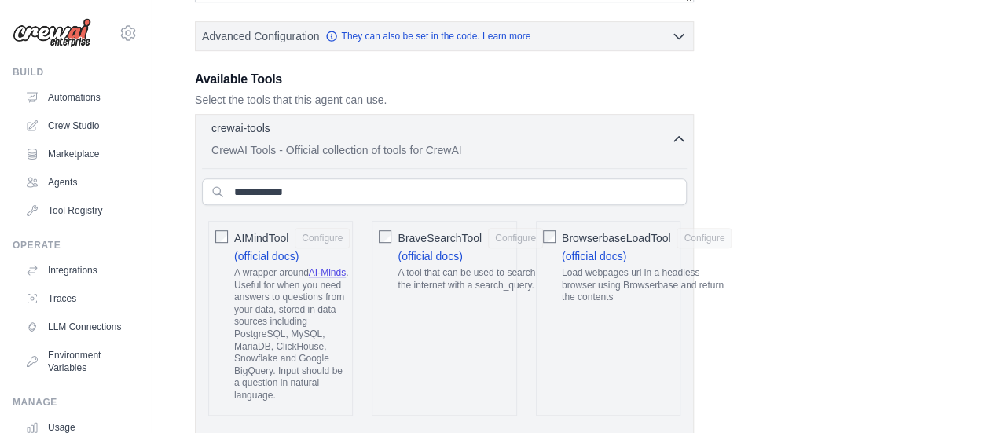
click at [517, 134] on div "crewai-tools 0 selected" at bounding box center [441, 129] width 460 height 19
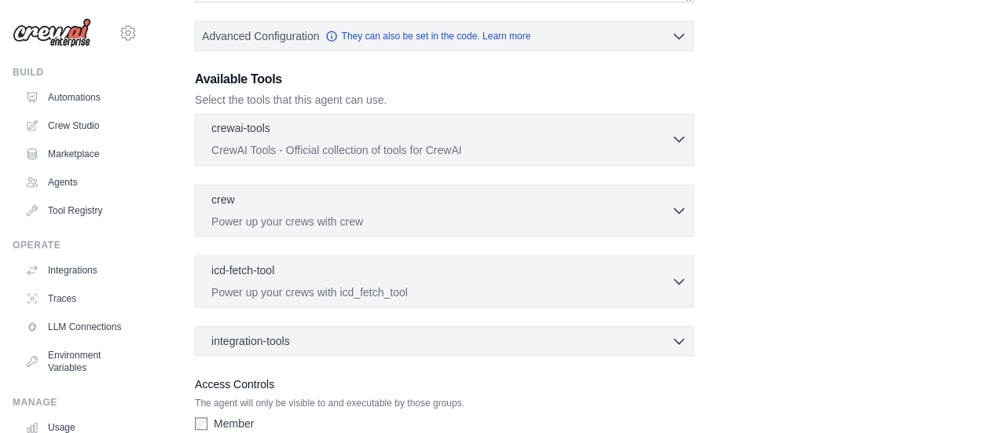
click at [517, 134] on div "crewai-tools 0 selected" at bounding box center [441, 129] width 460 height 19
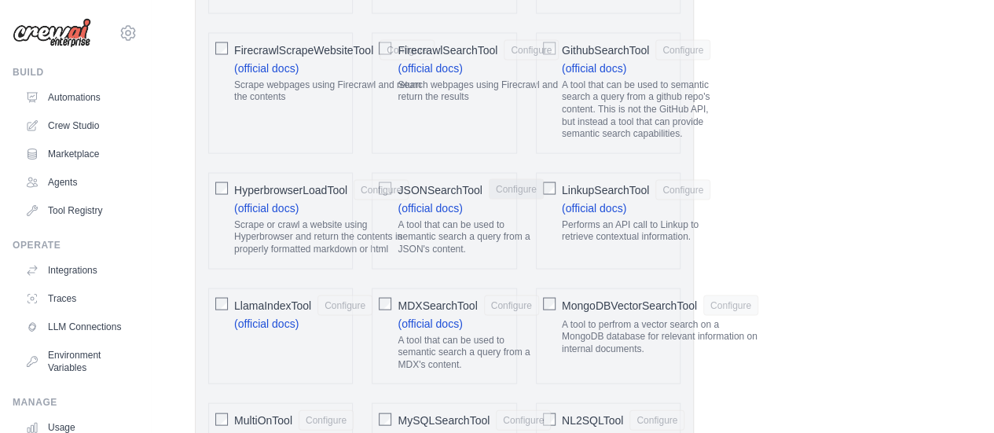
scroll to position [1467, 0]
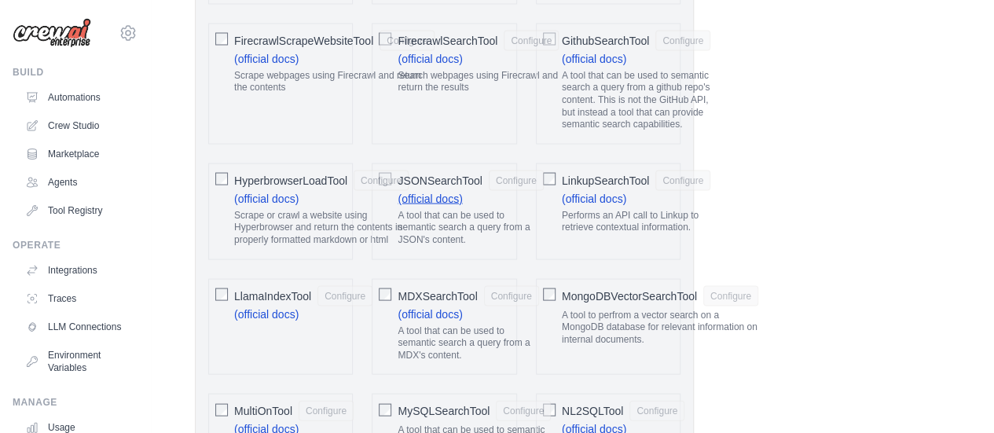
click at [453, 192] on link "(official docs)" at bounding box center [430, 198] width 64 height 13
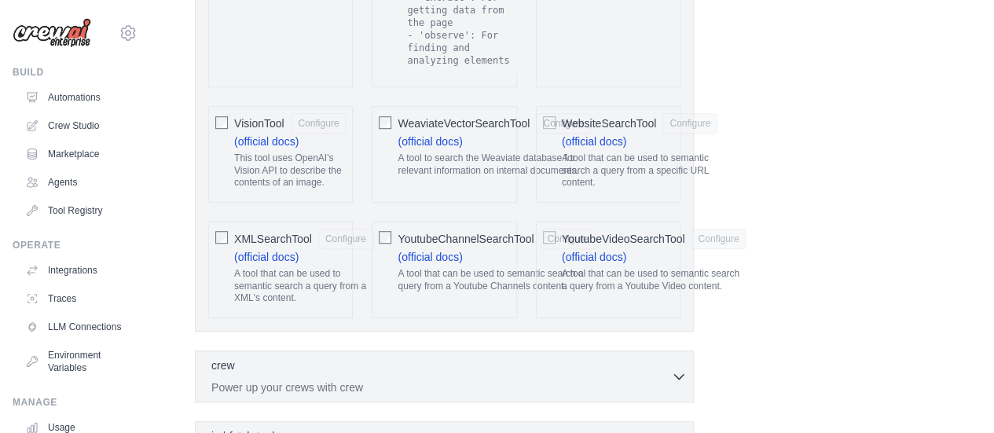
scroll to position [3501, 0]
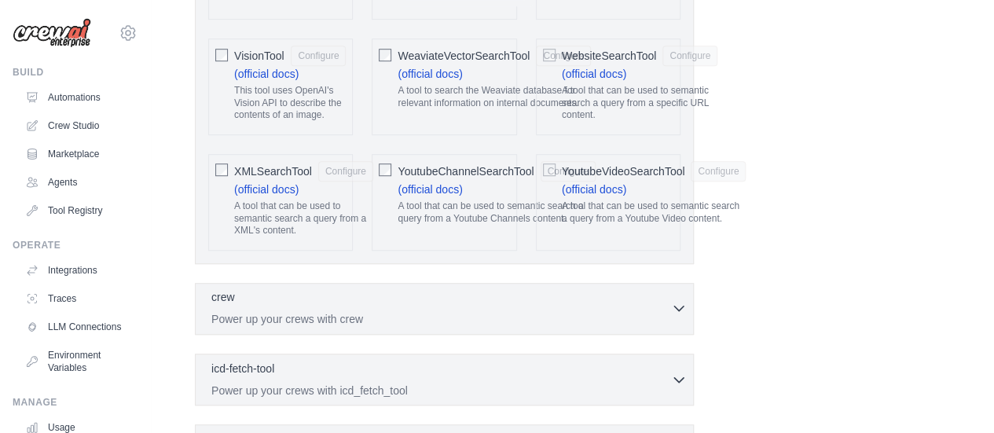
click at [356, 289] on div "crew 0 selected" at bounding box center [441, 298] width 460 height 19
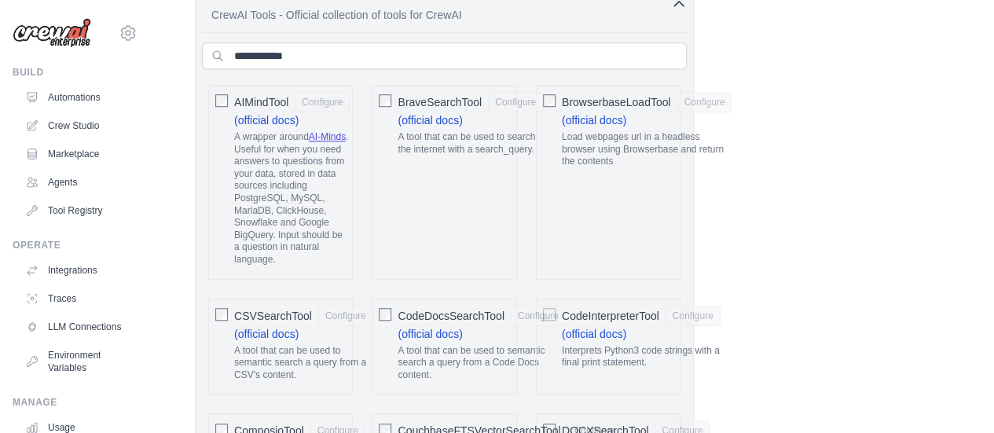
scroll to position [328, 0]
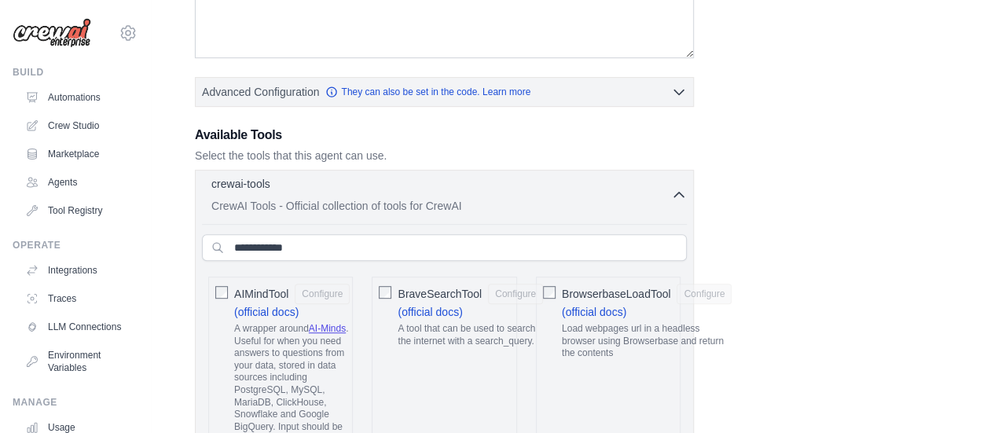
click at [399, 191] on div "crewai-tools 0 selected" at bounding box center [441, 185] width 460 height 19
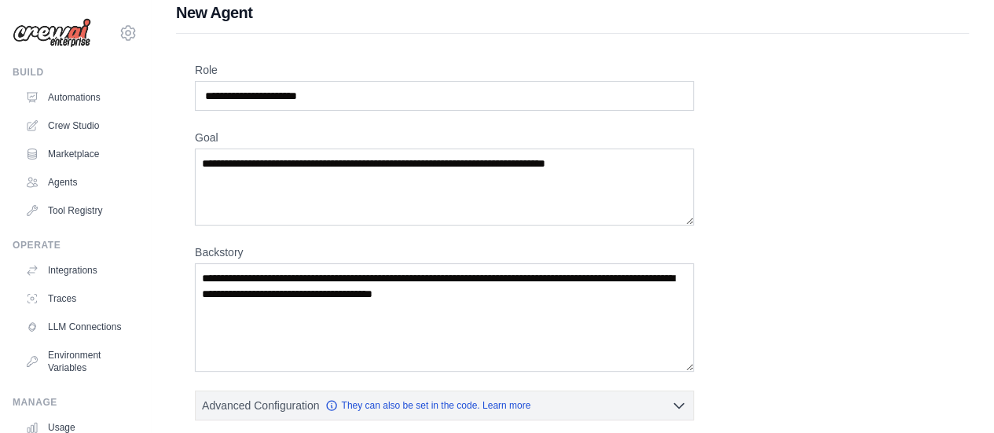
scroll to position [0, 0]
